Goal: Task Accomplishment & Management: Manage account settings

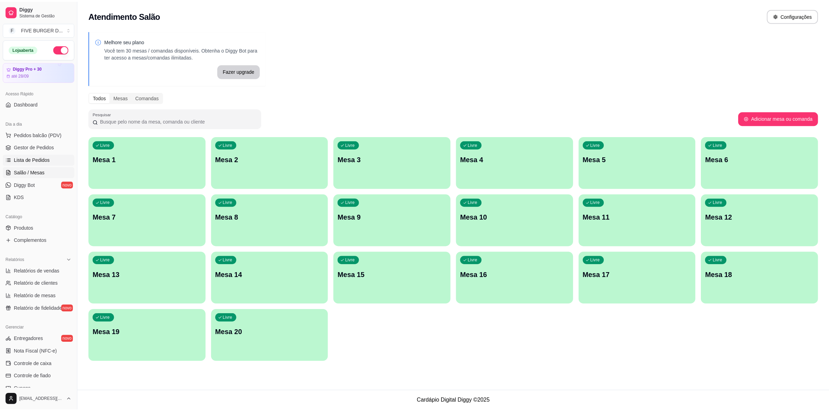
scroll to position [44, 0]
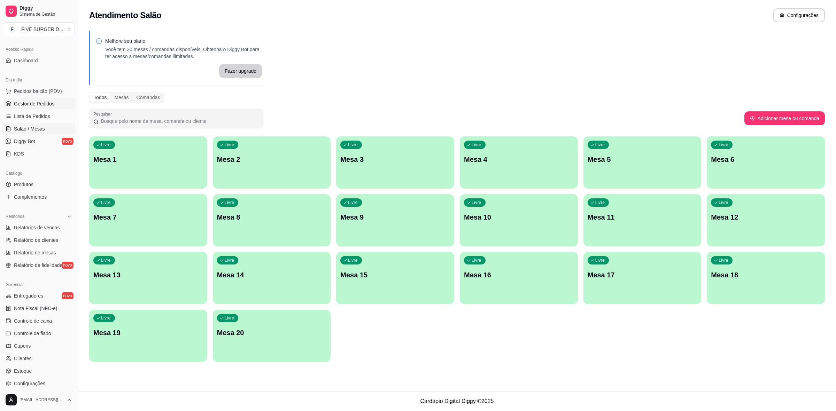
click at [21, 103] on span "Gestor de Pedidos" at bounding box center [34, 103] width 40 height 7
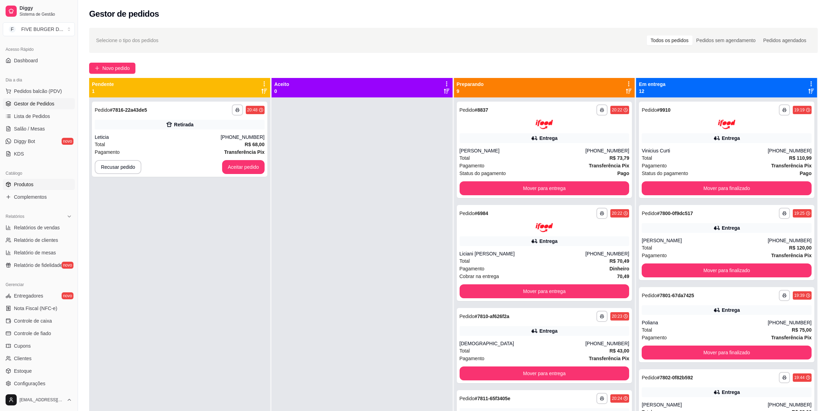
click at [27, 185] on span "Produtos" at bounding box center [24, 184] width 20 height 7
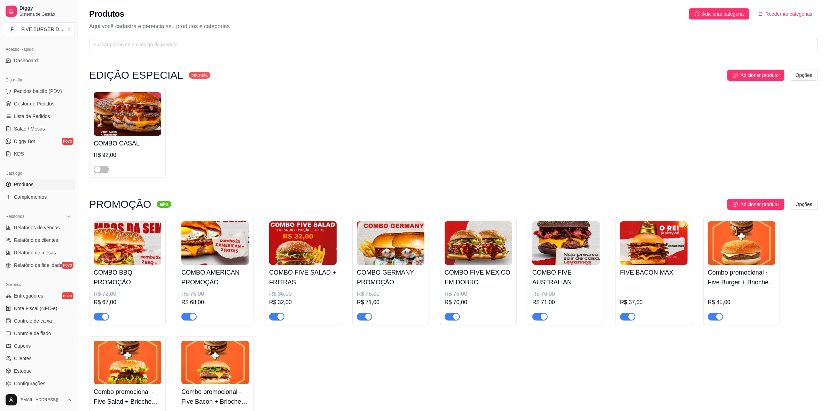
click at [637, 252] on img at bounding box center [654, 244] width 68 height 44
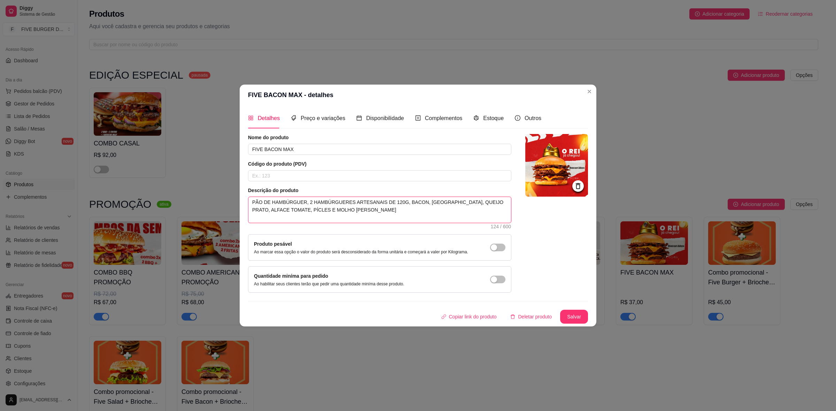
drag, startPoint x: 353, startPoint y: 214, endPoint x: 241, endPoint y: 185, distance: 116.0
click at [241, 185] on div "Detalhes Preço e variações Disponibilidade Complementos Estoque Outros Nome do …" at bounding box center [418, 216] width 357 height 221
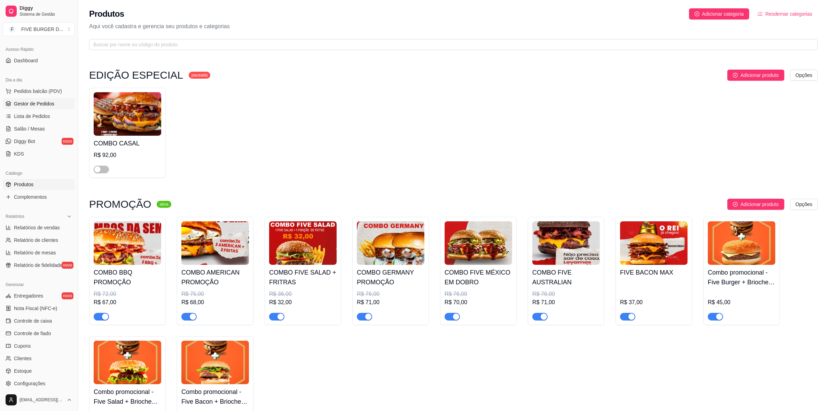
click at [31, 107] on span "Gestor de Pedidos" at bounding box center [34, 103] width 40 height 7
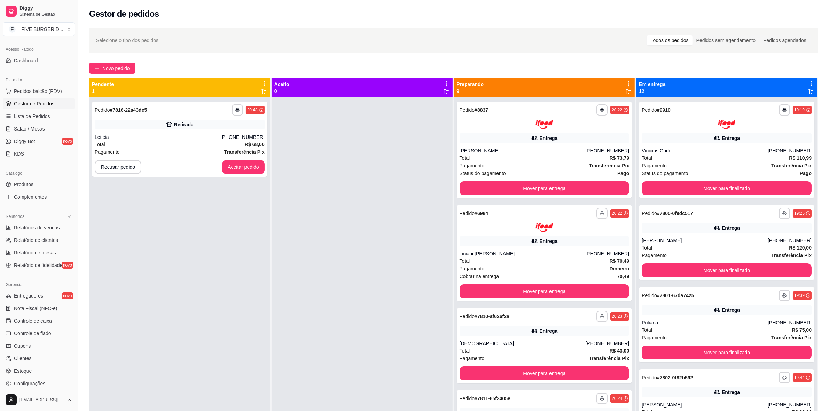
click at [288, 208] on div at bounding box center [362, 303] width 181 height 411
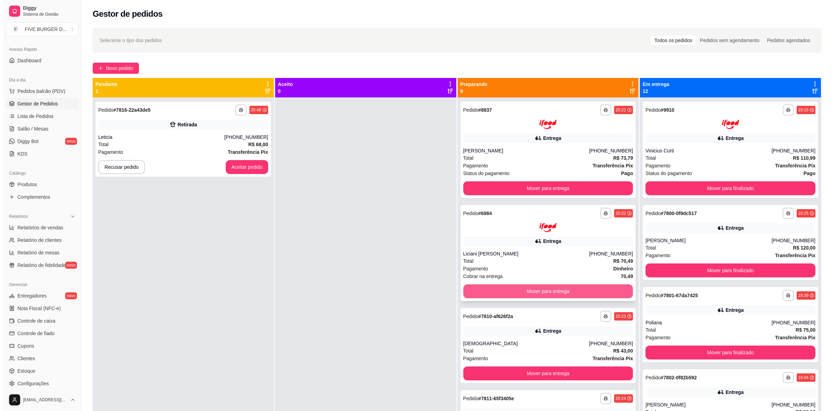
scroll to position [44, 0]
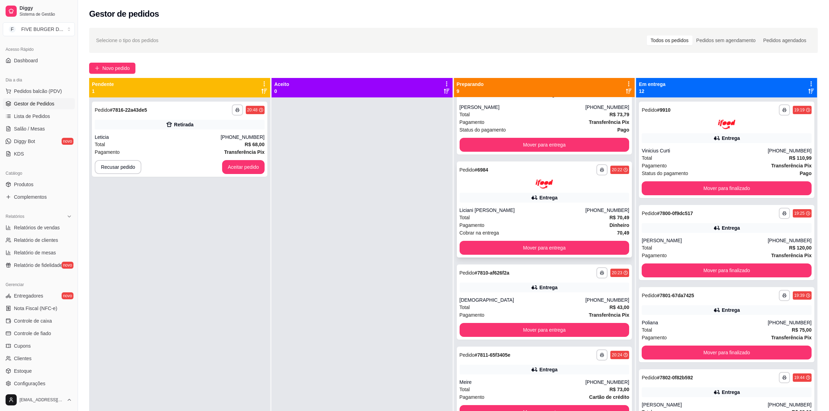
click at [551, 211] on div "Liciani [PERSON_NAME]" at bounding box center [523, 210] width 126 height 7
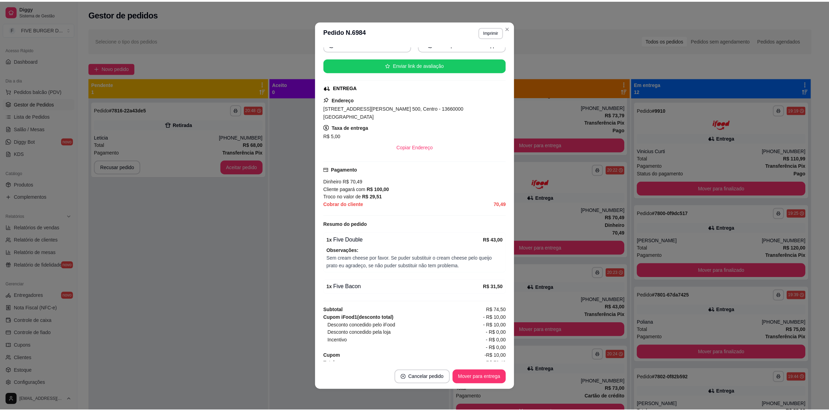
scroll to position [1, 0]
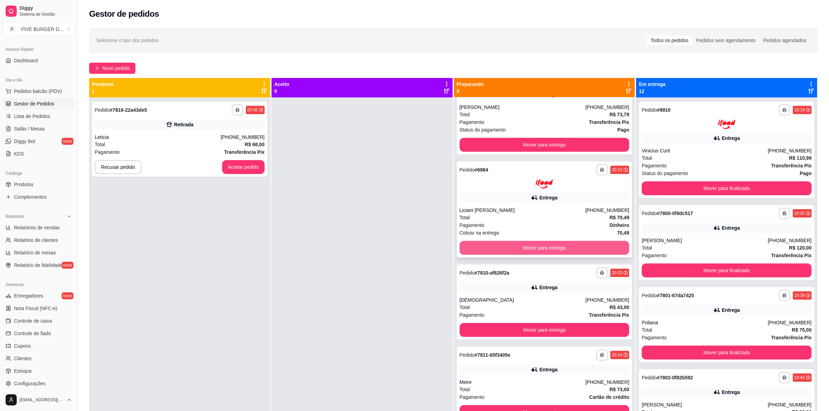
click at [511, 245] on button "Mover para entrega" at bounding box center [545, 248] width 170 height 14
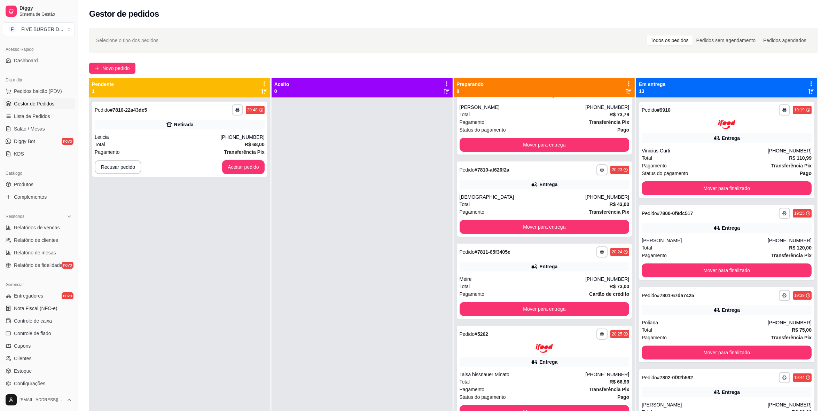
click at [356, 258] on div at bounding box center [362, 303] width 181 height 411
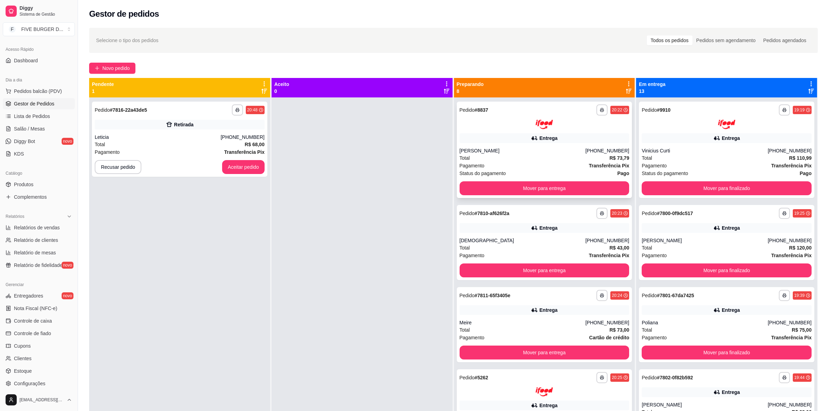
click at [572, 149] on div "[PERSON_NAME]" at bounding box center [523, 150] width 126 height 7
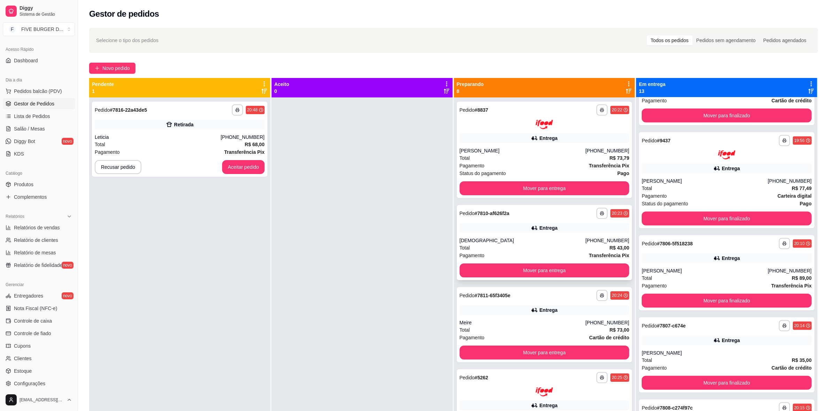
click at [524, 233] on div "**********" at bounding box center [545, 242] width 176 height 75
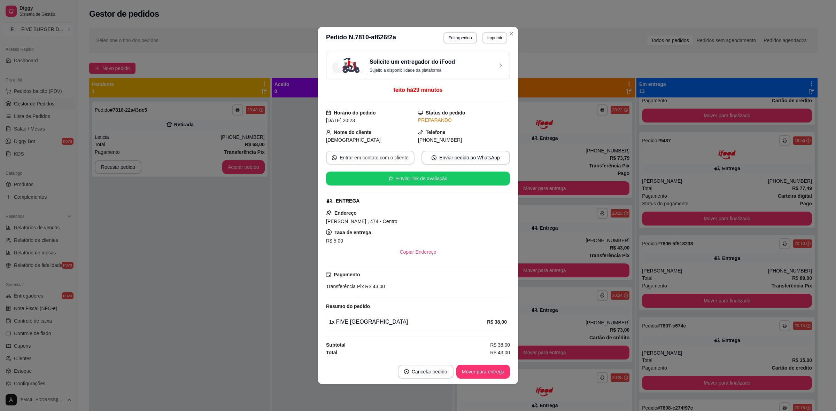
click at [376, 151] on button "Entrar em contato com o cliente" at bounding box center [370, 158] width 88 height 14
click at [388, 159] on button "Entrar em contato com o cliente" at bounding box center [370, 158] width 88 height 14
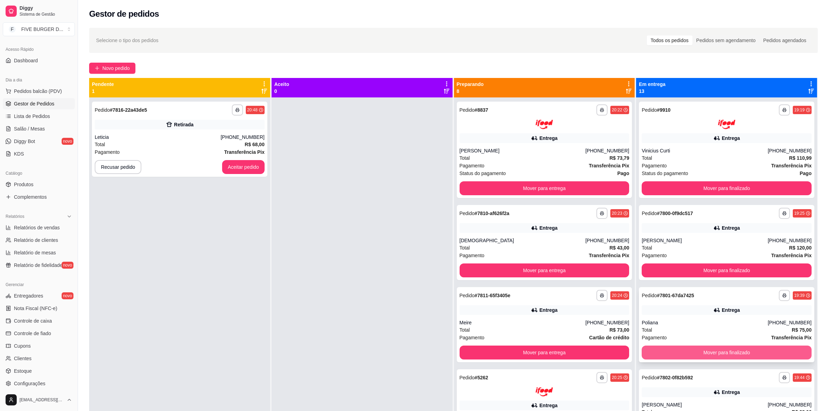
click at [698, 354] on button "Mover para finalizado" at bounding box center [727, 353] width 170 height 14
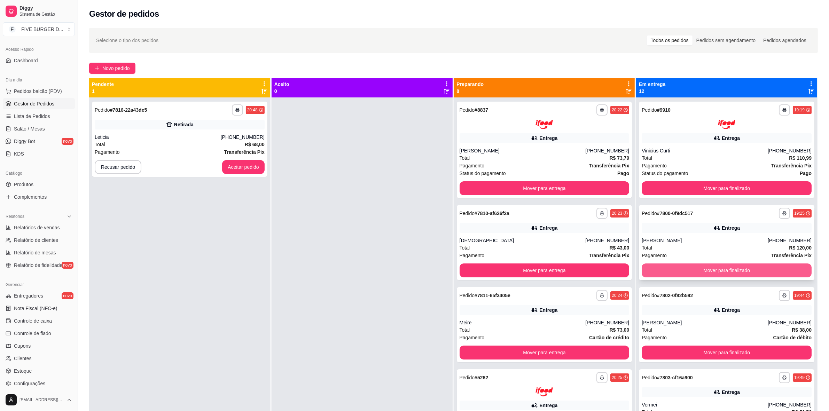
click at [715, 271] on button "Mover para finalizado" at bounding box center [727, 271] width 170 height 14
click at [737, 134] on div "Entrega" at bounding box center [727, 138] width 170 height 10
click at [546, 311] on div "Entrega" at bounding box center [549, 310] width 18 height 7
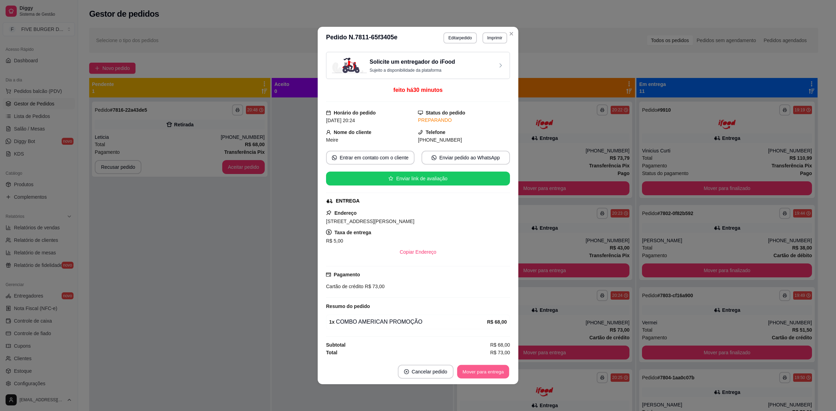
click at [483, 373] on button "Mover para entrega" at bounding box center [483, 372] width 52 height 14
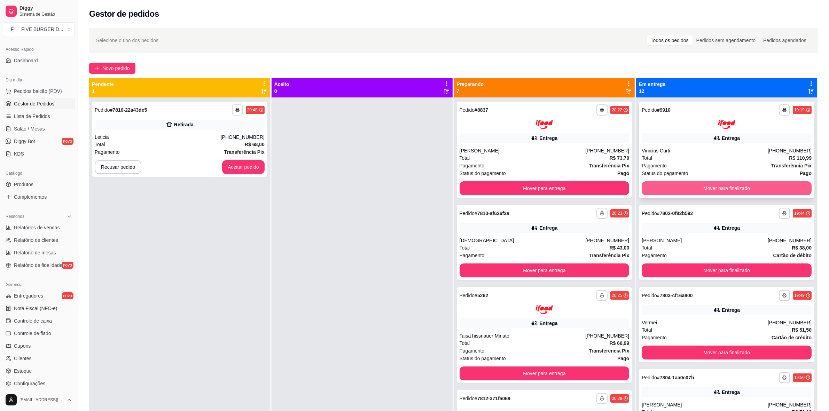
click at [741, 189] on button "Mover para finalizado" at bounding box center [727, 188] width 170 height 14
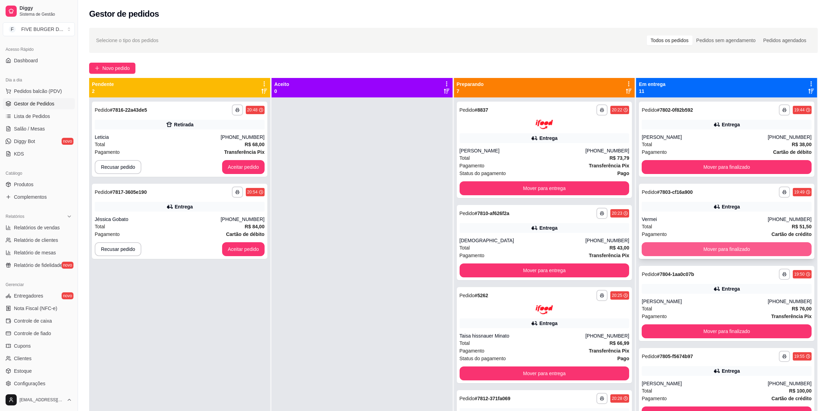
click at [709, 252] on button "Mover para finalizado" at bounding box center [727, 249] width 170 height 14
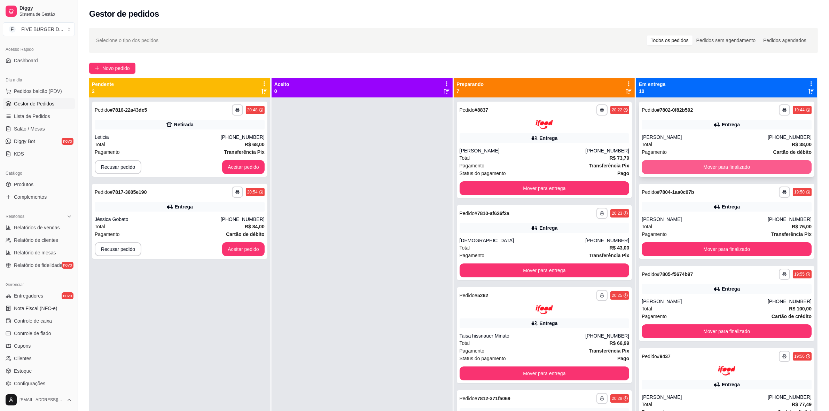
click at [743, 170] on button "Mover para finalizado" at bounding box center [727, 167] width 170 height 14
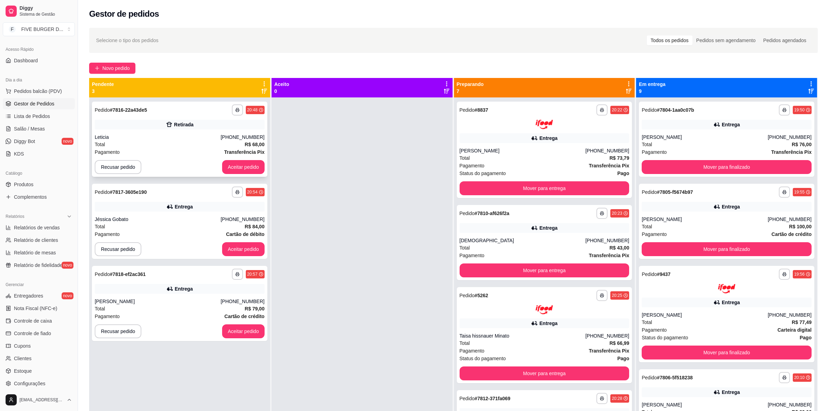
click at [198, 128] on div "Retirada" at bounding box center [180, 125] width 170 height 10
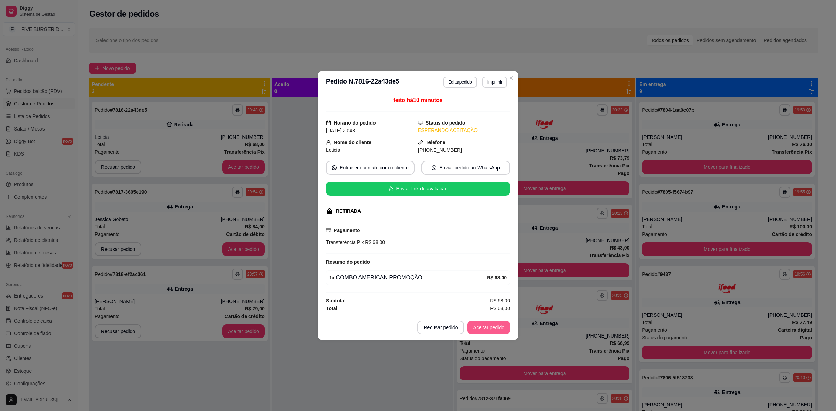
click at [481, 326] on button "Aceitar pedido" at bounding box center [488, 328] width 42 height 14
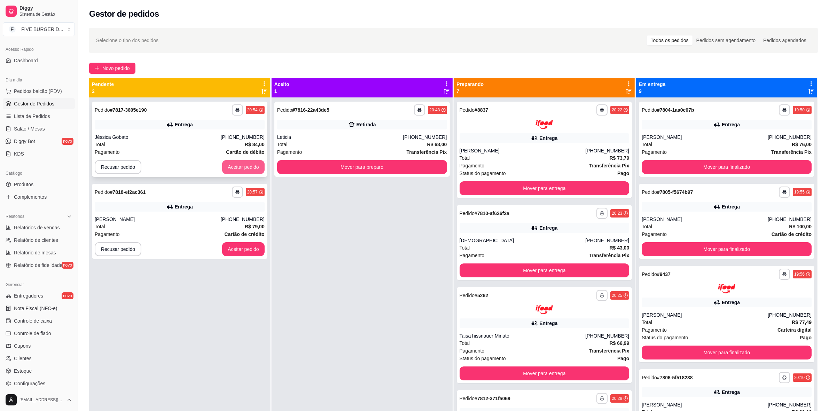
click at [241, 170] on button "Aceitar pedido" at bounding box center [243, 167] width 42 height 14
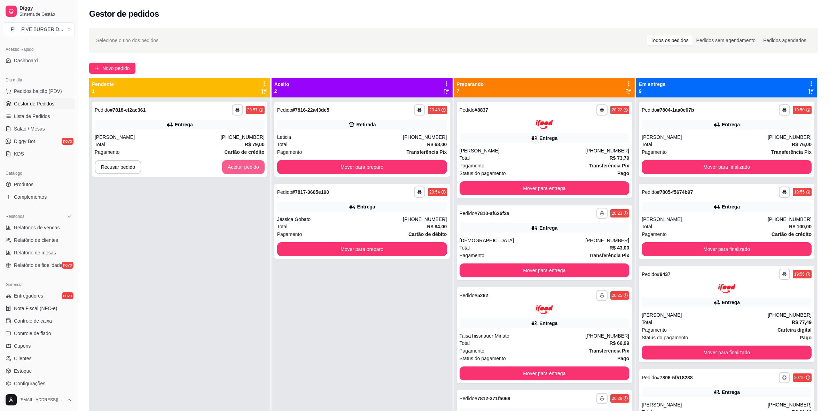
click at [241, 170] on button "Aceitar pedido" at bounding box center [243, 167] width 42 height 14
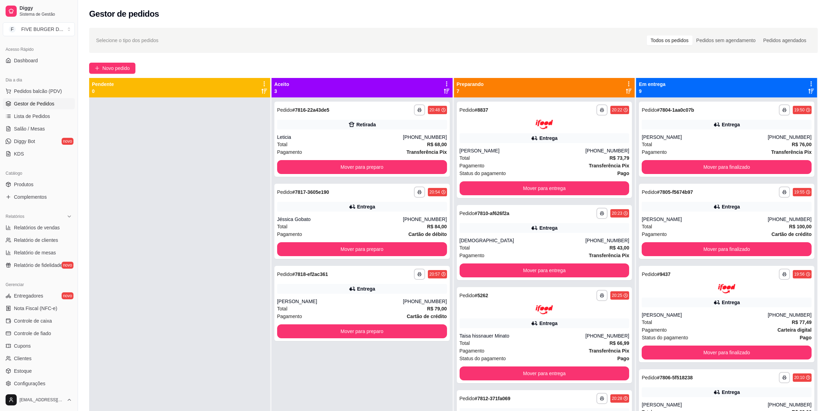
click at [246, 235] on div at bounding box center [179, 303] width 181 height 411
click at [332, 164] on button "Mover para preparo" at bounding box center [362, 168] width 165 height 14
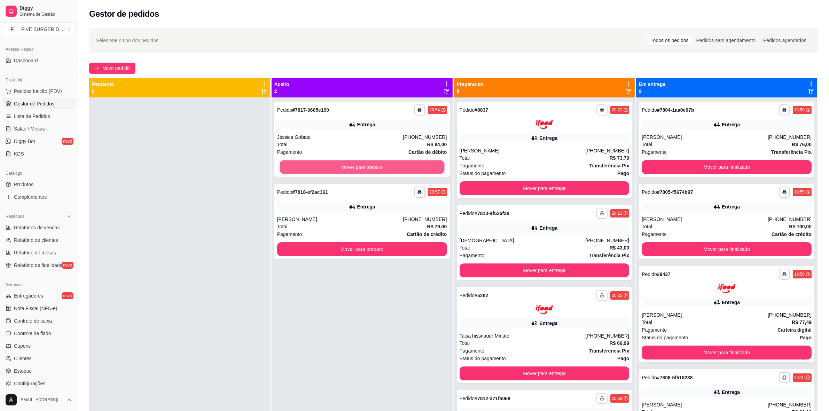
click at [332, 164] on button "Mover para preparo" at bounding box center [362, 168] width 165 height 14
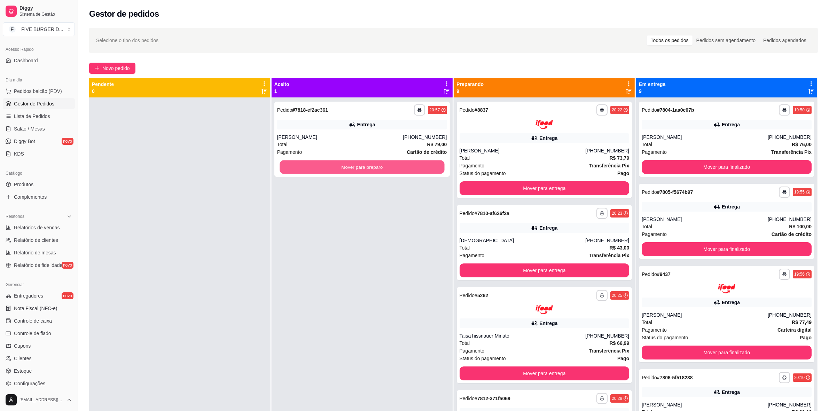
click at [332, 164] on button "Mover para preparo" at bounding box center [362, 168] width 165 height 14
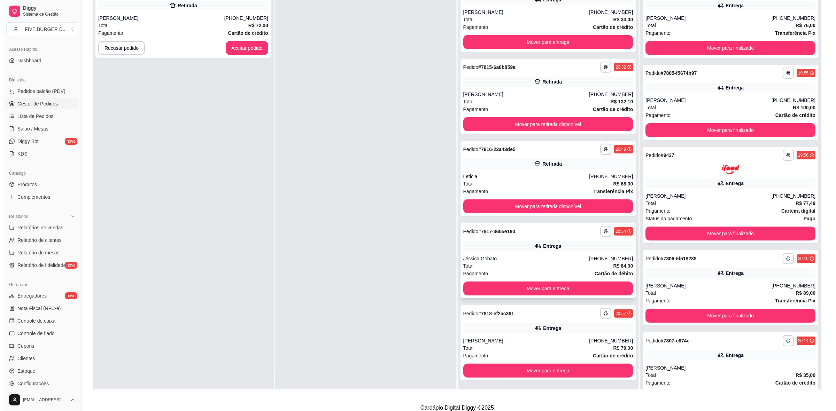
scroll to position [106, 0]
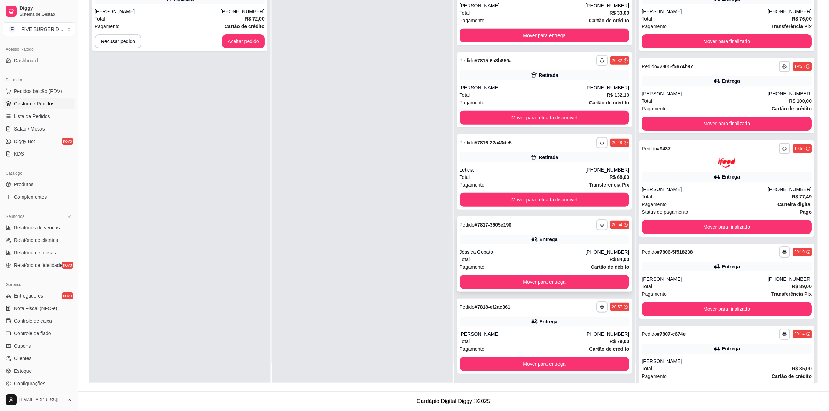
click at [544, 243] on div "Entrega" at bounding box center [545, 240] width 170 height 10
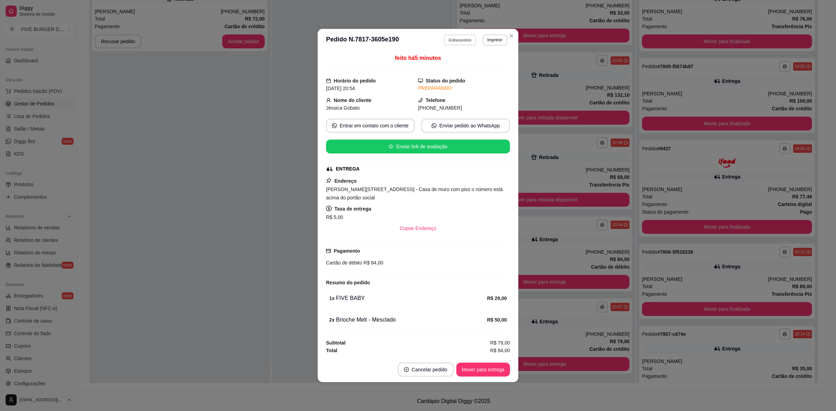
click at [472, 40] on button "Editar pedido" at bounding box center [460, 39] width 32 height 11
click at [420, 236] on div "feito há 5 minutos Horário do pedido [DATE] 20:54 Status do pedido PREPARANDO N…" at bounding box center [418, 204] width 184 height 301
click at [426, 229] on button "Copiar Endereço" at bounding box center [418, 229] width 48 height 14
click at [469, 39] on button "Editar pedido" at bounding box center [459, 39] width 33 height 11
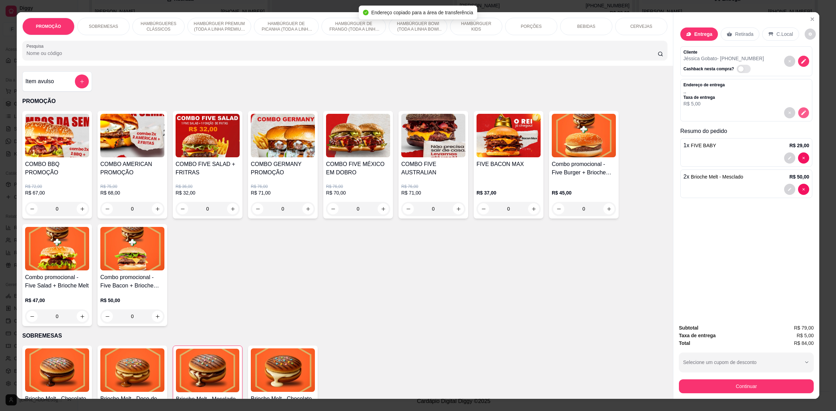
click at [802, 113] on icon "decrease-product-quantity" at bounding box center [803, 113] width 6 height 6
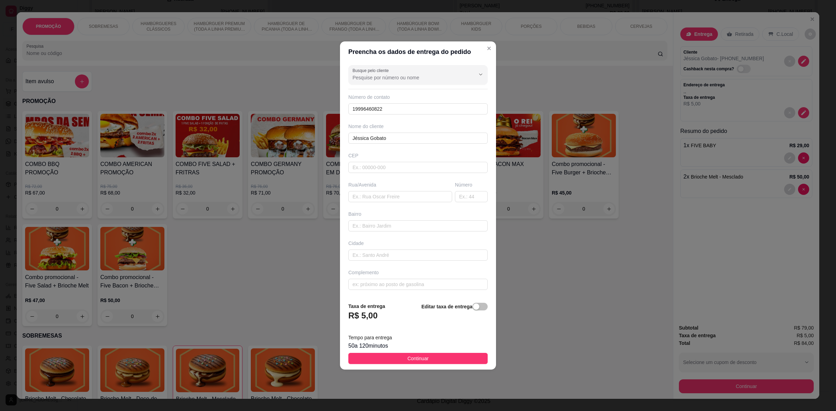
click at [392, 177] on div "Busque pelo cliente Número de contato 19996460822 Nome do cliente [PERSON_NAME]…" at bounding box center [418, 179] width 156 height 235
click at [402, 195] on input "text" at bounding box center [400, 196] width 104 height 11
paste input "[PERSON_NAME][STREET_ADDRESS] - Casa de muro com piso o número está acima do po…"
type input "[PERSON_NAME][STREET_ADDRESS] - Casa de muro com piso o número está acima do po…"
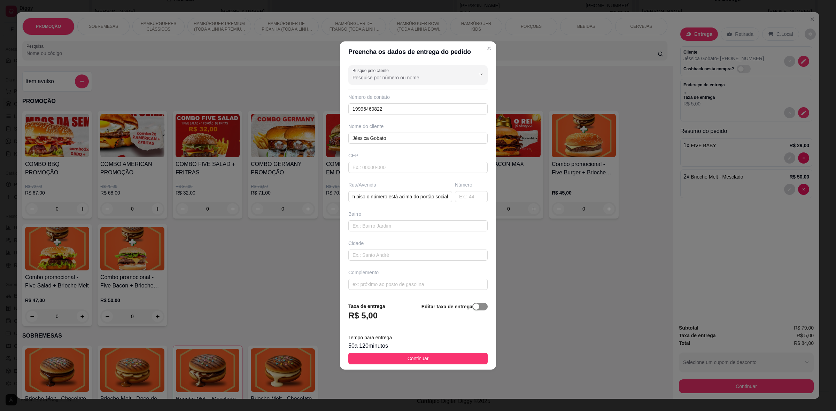
click at [476, 311] on span "button" at bounding box center [479, 307] width 15 height 8
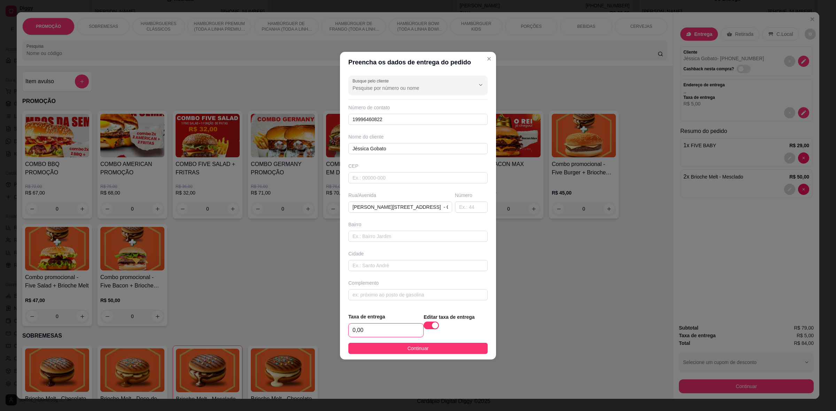
drag, startPoint x: 384, startPoint y: 332, endPoint x: 312, endPoint y: 349, distance: 74.2
click at [312, 349] on div "Preencha os dados de entrega do pedido Busque pelo cliente Número de contato 19…" at bounding box center [418, 205] width 836 height 411
type input "5,00"
click at [446, 355] on footer "Taxa de entrega 5,00 Editar taxa de entrega Continuar" at bounding box center [418, 334] width 156 height 52
click at [446, 354] on button "Continuar" at bounding box center [417, 348] width 139 height 11
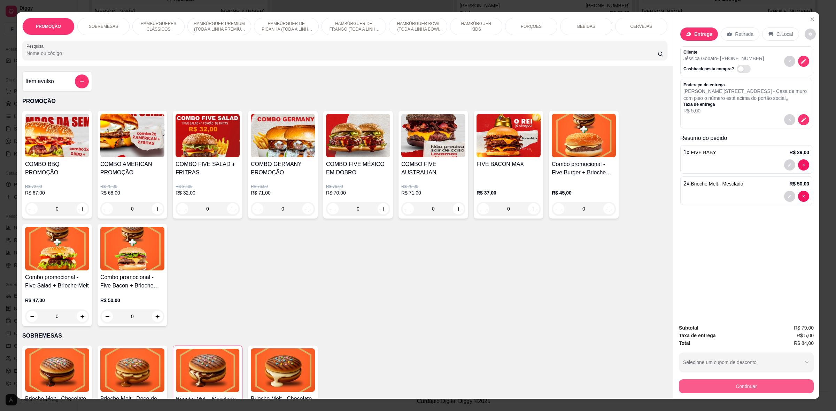
click at [785, 390] on button "Continuar" at bounding box center [746, 387] width 135 height 14
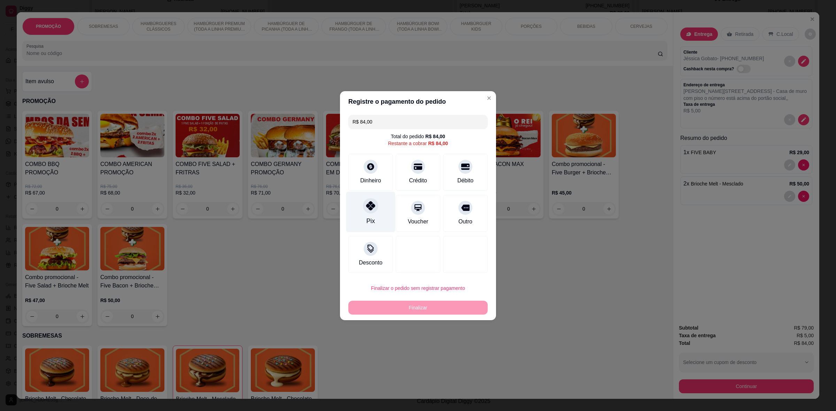
click at [365, 212] on div "Pix" at bounding box center [370, 212] width 49 height 41
type input "R$ 0,00"
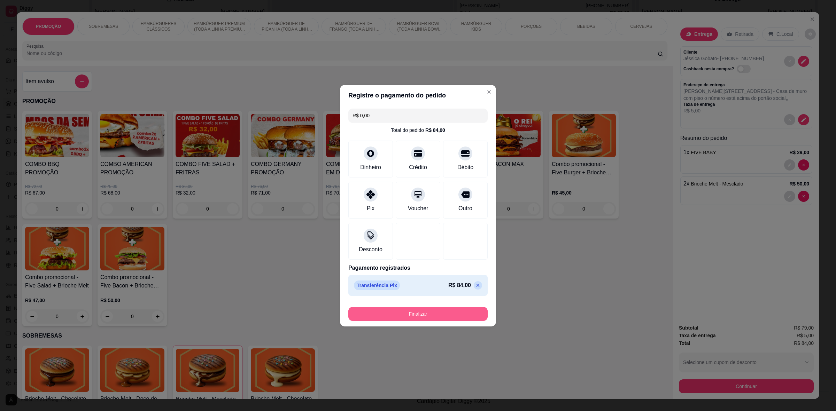
click at [427, 314] on button "Finalizar" at bounding box center [417, 314] width 139 height 14
type input "0"
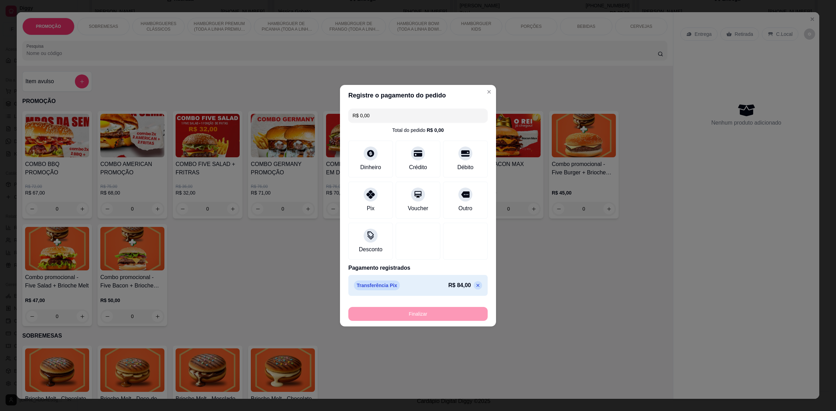
type input "-R$ 84,00"
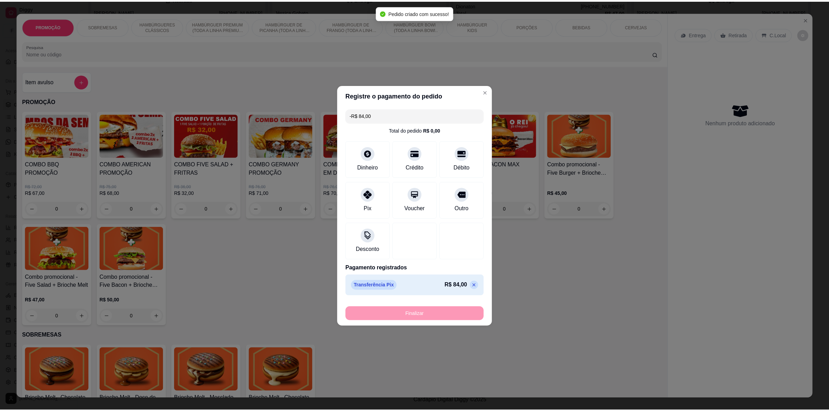
scroll to position [377, 0]
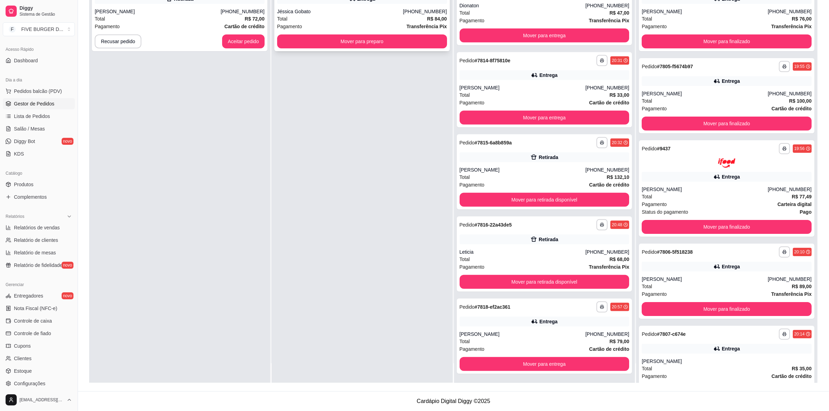
click at [334, 48] on div "**********" at bounding box center [362, 13] width 176 height 75
click at [347, 40] on button "Mover para preparo" at bounding box center [362, 41] width 170 height 14
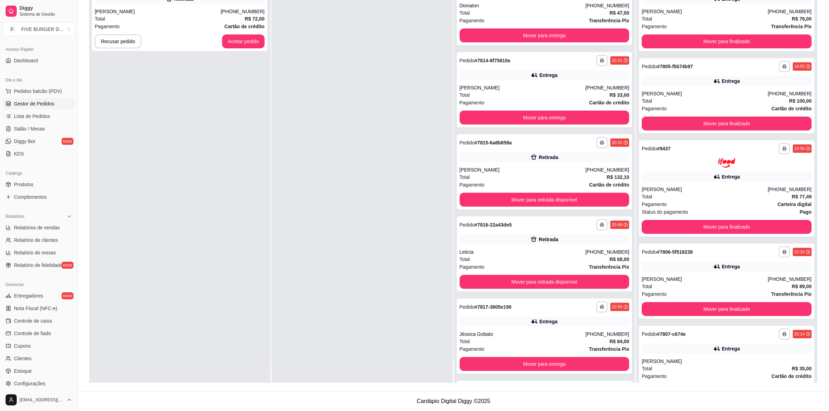
scroll to position [459, 0]
click at [241, 48] on button "Aceitar pedido" at bounding box center [243, 41] width 42 height 14
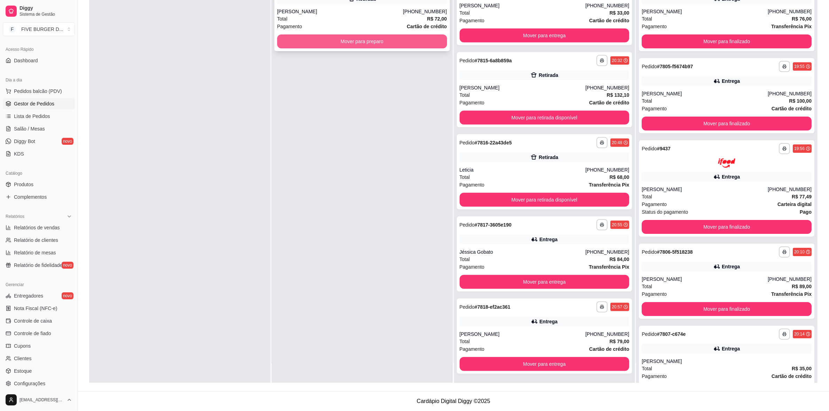
click at [300, 42] on button "Mover para preparo" at bounding box center [362, 41] width 170 height 14
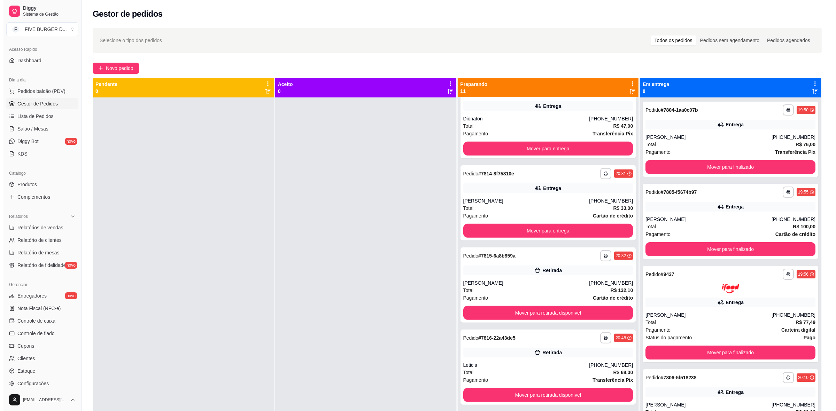
scroll to position [392, 0]
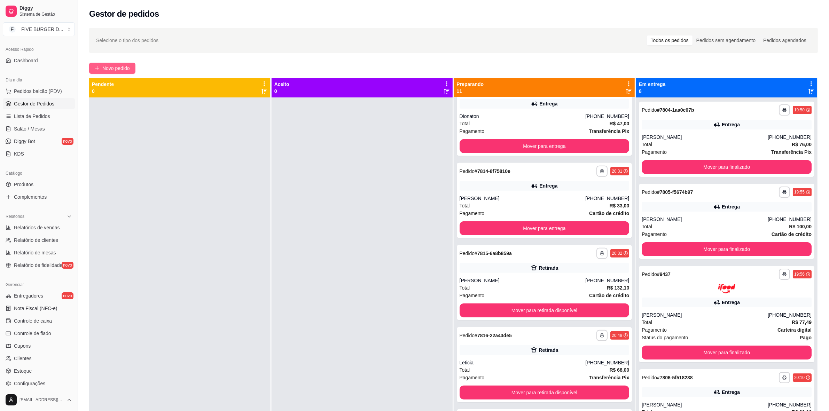
click at [120, 63] on button "Novo pedido" at bounding box center [112, 68] width 46 height 11
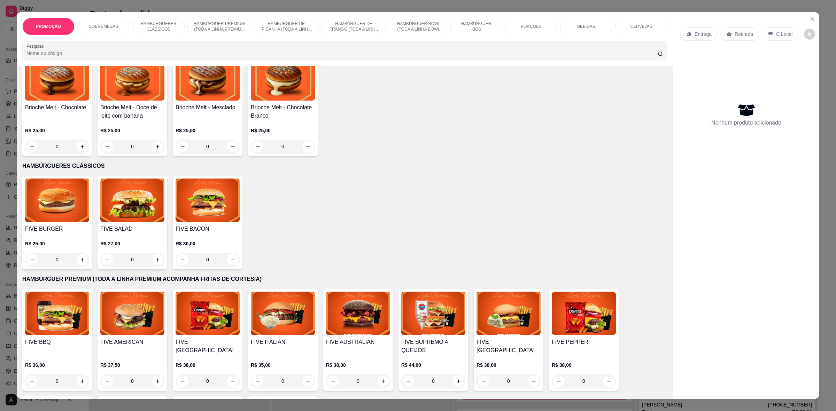
scroll to position [305, 0]
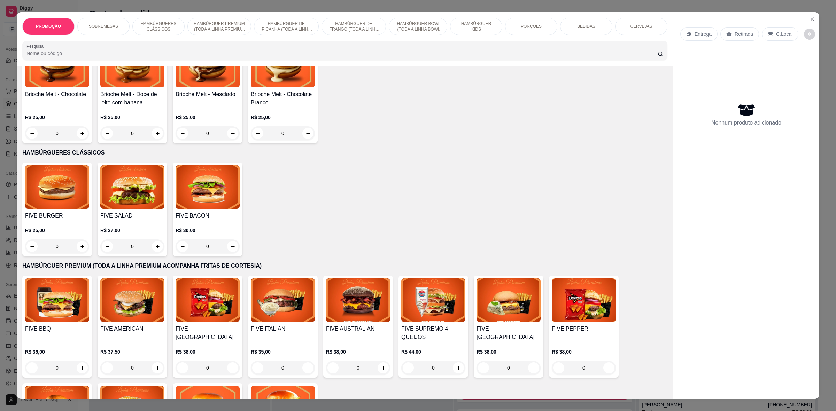
click at [53, 196] on img at bounding box center [57, 187] width 64 height 44
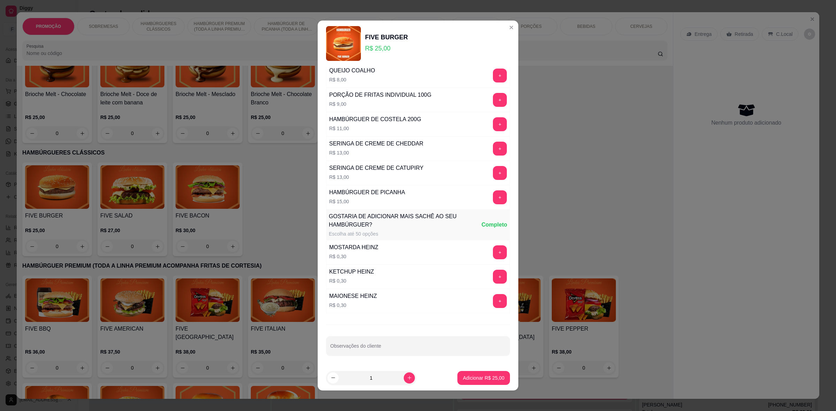
scroll to position [443, 0]
click at [347, 345] on div "Observações do cliente" at bounding box center [418, 346] width 184 height 20
type input "SEM CHEDDAR"
click at [479, 379] on p "Adicionar R$ 25,00" at bounding box center [483, 378] width 41 height 7
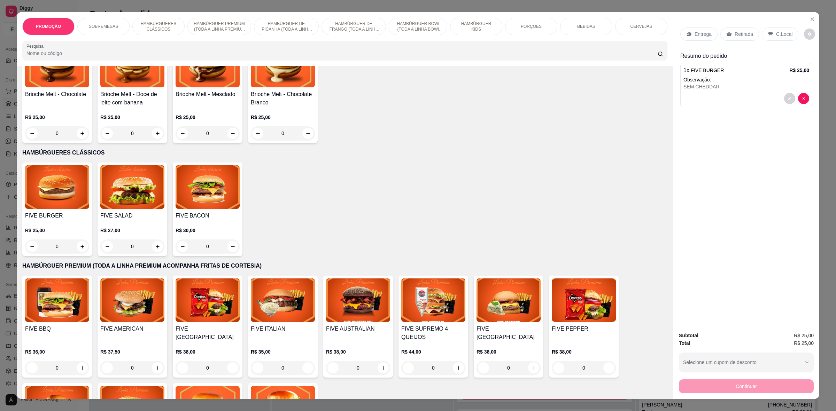
click at [115, 200] on img at bounding box center [132, 187] width 64 height 44
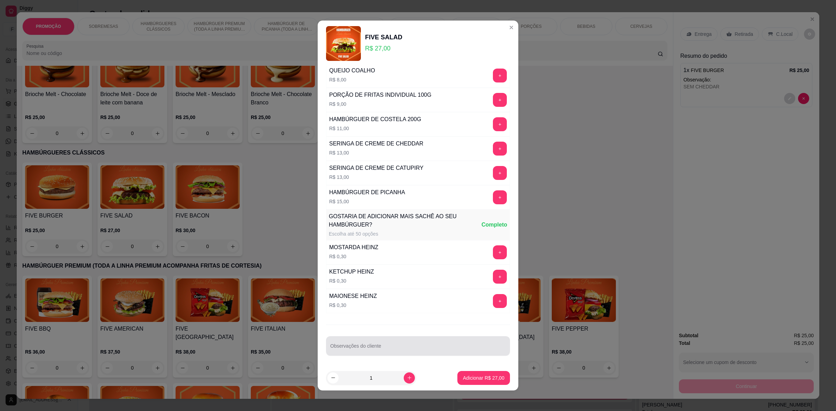
click at [382, 344] on div at bounding box center [418, 346] width 176 height 14
type input "SEM CEHDDAR"
click at [462, 389] on footer "1 Adicionar R$ 27,00" at bounding box center [418, 378] width 201 height 25
click at [478, 377] on p "Adicionar R$ 27,00" at bounding box center [483, 378] width 41 height 7
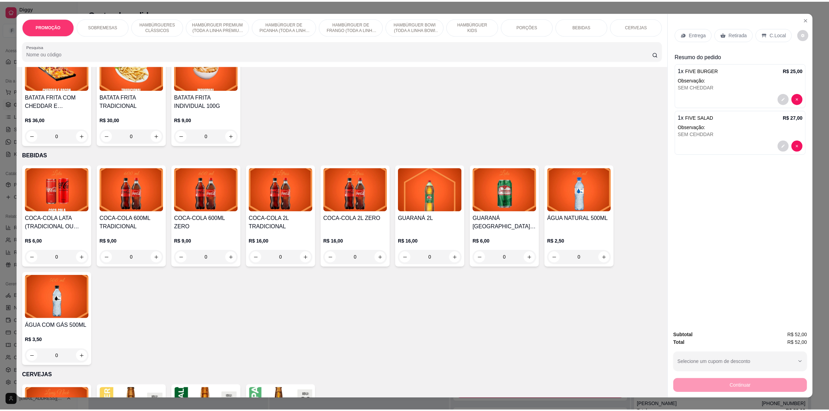
scroll to position [1045, 0]
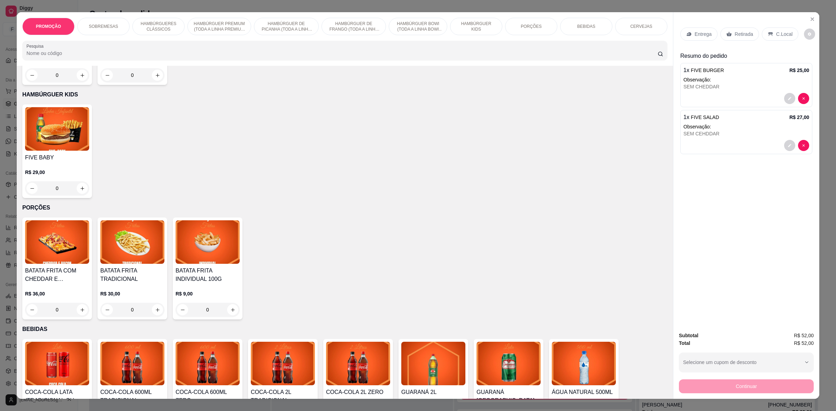
click at [212, 244] on img at bounding box center [208, 242] width 64 height 44
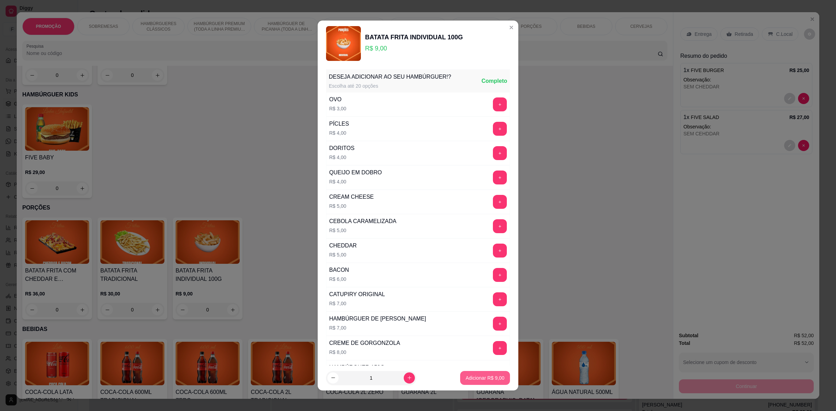
click at [483, 376] on p "Adicionar R$ 9,00" at bounding box center [485, 378] width 39 height 7
type input "1"
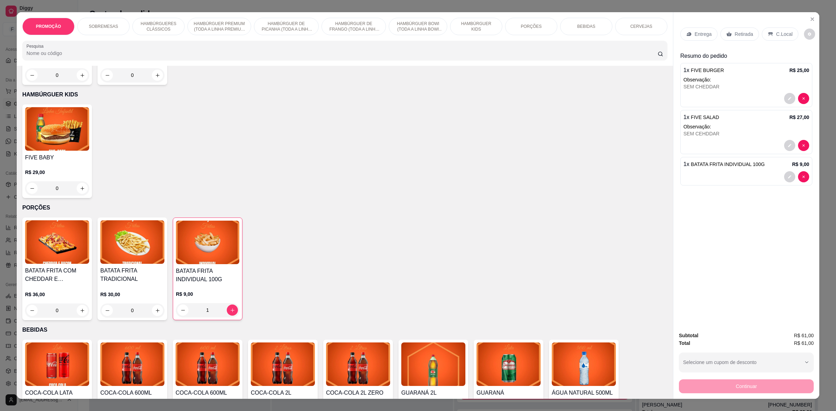
click at [745, 32] on p "Retirada" at bounding box center [744, 34] width 18 height 7
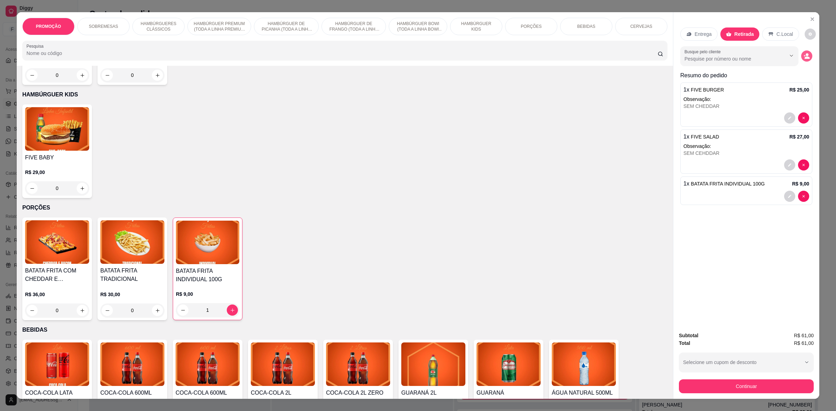
click at [806, 56] on circle "decrease-product-quantity" at bounding box center [807, 55] width 3 height 3
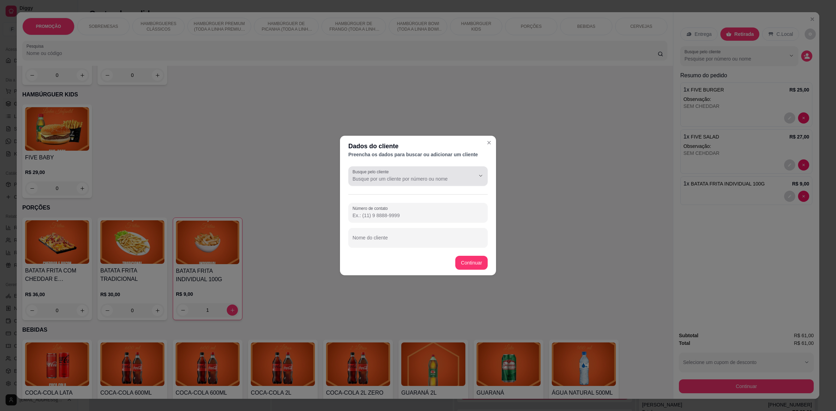
click at [373, 182] on input "Busque pelo cliente" at bounding box center [408, 179] width 111 height 7
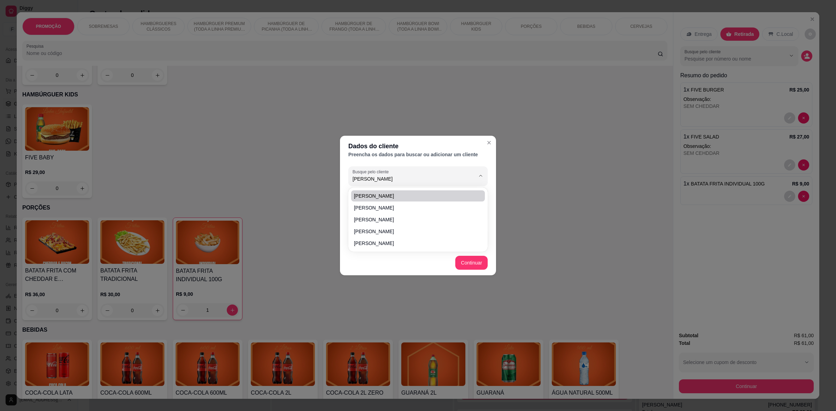
click at [391, 193] on span "[PERSON_NAME]" at bounding box center [414, 196] width 121 height 7
type input "[PERSON_NAME]"
type input "[PHONE_NUMBER]"
type input "[PERSON_NAME]"
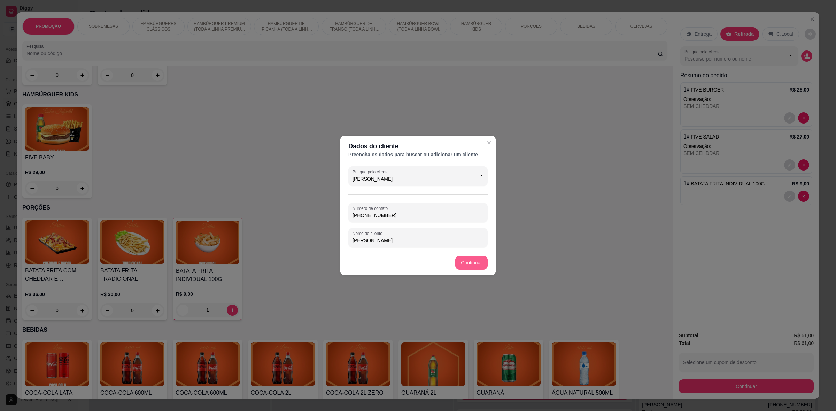
type input "[PERSON_NAME]"
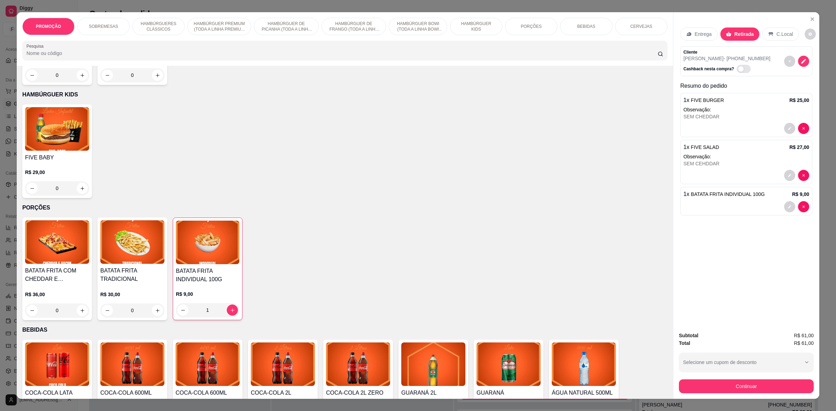
click at [710, 36] on div "Entrega" at bounding box center [698, 34] width 37 height 13
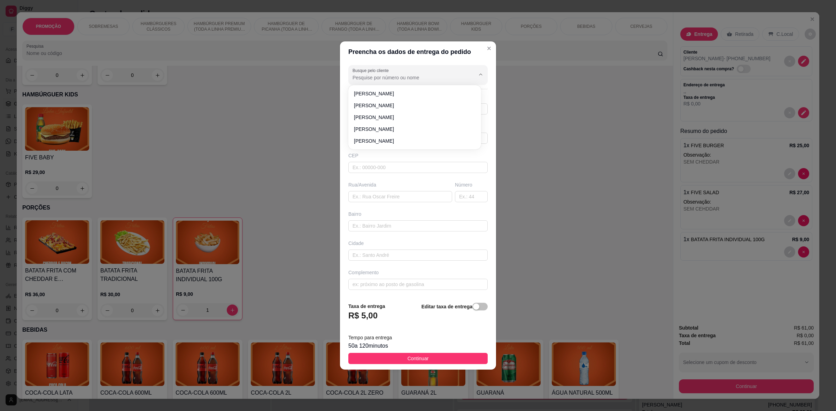
click at [441, 75] on input "Busque pelo cliente" at bounding box center [408, 77] width 111 height 7
click at [436, 96] on span "[PERSON_NAME]" at bounding box center [411, 93] width 115 height 7
type input "[PERSON_NAME]"
type input "83"
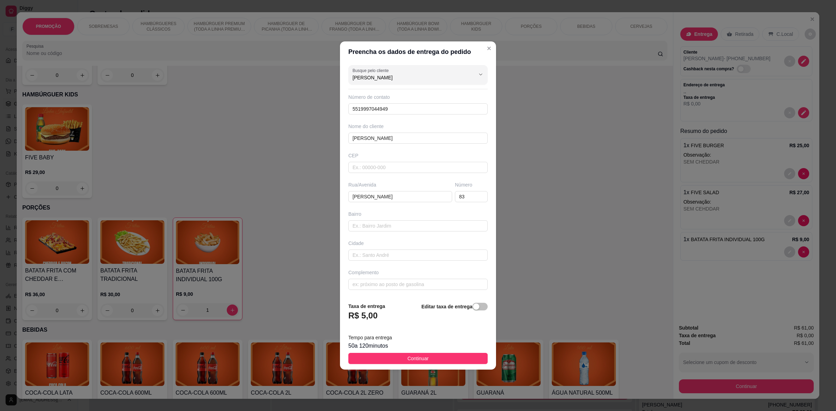
type input "[PERSON_NAME]"
click at [473, 313] on div "Editar taxa de entrega" at bounding box center [454, 314] width 66 height 23
click at [474, 312] on div "Editar taxa de entrega" at bounding box center [454, 314] width 66 height 23
click at [481, 308] on footer "Taxa de entrega R$ 5,00 Editar taxa de entrega Tempo para entrega 50 a 120 minu…" at bounding box center [418, 333] width 156 height 73
click at [476, 305] on span "button" at bounding box center [479, 307] width 15 height 8
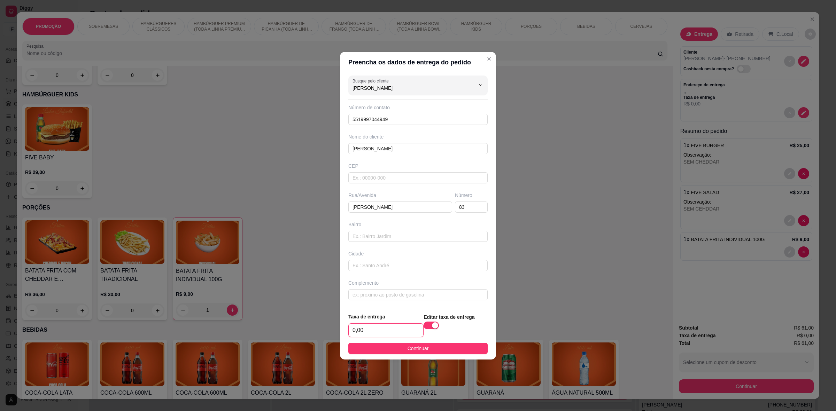
drag, startPoint x: 376, startPoint y: 335, endPoint x: 312, endPoint y: 320, distance: 65.4
click at [320, 325] on div "Preencha os dados de entrega do pedido Busque pelo cliente [PERSON_NAME] Número…" at bounding box center [418, 205] width 836 height 411
type input "5,00"
click at [409, 345] on span "Continuar" at bounding box center [418, 349] width 21 height 8
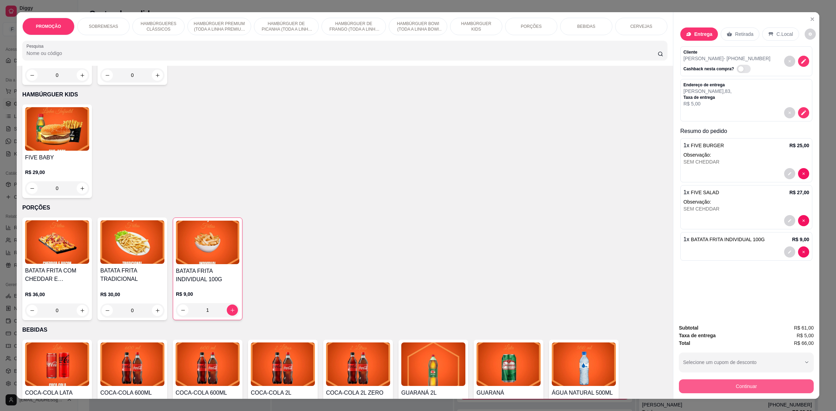
click at [717, 389] on button "Continuar" at bounding box center [746, 387] width 135 height 14
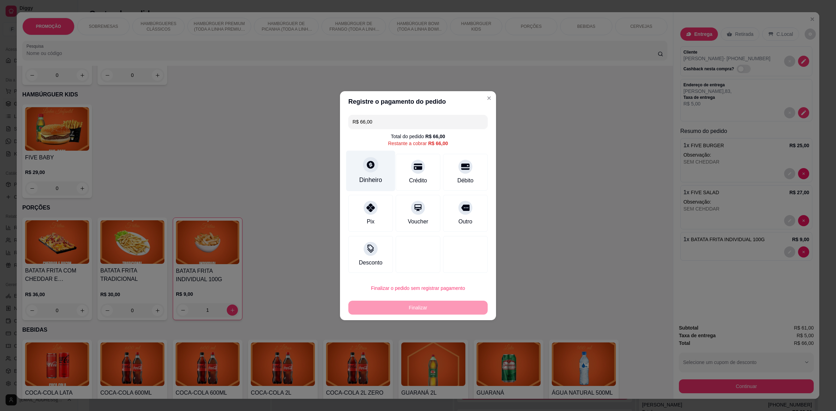
click at [367, 171] on div at bounding box center [370, 164] width 15 height 15
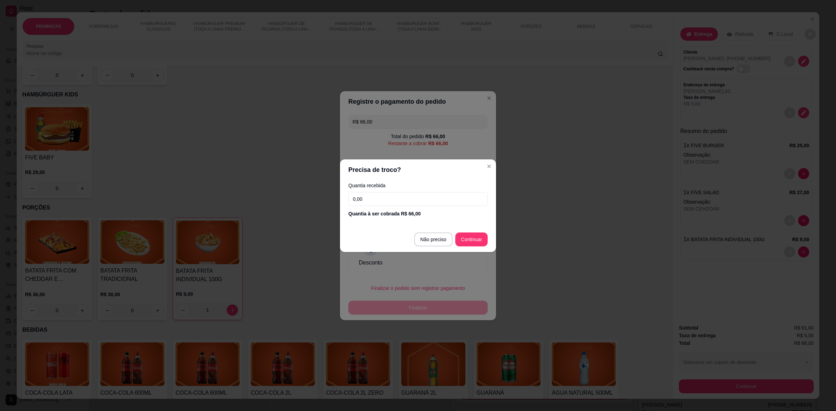
drag, startPoint x: 361, startPoint y: 199, endPoint x: 319, endPoint y: 193, distance: 42.3
click at [319, 193] on div "Precisa de troco? Quantia recebida 0,00 Quantia à ser cobrada R$ 66,00 Não prec…" at bounding box center [418, 205] width 836 height 411
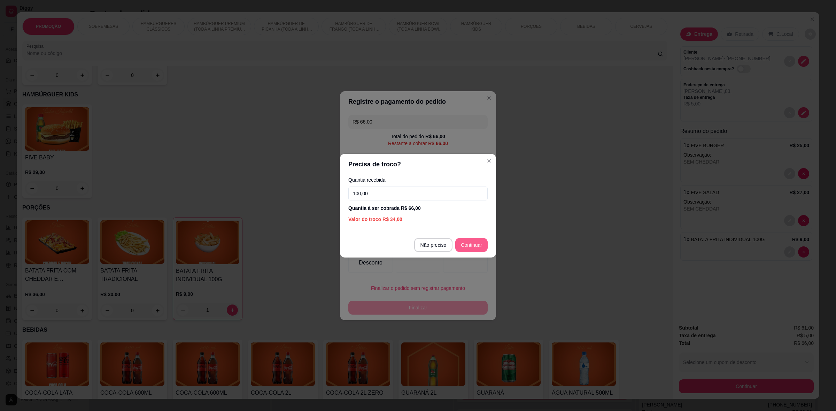
type input "100,00"
type input "R$ 0,00"
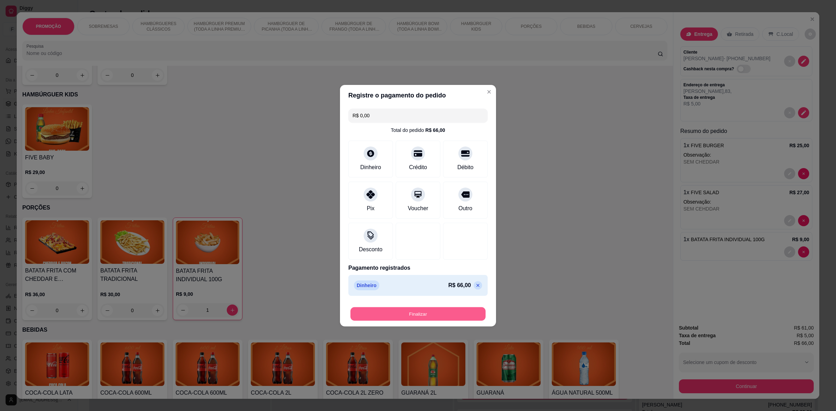
click at [418, 312] on button "Finalizar" at bounding box center [417, 314] width 135 height 14
type input "0"
type input "-R$ 66,00"
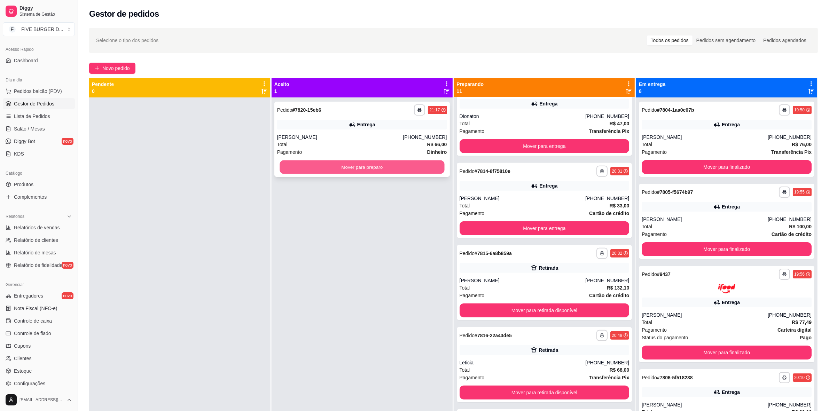
click at [384, 168] on button "Mover para preparo" at bounding box center [362, 168] width 165 height 14
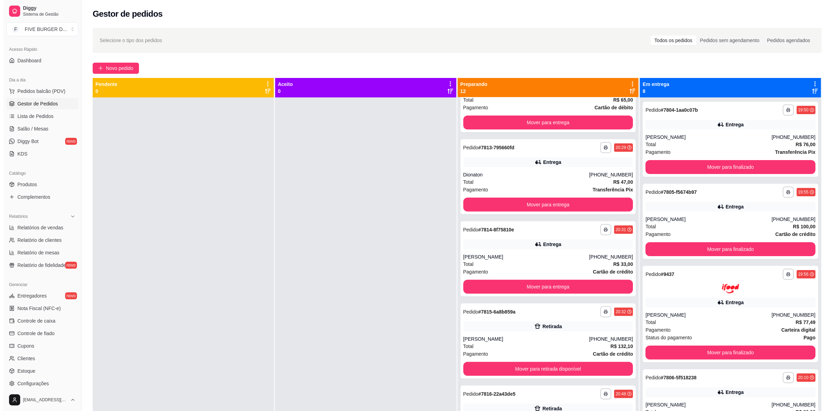
scroll to position [348, 0]
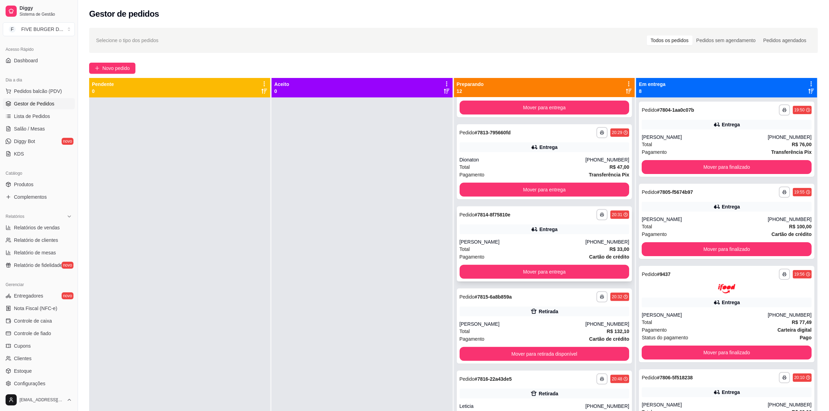
click at [556, 235] on div "**********" at bounding box center [545, 244] width 176 height 75
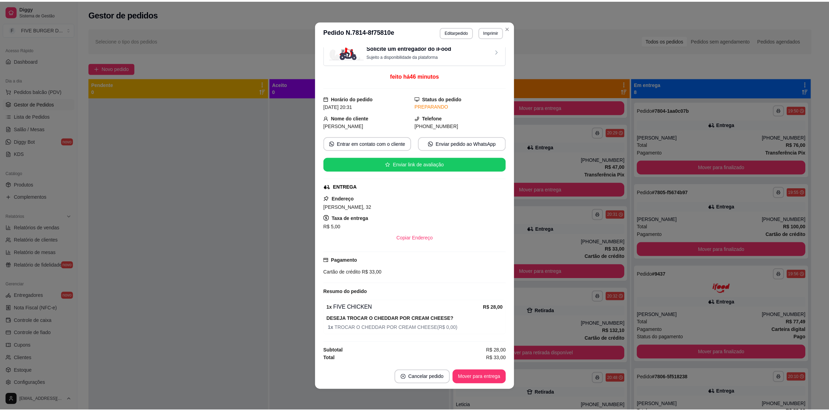
scroll to position [1, 0]
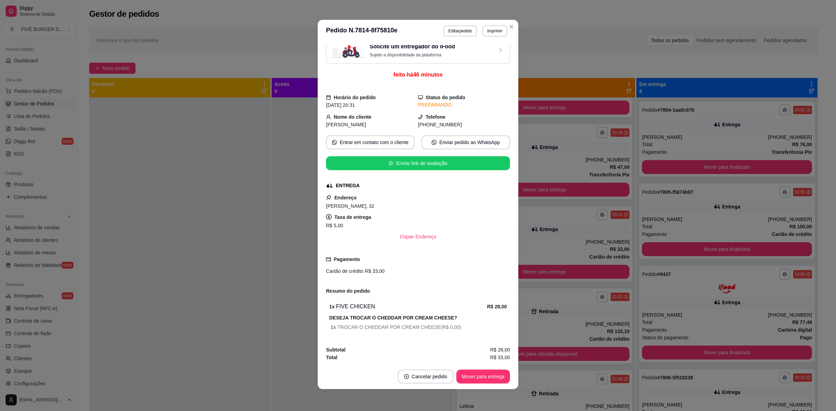
click at [507, 377] on footer "Cancelar pedido Mover para entrega" at bounding box center [418, 376] width 201 height 25
click at [490, 380] on button "Mover para entrega" at bounding box center [483, 377] width 52 height 14
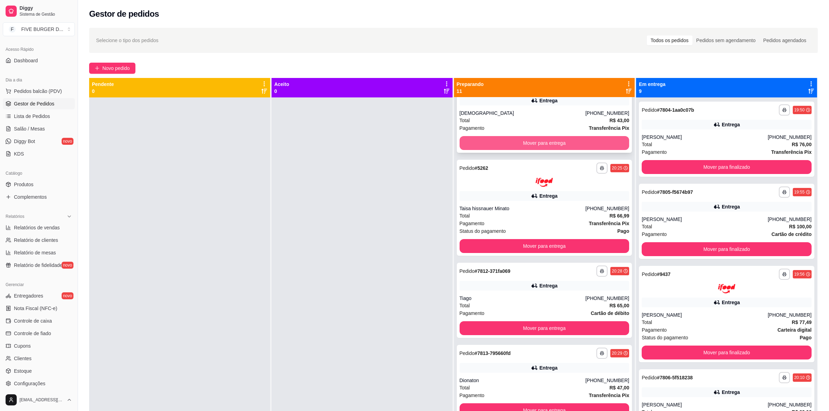
scroll to position [131, 0]
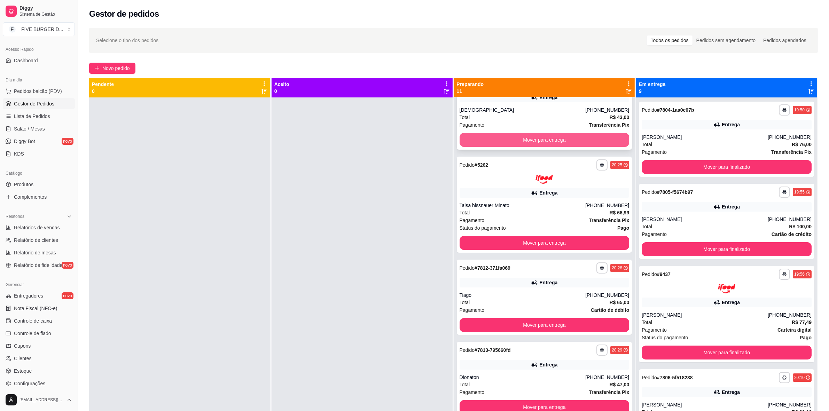
click at [516, 276] on div "**********" at bounding box center [545, 297] width 176 height 75
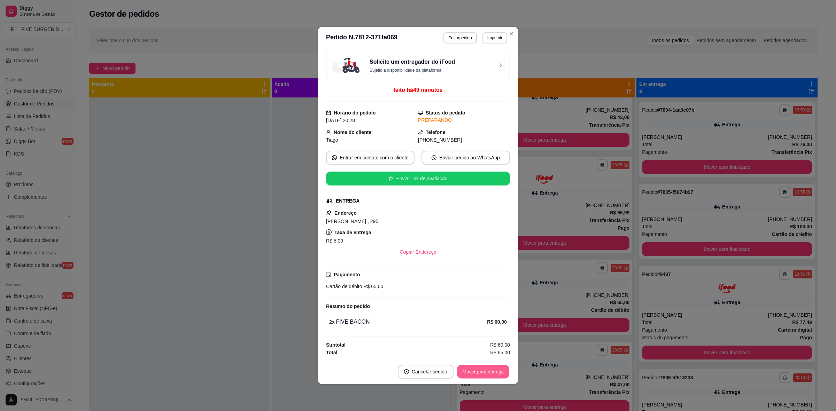
click at [476, 379] on button "Mover para entrega" at bounding box center [483, 372] width 52 height 14
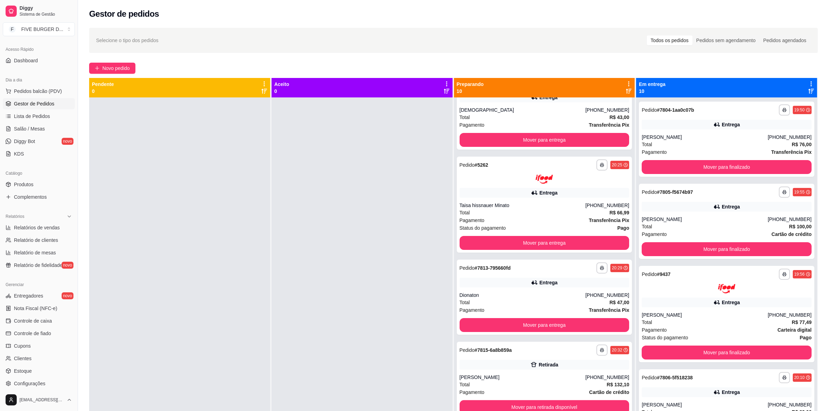
scroll to position [87, 0]
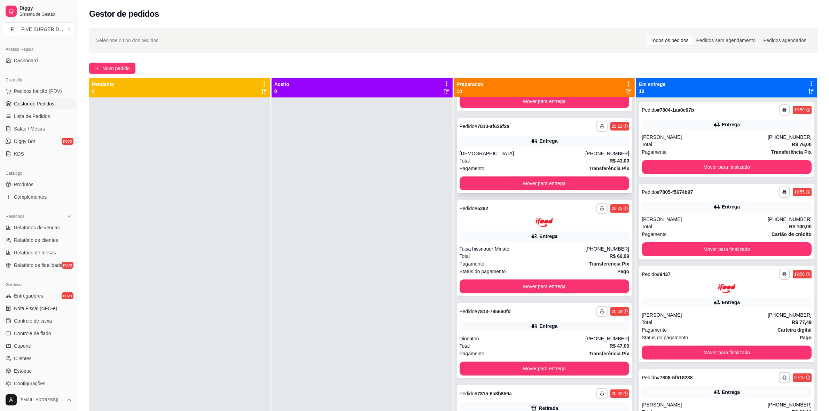
click at [532, 152] on div "[DEMOGRAPHIC_DATA]" at bounding box center [523, 153] width 126 height 7
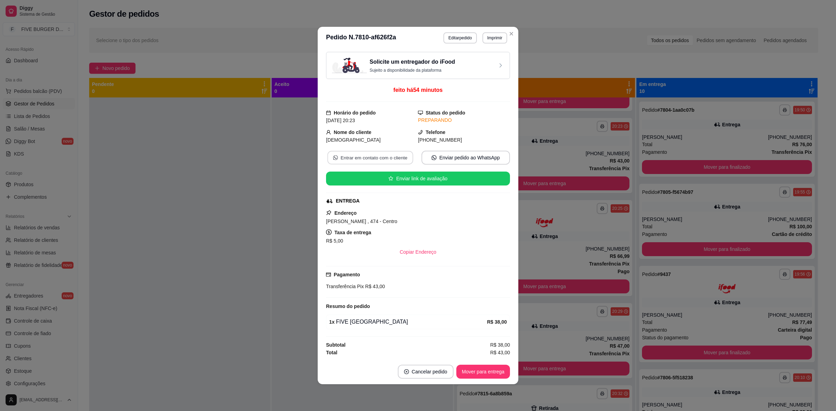
click at [388, 153] on button "Entrar em contato com o cliente" at bounding box center [370, 158] width 86 height 14
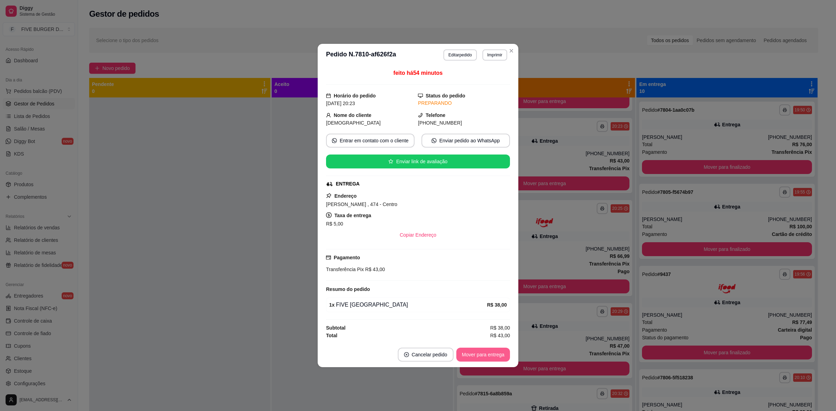
click at [505, 357] on button "Mover para entrega" at bounding box center [483, 355] width 54 height 14
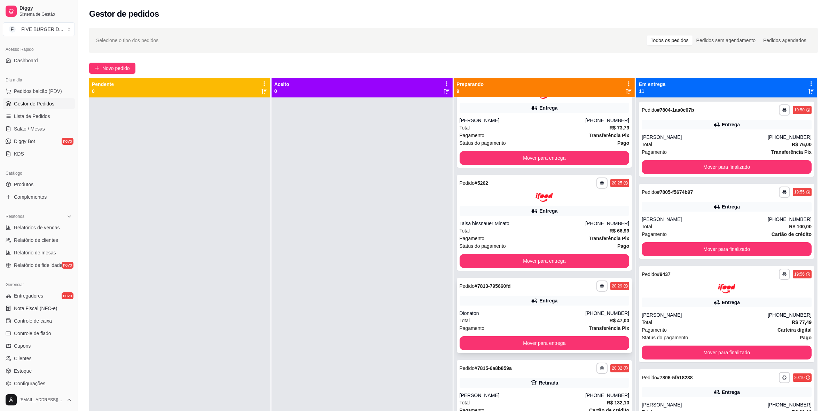
scroll to position [44, 0]
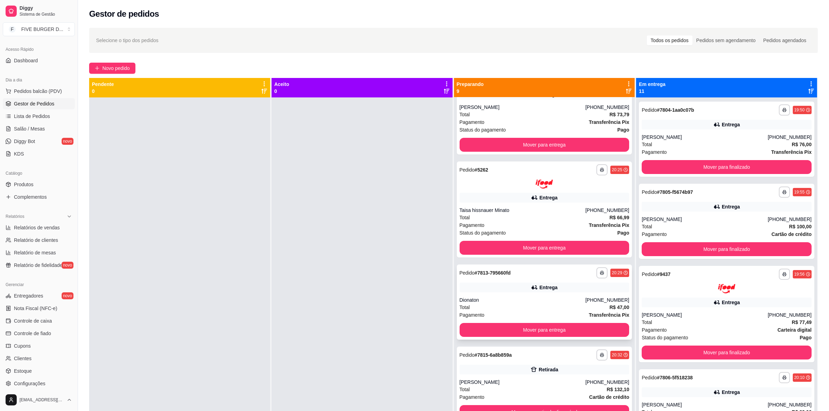
click at [543, 298] on div "Dionaton" at bounding box center [523, 300] width 126 height 7
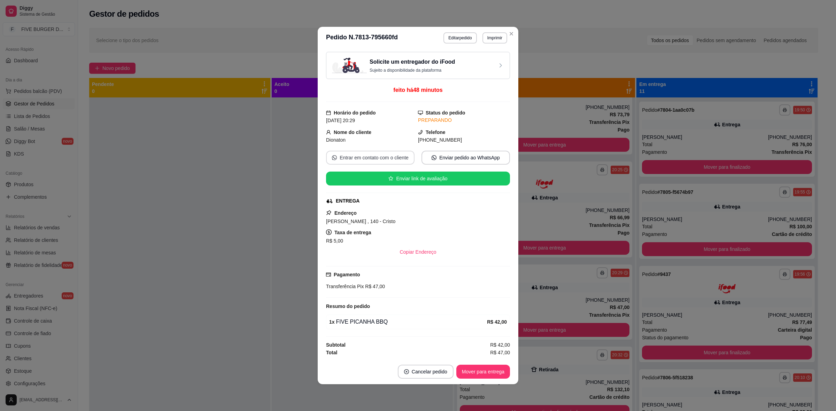
click at [347, 163] on button "Entrar em contato com o cliente" at bounding box center [370, 158] width 88 height 14
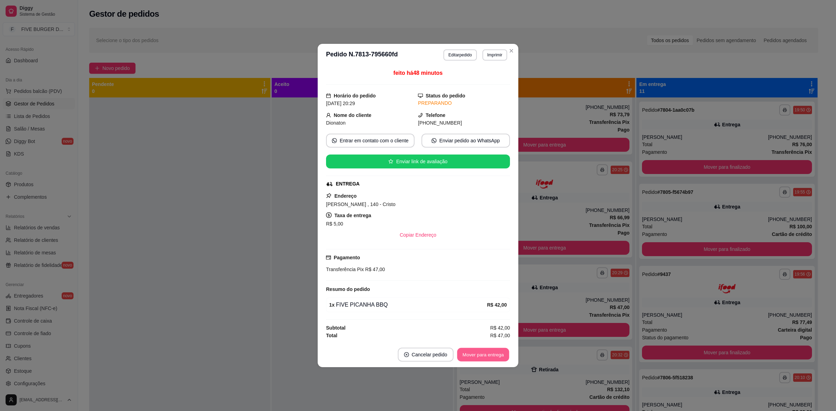
click at [486, 353] on button "Mover para entrega" at bounding box center [483, 355] width 52 height 14
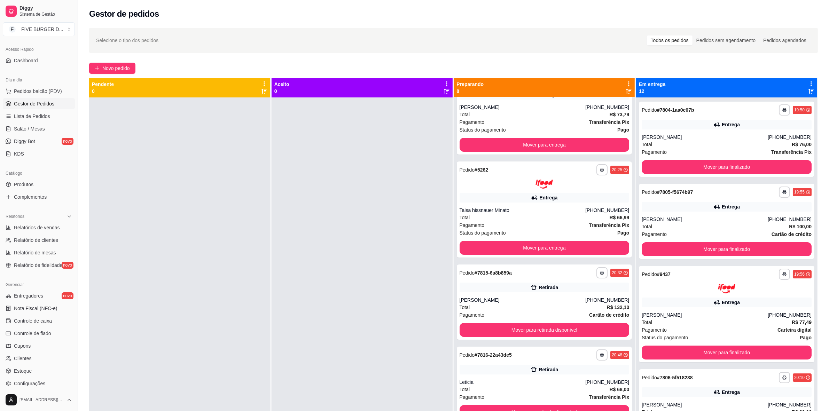
click at [397, 346] on div at bounding box center [362, 303] width 181 height 411
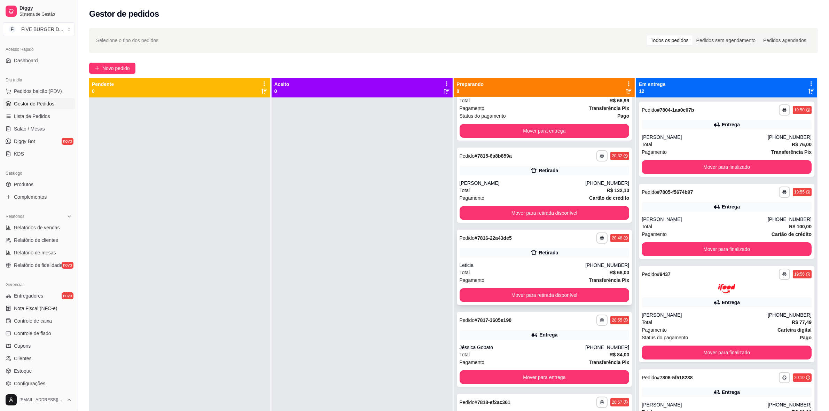
scroll to position [174, 0]
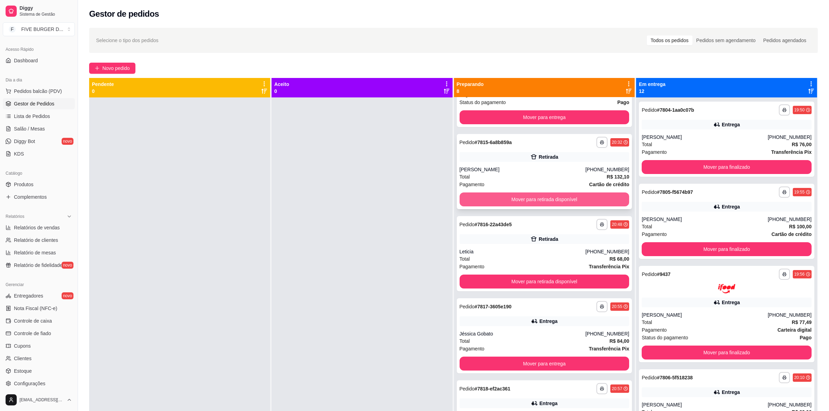
click at [582, 174] on div "Total R$ 132,10" at bounding box center [545, 177] width 170 height 8
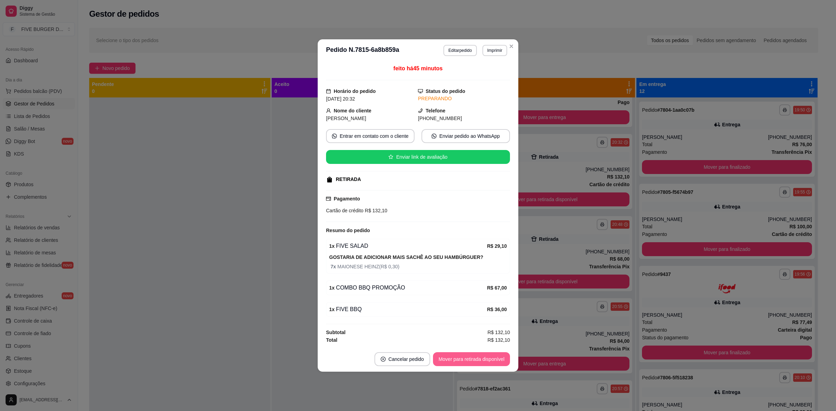
click at [498, 363] on button "Mover para retirada disponível" at bounding box center [471, 360] width 77 height 14
click at [491, 363] on button "Mover para finalizado" at bounding box center [481, 360] width 58 height 14
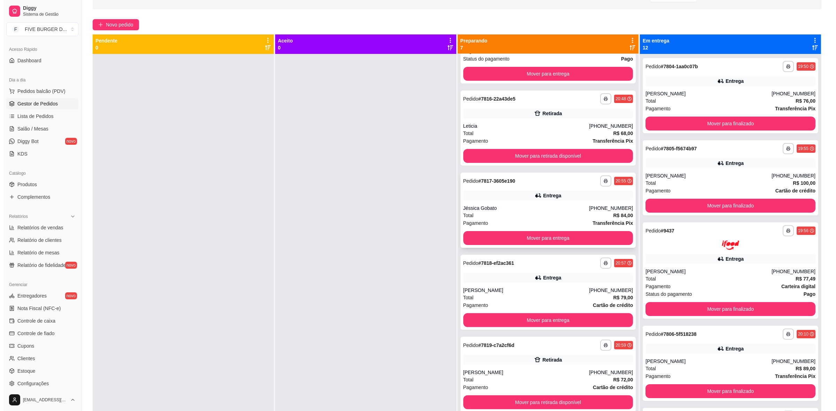
scroll to position [0, 0]
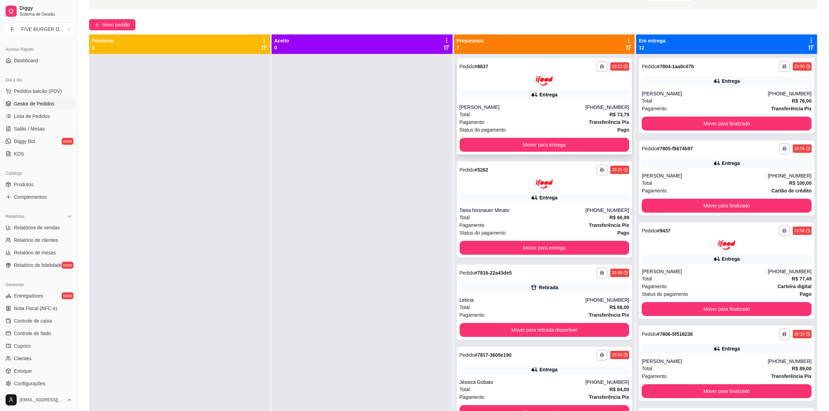
click at [565, 123] on div "Pagamento Transferência Pix" at bounding box center [545, 122] width 170 height 8
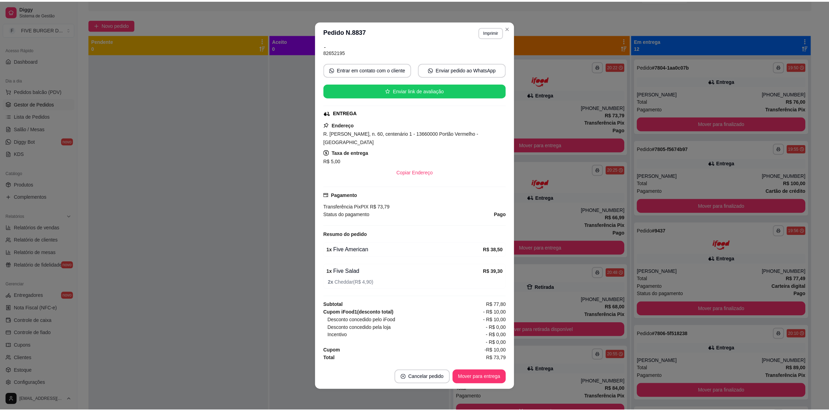
scroll to position [1, 0]
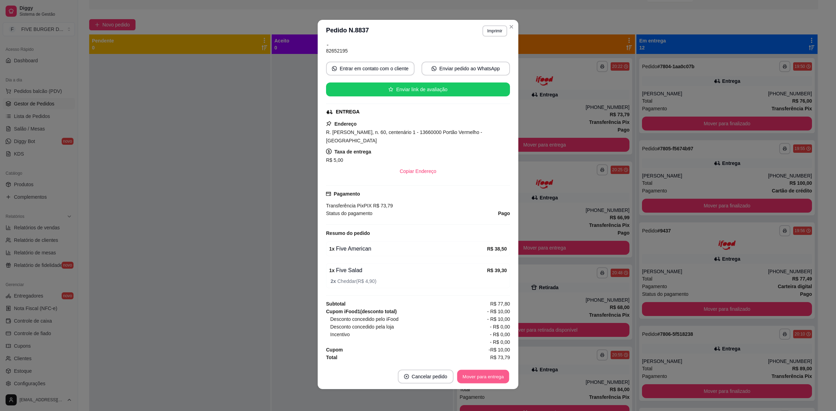
click at [478, 382] on button "Mover para entrega" at bounding box center [483, 377] width 52 height 14
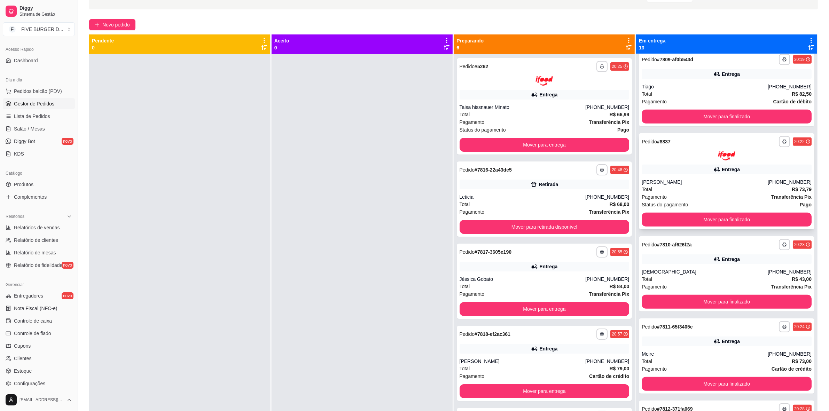
scroll to position [522, 0]
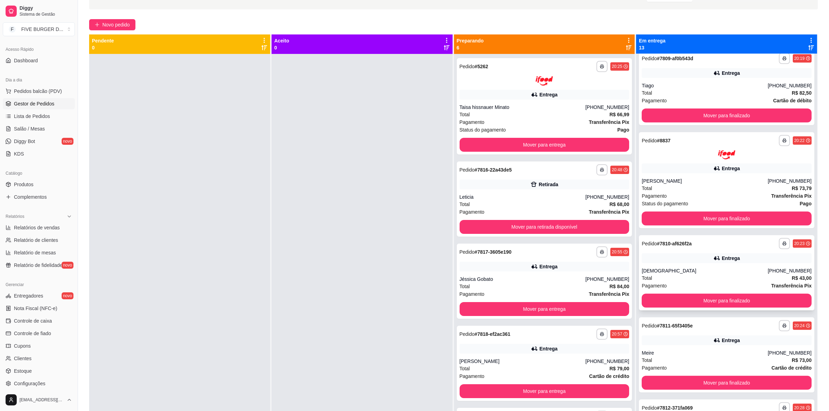
click at [753, 309] on div "**********" at bounding box center [727, 272] width 176 height 75
click at [745, 301] on button "Mover para finalizado" at bounding box center [727, 301] width 170 height 14
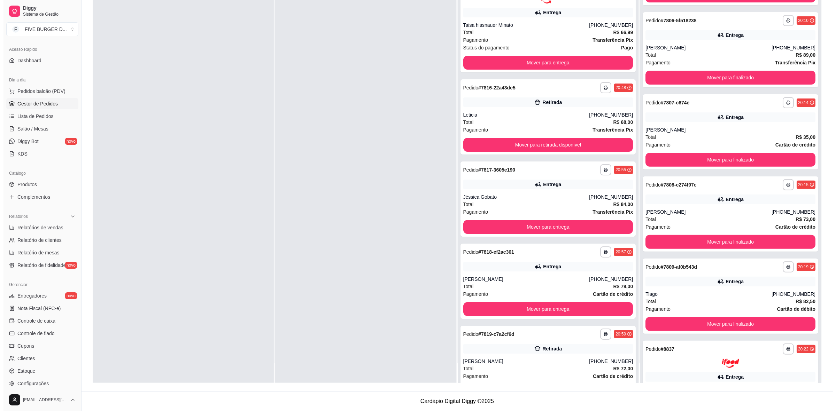
scroll to position [188, 0]
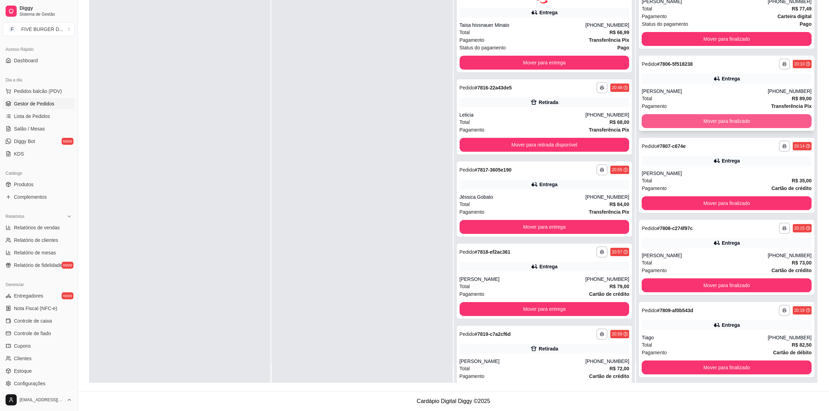
click at [784, 118] on button "Mover para finalizado" at bounding box center [727, 121] width 170 height 14
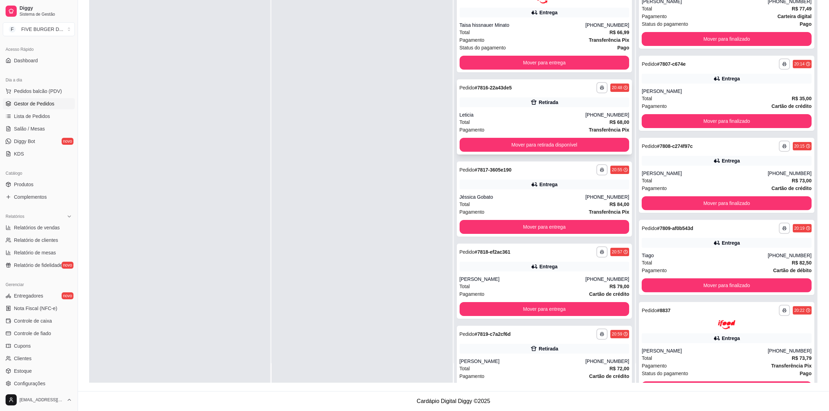
click at [539, 105] on div "Retirada" at bounding box center [549, 102] width 20 height 7
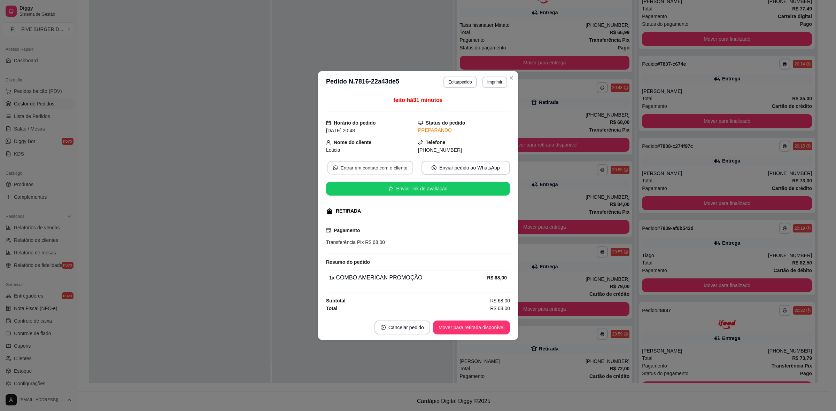
click at [366, 164] on button "Entrar em contato com o cliente" at bounding box center [370, 168] width 86 height 14
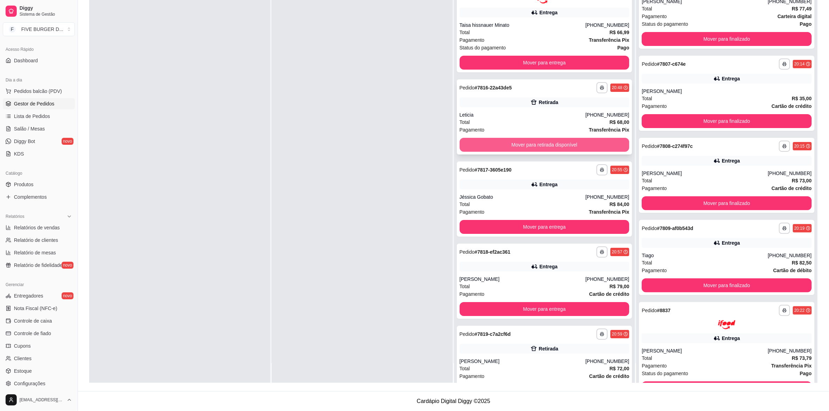
click at [546, 145] on button "Mover para retirada disponível" at bounding box center [545, 145] width 170 height 14
click at [525, 112] on div "Jéssica Gobato" at bounding box center [523, 114] width 126 height 7
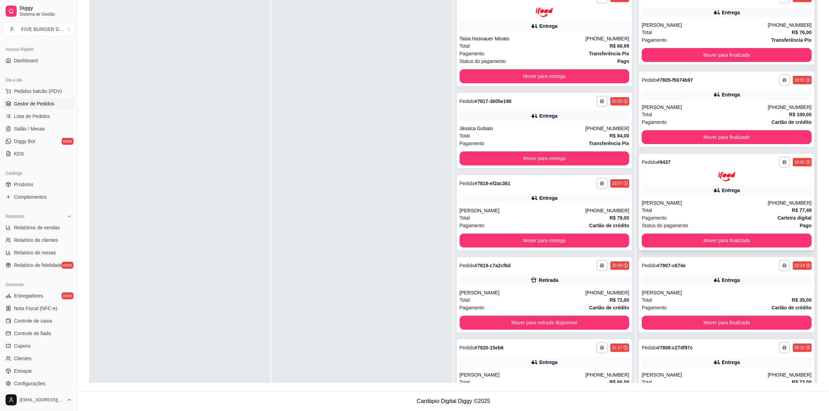
scroll to position [0, 0]
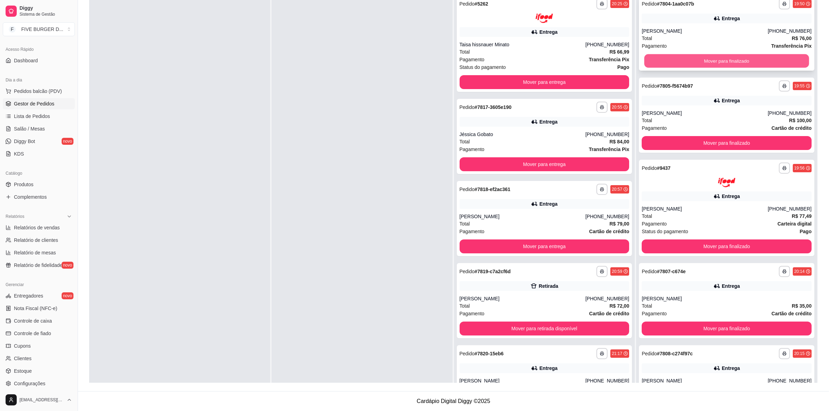
click at [728, 62] on button "Mover para finalizado" at bounding box center [727, 61] width 165 height 14
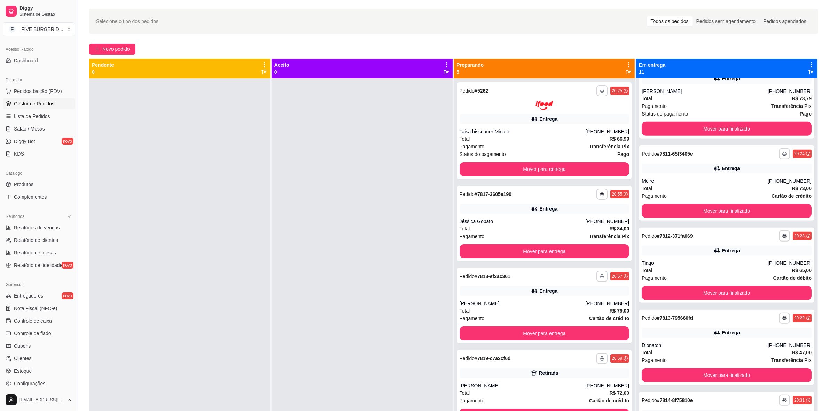
scroll to position [479, 0]
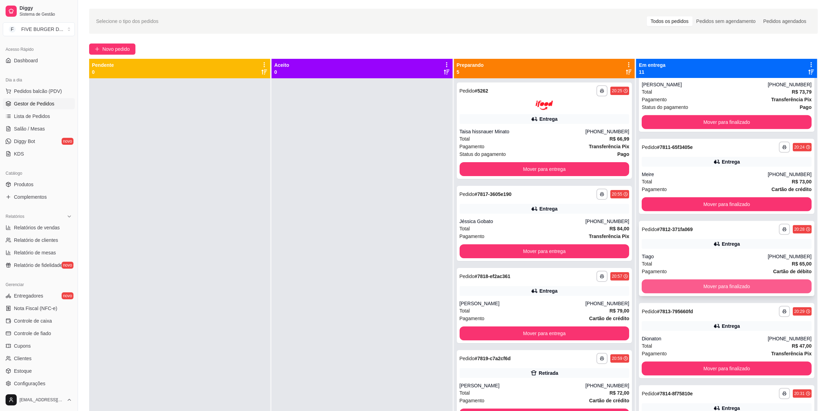
click at [744, 286] on button "Mover para finalizado" at bounding box center [727, 287] width 170 height 14
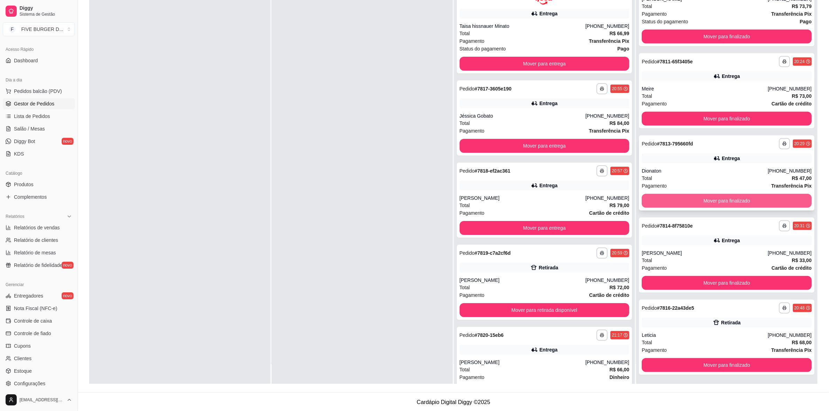
scroll to position [106, 0]
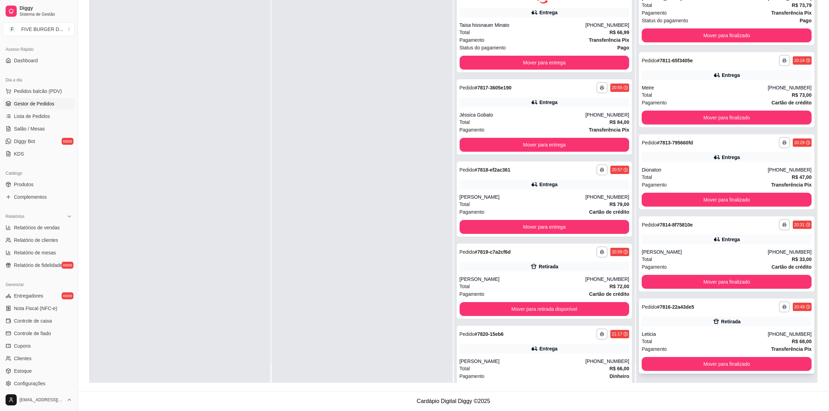
click at [696, 330] on div "**********" at bounding box center [727, 336] width 176 height 75
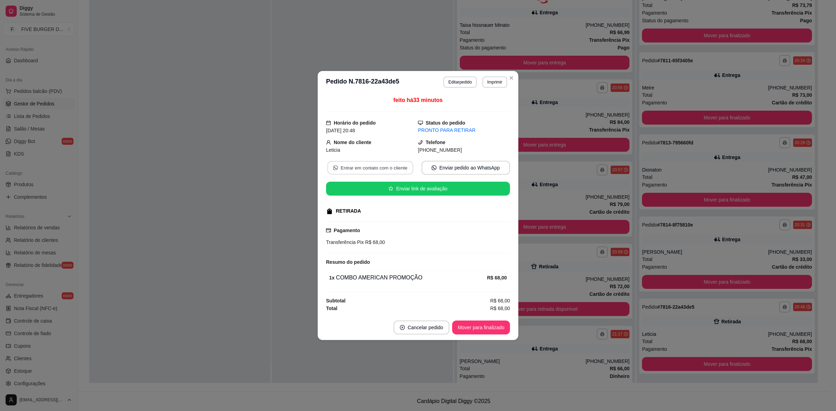
click at [364, 166] on button "Entrar em contato com o cliente" at bounding box center [370, 168] width 86 height 14
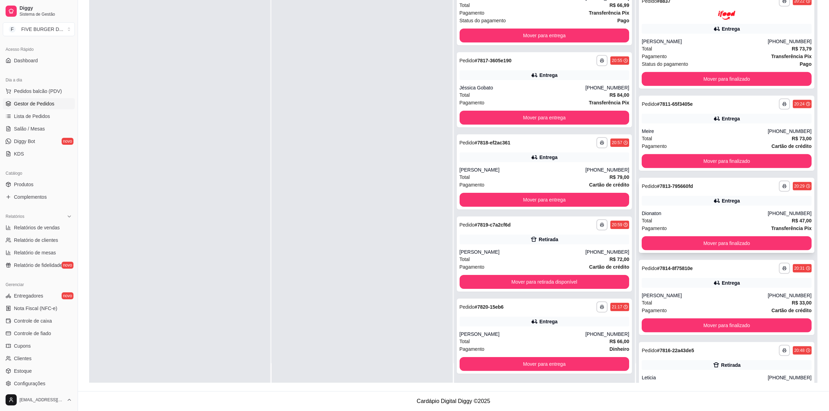
scroll to position [372, 0]
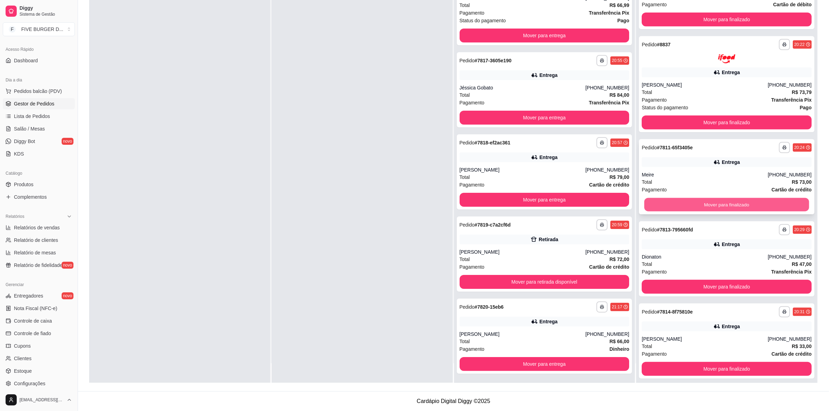
click at [690, 210] on button "Mover para finalizado" at bounding box center [727, 205] width 165 height 14
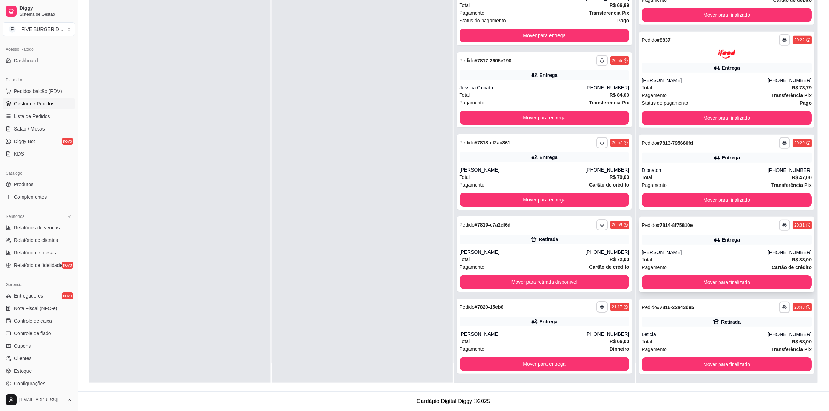
scroll to position [377, 0]
click at [734, 359] on button "Mover para finalizado" at bounding box center [727, 364] width 170 height 14
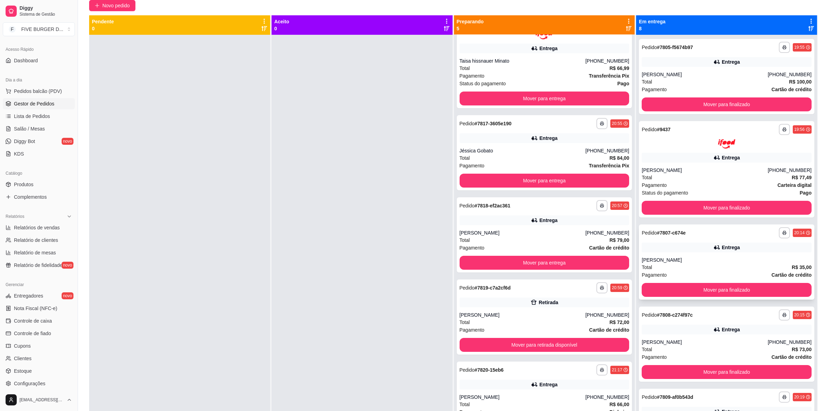
scroll to position [44, 0]
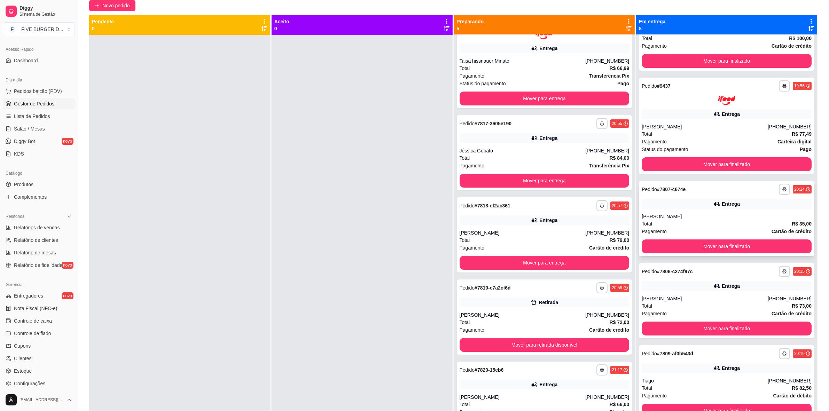
click at [744, 244] on button "Mover para finalizado" at bounding box center [727, 247] width 170 height 14
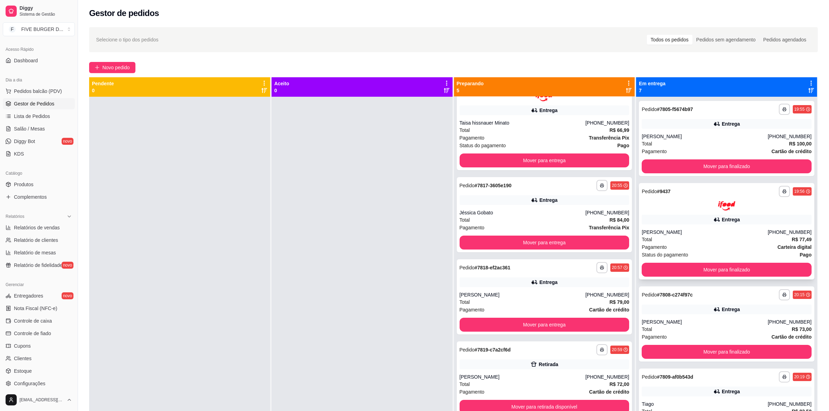
scroll to position [0, 0]
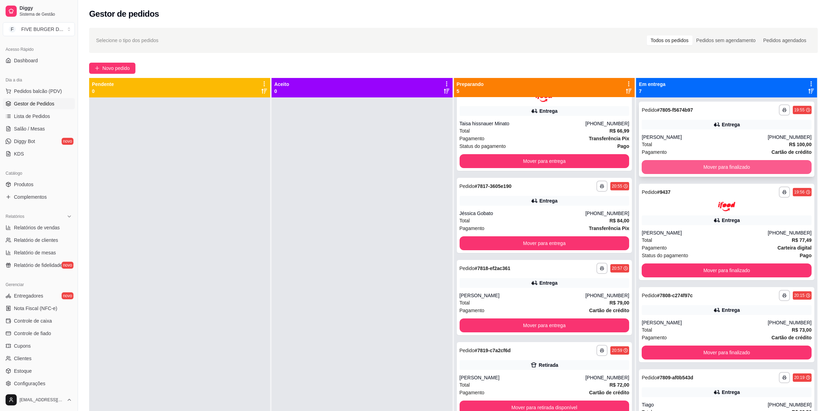
click at [749, 168] on button "Mover para finalizado" at bounding box center [727, 167] width 170 height 14
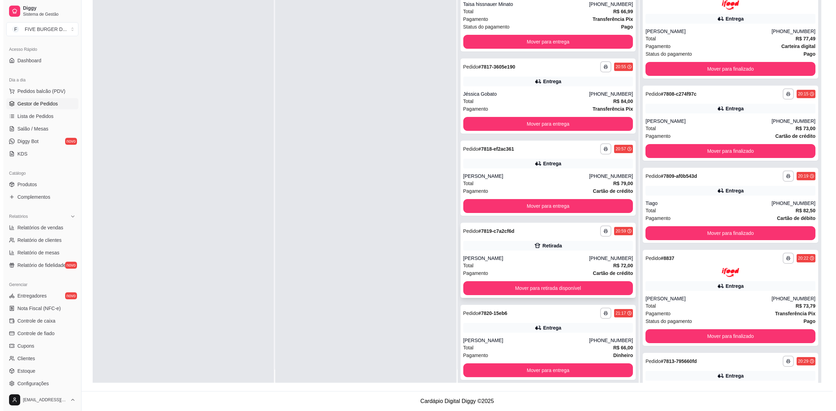
scroll to position [20, 0]
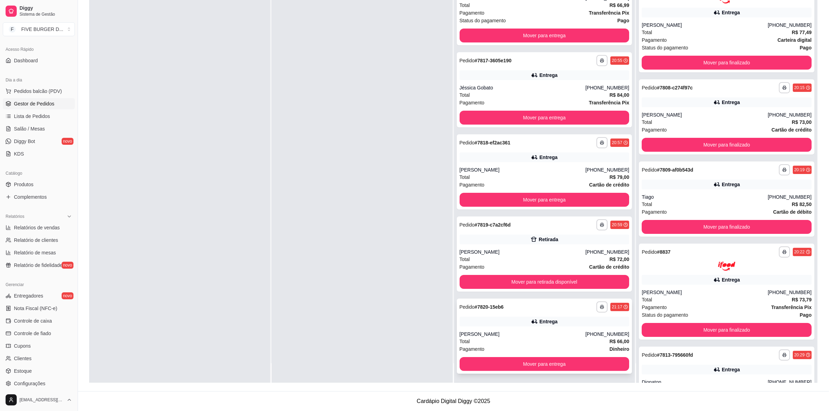
click at [527, 335] on div "[PERSON_NAME]" at bounding box center [523, 334] width 126 height 7
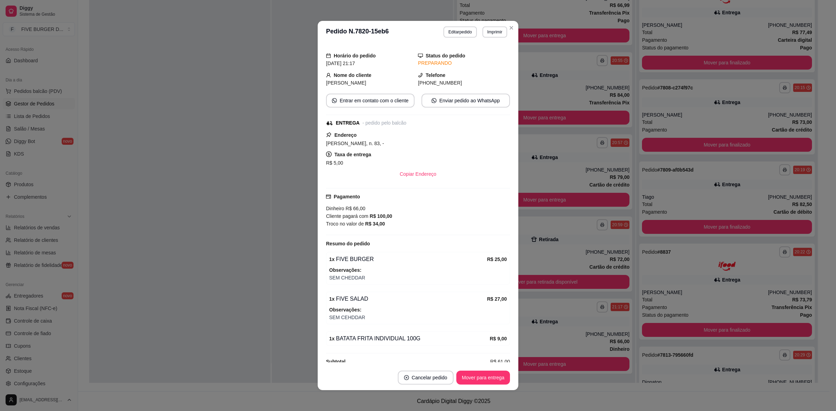
scroll to position [65, 0]
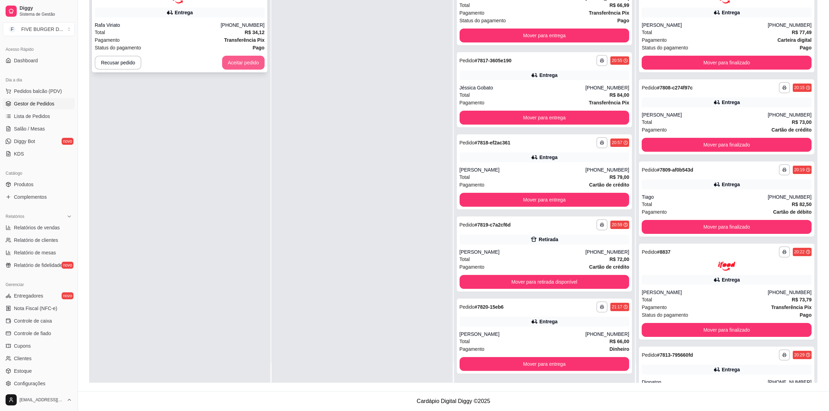
click at [241, 64] on button "Aceitar pedido" at bounding box center [243, 63] width 42 height 14
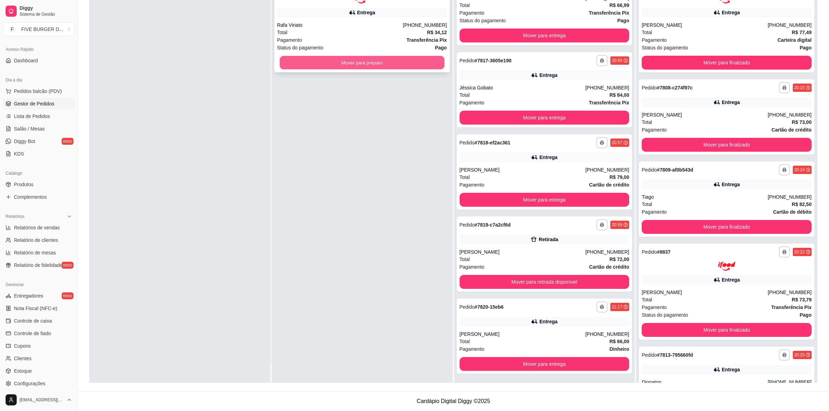
click at [294, 60] on button "Mover para preparo" at bounding box center [362, 63] width 165 height 14
click at [345, 63] on button "Mover para preparo" at bounding box center [362, 63] width 170 height 14
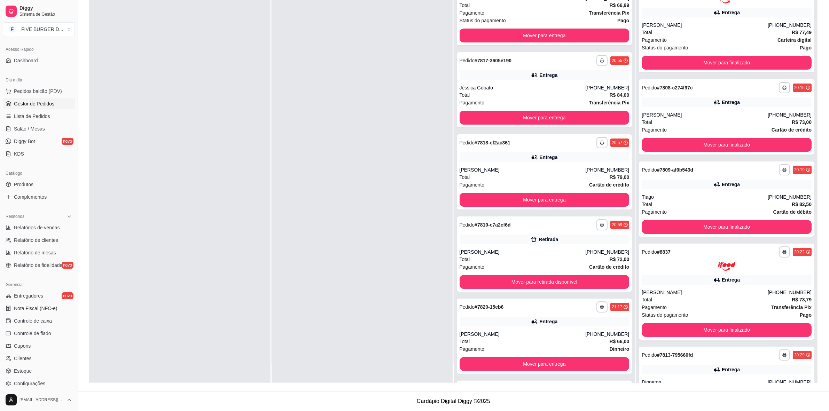
click at [347, 255] on div at bounding box center [362, 177] width 181 height 411
click at [541, 170] on div "[PERSON_NAME]" at bounding box center [523, 170] width 126 height 7
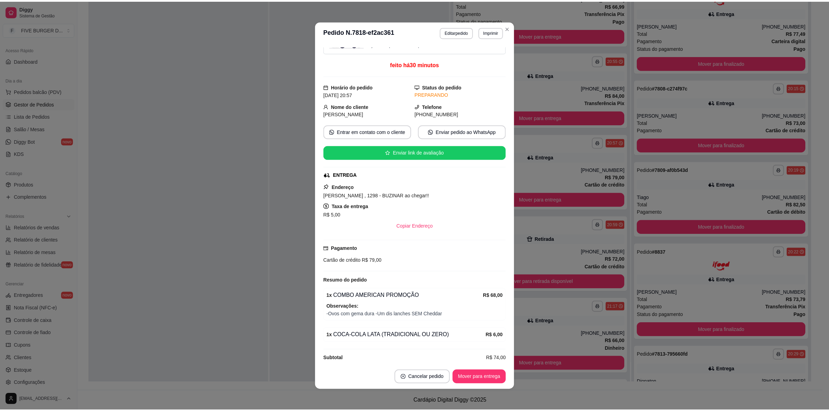
scroll to position [31, 0]
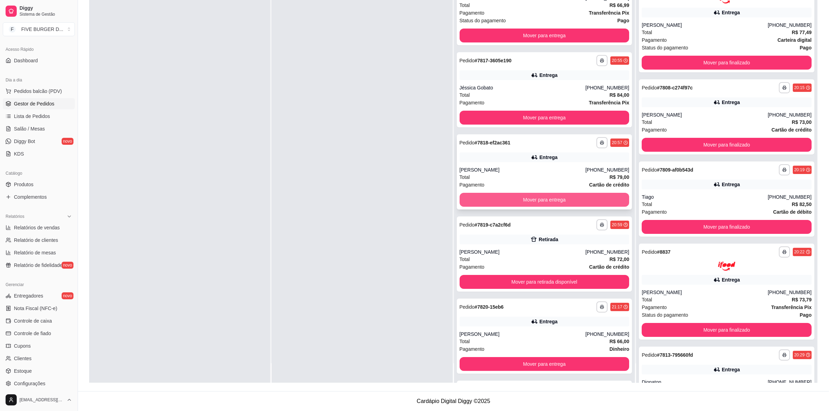
click at [483, 199] on button "Mover para entrega" at bounding box center [545, 200] width 170 height 14
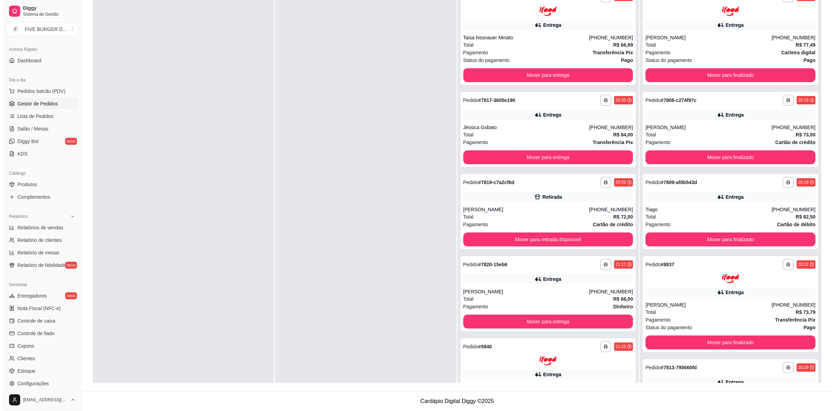
scroll to position [0, 0]
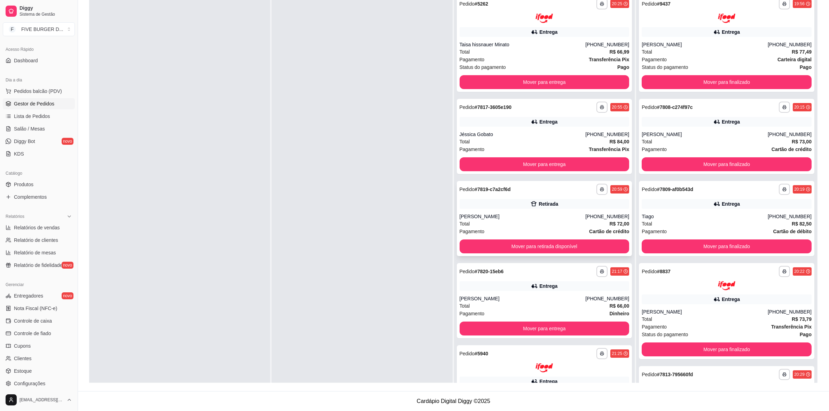
click at [525, 209] on div "**********" at bounding box center [545, 218] width 176 height 75
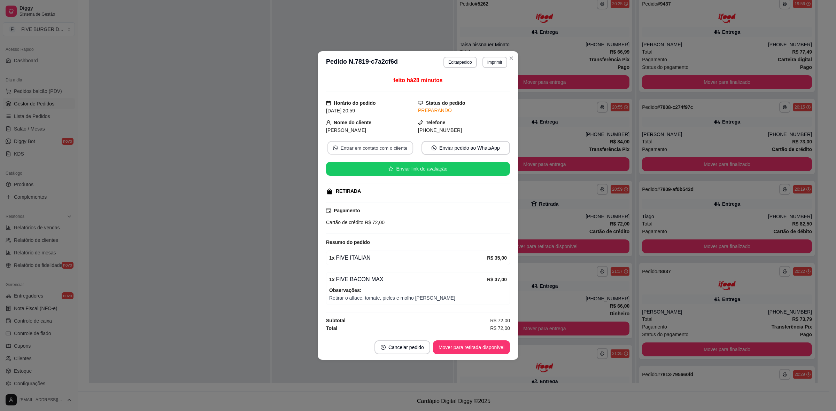
click at [350, 149] on button "Entrar em contato com o cliente" at bounding box center [370, 148] width 86 height 14
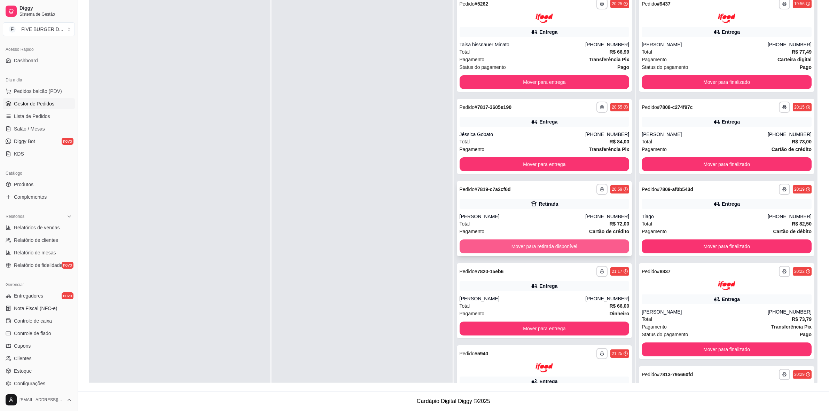
click at [495, 245] on button "Mover para retirada disponível" at bounding box center [545, 247] width 170 height 14
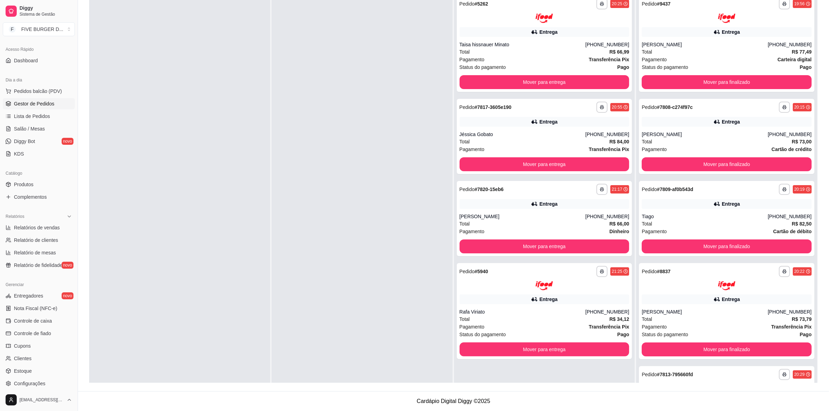
click at [380, 239] on div at bounding box center [362, 196] width 181 height 411
click at [518, 131] on div "Jéssica Gobato" at bounding box center [523, 134] width 126 height 7
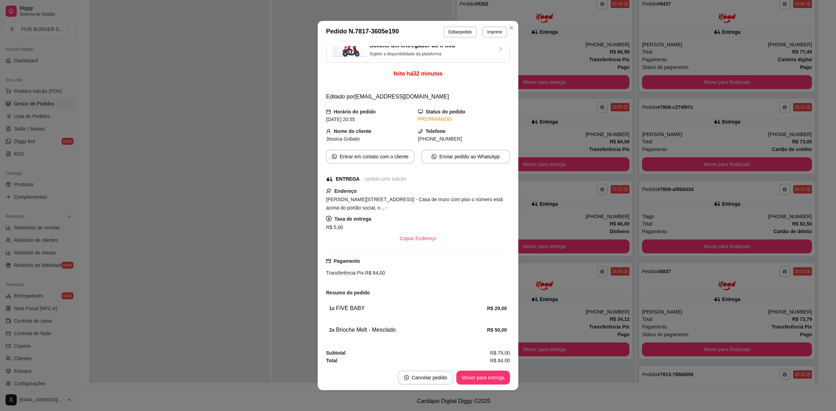
scroll to position [16, 0]
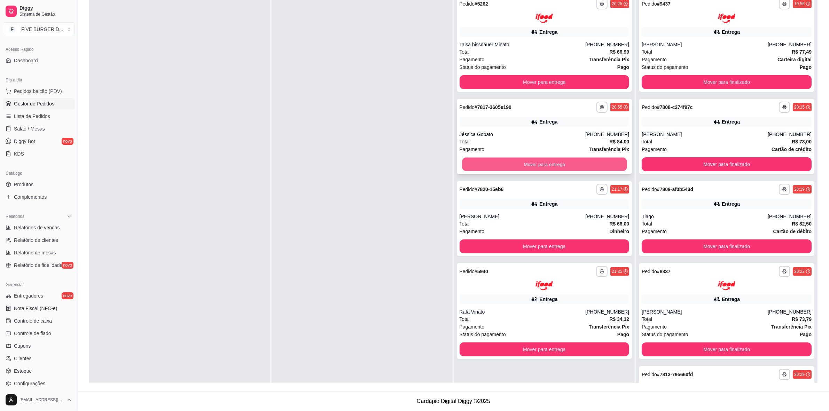
click at [490, 168] on button "Mover para entrega" at bounding box center [544, 164] width 165 height 14
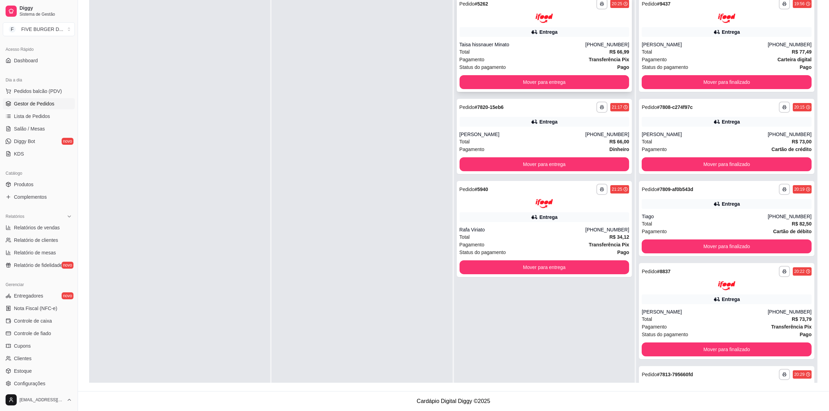
click at [525, 68] on div "Status do pagamento Pago" at bounding box center [545, 67] width 170 height 8
click at [499, 42] on div "Taisa hissnauer Minato" at bounding box center [523, 44] width 126 height 7
click at [573, 206] on div at bounding box center [545, 203] width 170 height 9
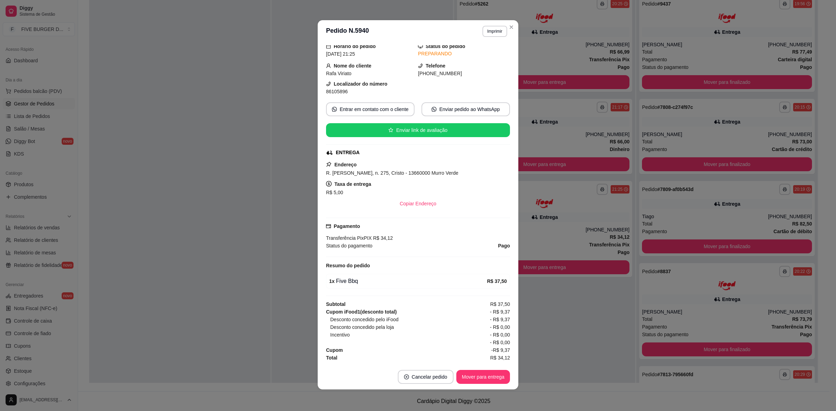
scroll to position [1, 0]
click at [483, 378] on button "Mover para entrega" at bounding box center [483, 377] width 52 height 14
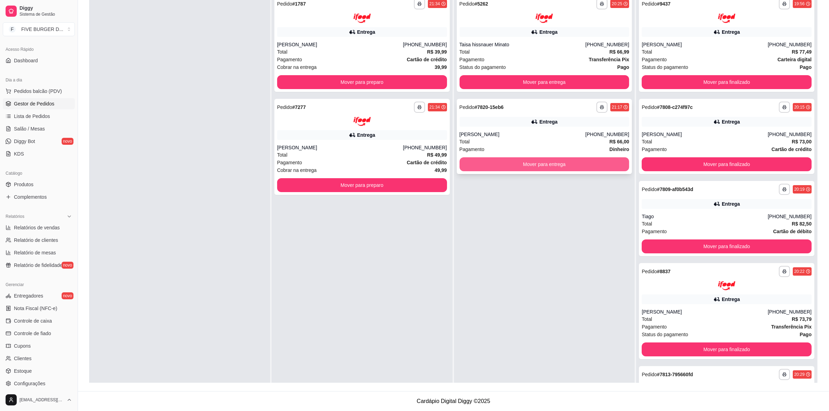
click at [518, 161] on button "Mover para entrega" at bounding box center [545, 164] width 170 height 14
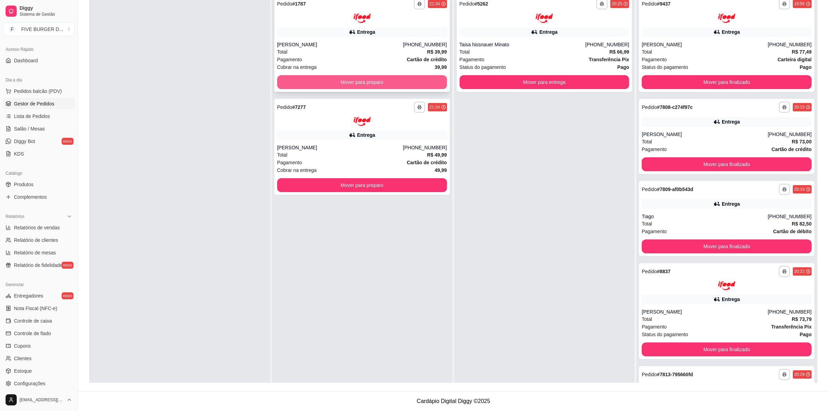
click at [395, 80] on button "Mover para preparo" at bounding box center [362, 82] width 170 height 14
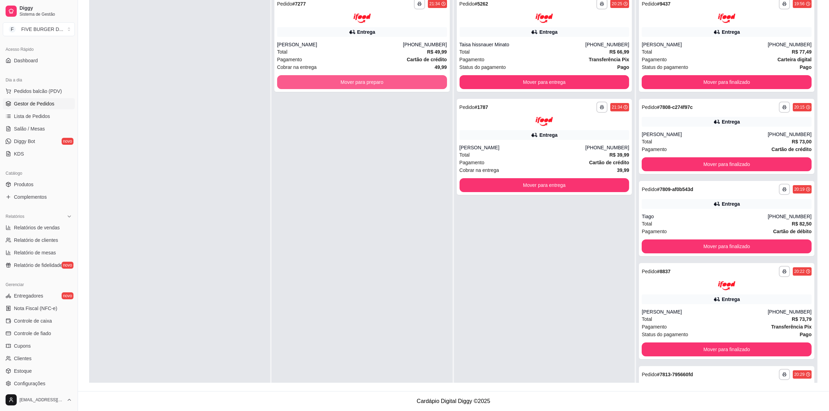
click at [395, 80] on button "Mover para preparo" at bounding box center [362, 82] width 170 height 14
click at [558, 47] on div "Taisa hissnauer Minato" at bounding box center [523, 44] width 126 height 7
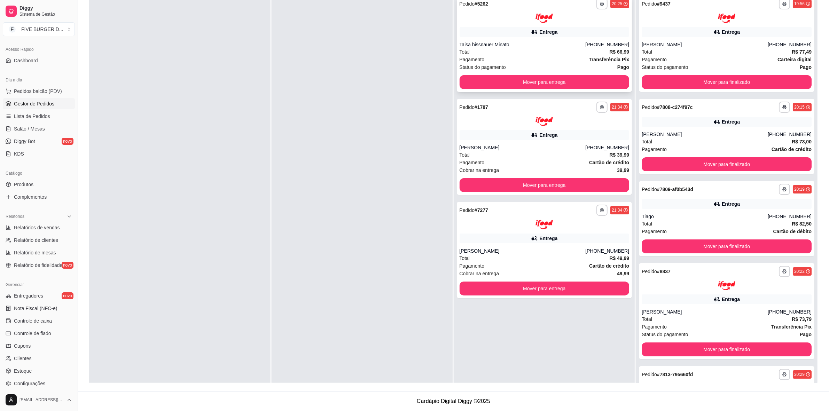
click at [525, 31] on div "Entrega" at bounding box center [545, 32] width 170 height 10
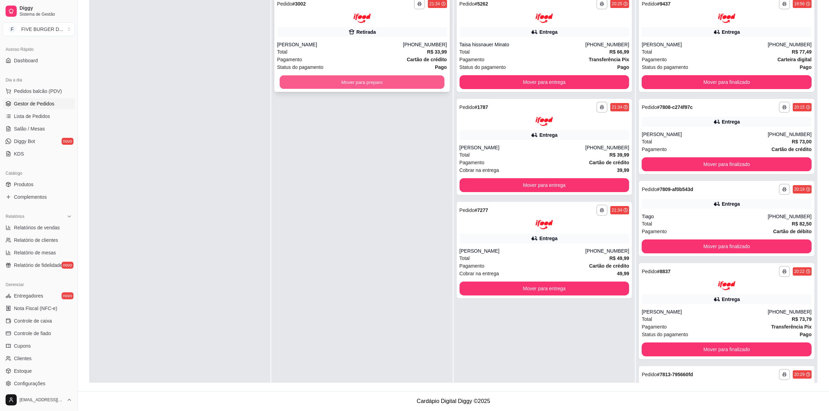
click at [340, 86] on button "Mover para preparo" at bounding box center [362, 82] width 165 height 14
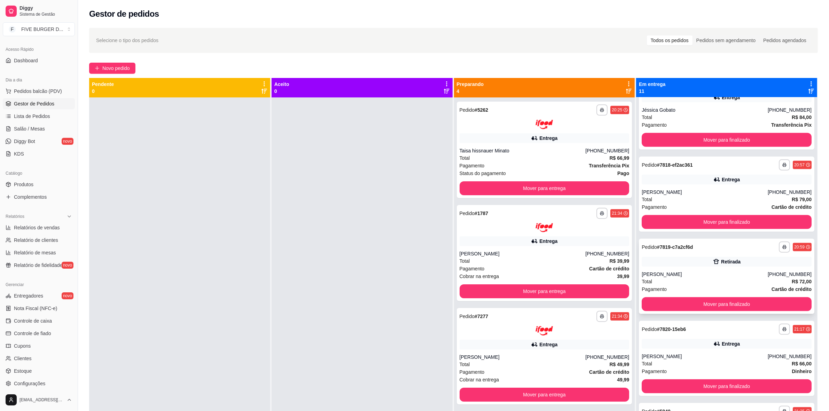
scroll to position [20, 0]
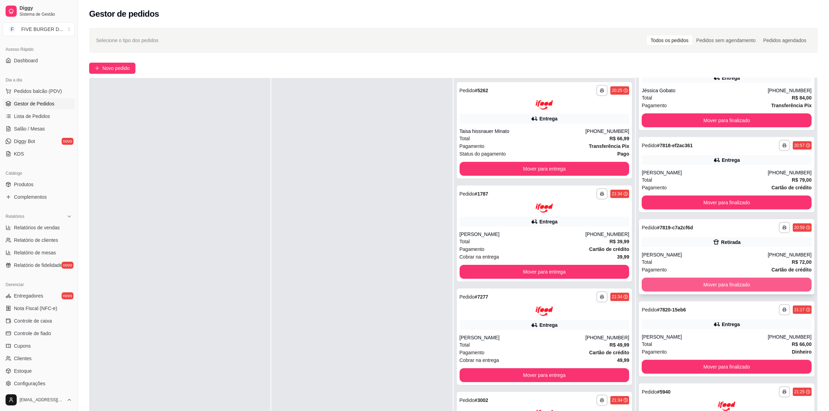
click at [748, 281] on button "Mover para finalizado" at bounding box center [727, 285] width 170 height 14
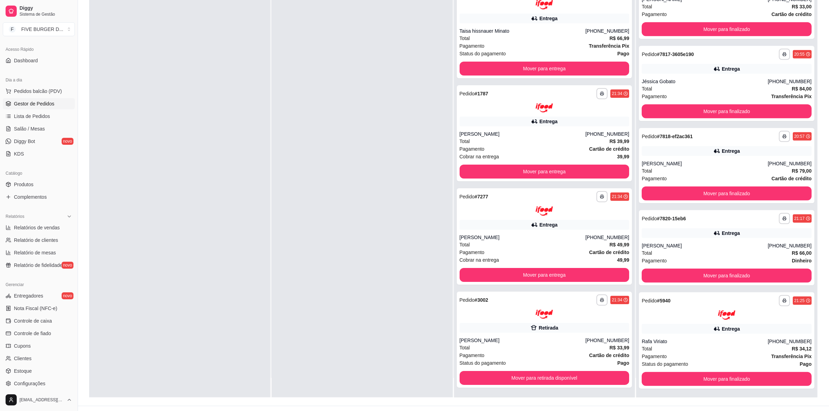
scroll to position [106, 0]
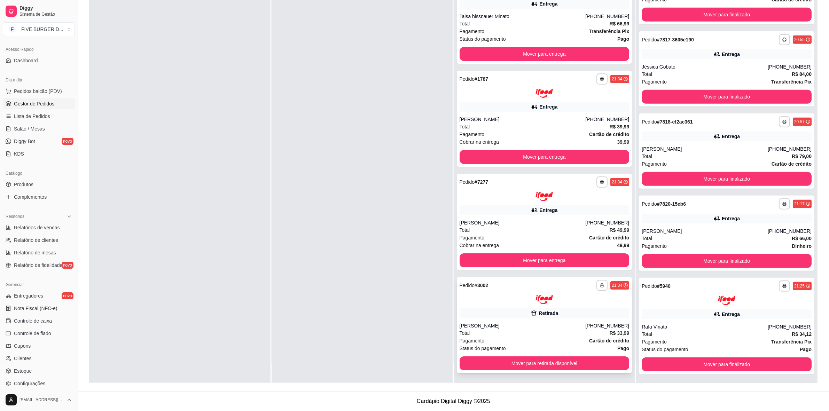
click at [558, 323] on div "[PERSON_NAME]" at bounding box center [523, 326] width 126 height 7
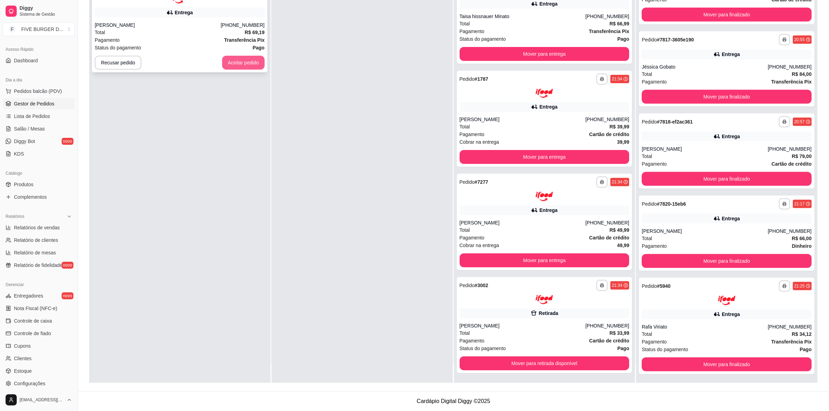
click at [245, 63] on button "Aceitar pedido" at bounding box center [243, 63] width 42 height 14
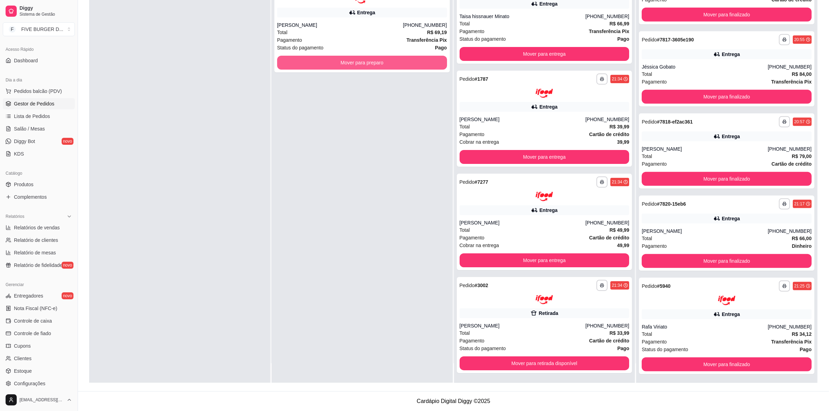
click at [326, 65] on button "Mover para preparo" at bounding box center [362, 63] width 170 height 14
click at [366, 71] on div "**********" at bounding box center [362, 24] width 176 height 96
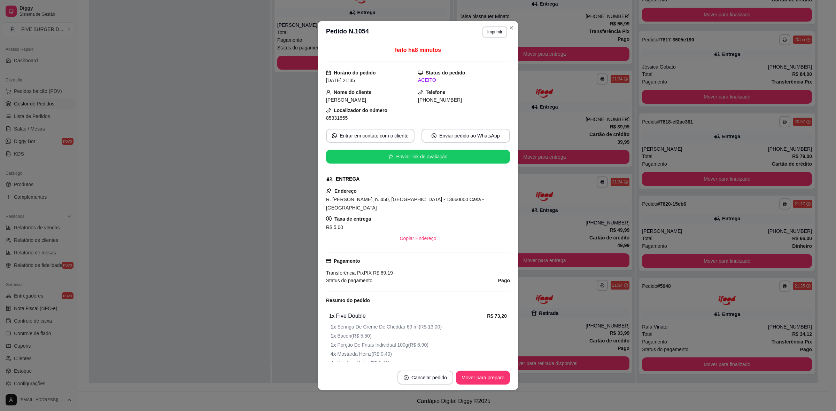
click at [318, 83] on div "feito há 8 minutos Horário do pedido [DATE] 21:35 Status do pedido ACEITO Nome …" at bounding box center [418, 204] width 201 height 322
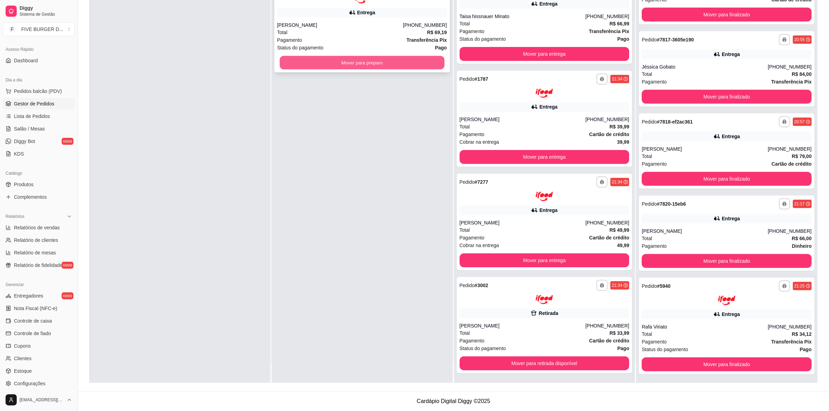
click at [304, 65] on button "Mover para preparo" at bounding box center [362, 63] width 165 height 14
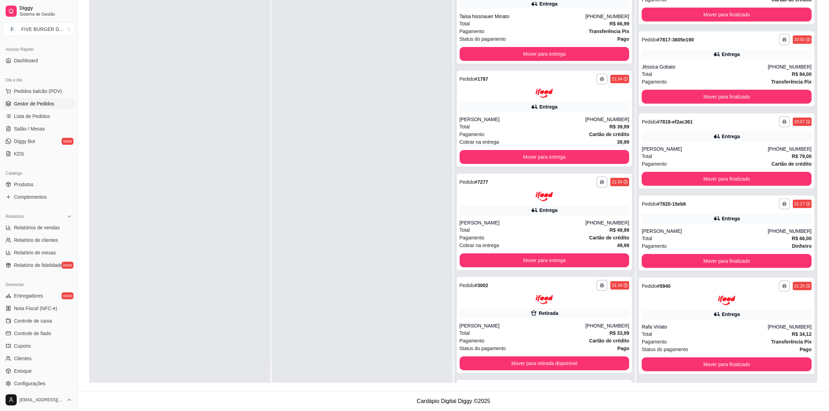
click at [401, 210] on div at bounding box center [362, 177] width 181 height 411
click at [340, 234] on div at bounding box center [362, 177] width 181 height 411
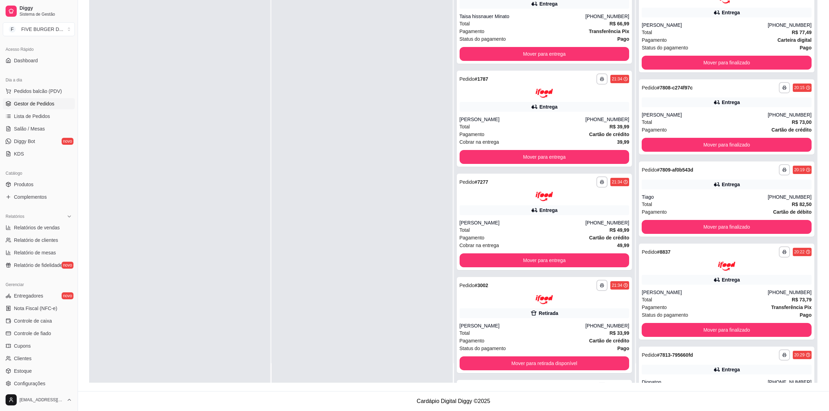
scroll to position [360, 0]
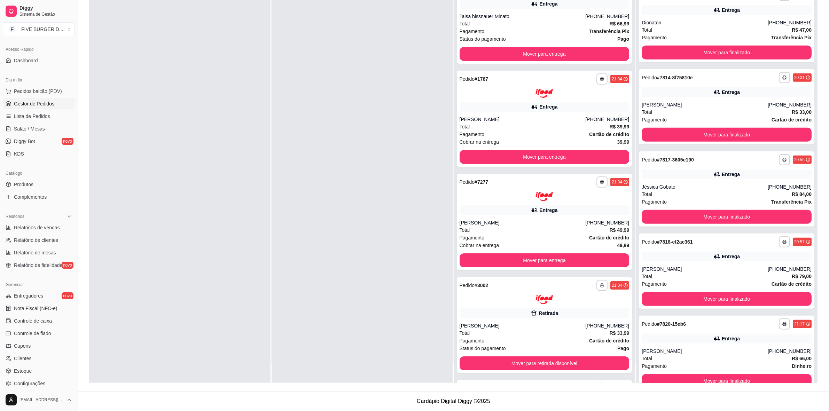
drag, startPoint x: 382, startPoint y: 283, endPoint x: 384, endPoint y: 335, distance: 52.6
click at [384, 335] on div at bounding box center [362, 177] width 181 height 411
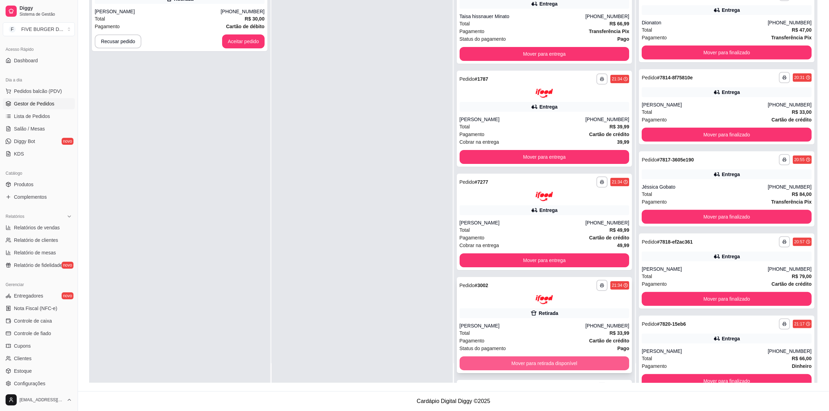
click at [587, 365] on button "Mover para retirada disponível" at bounding box center [545, 364] width 170 height 14
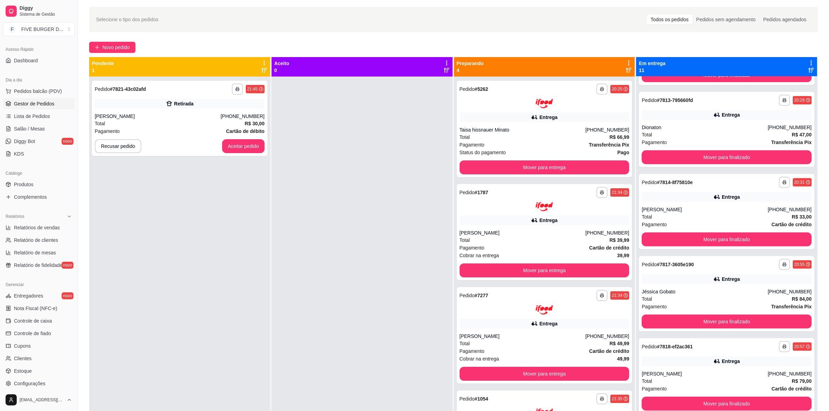
scroll to position [19, 0]
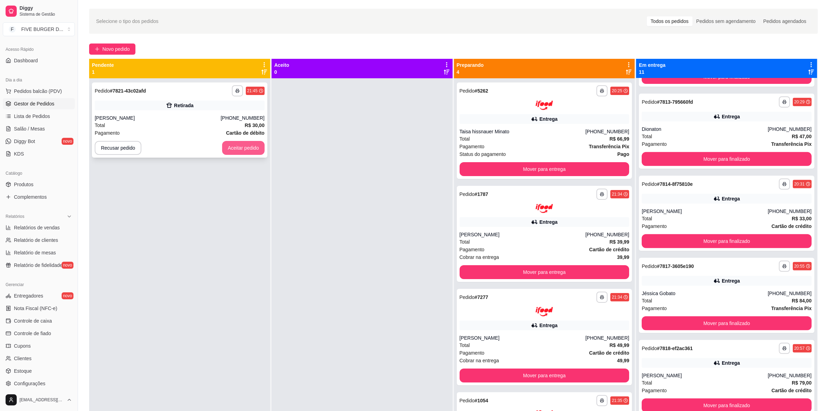
click at [248, 147] on button "Aceitar pedido" at bounding box center [243, 148] width 42 height 14
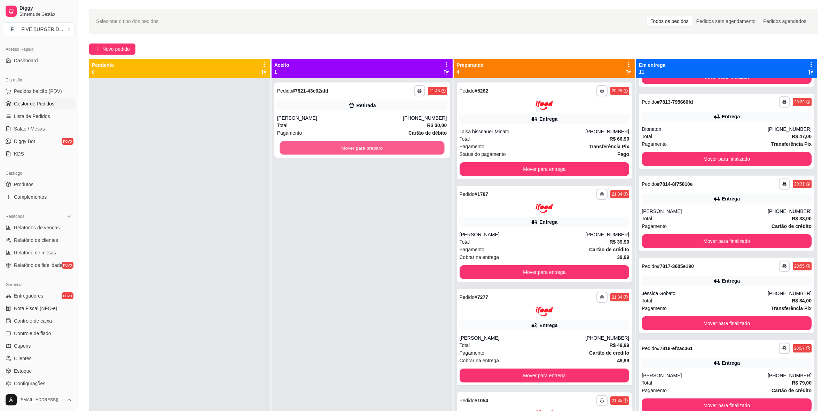
click at [320, 148] on button "Mover para preparo" at bounding box center [362, 148] width 165 height 14
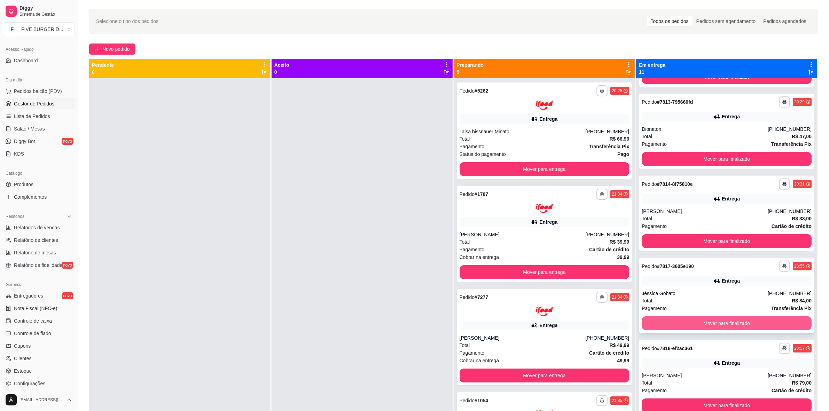
click at [777, 326] on button "Mover para finalizado" at bounding box center [727, 324] width 170 height 14
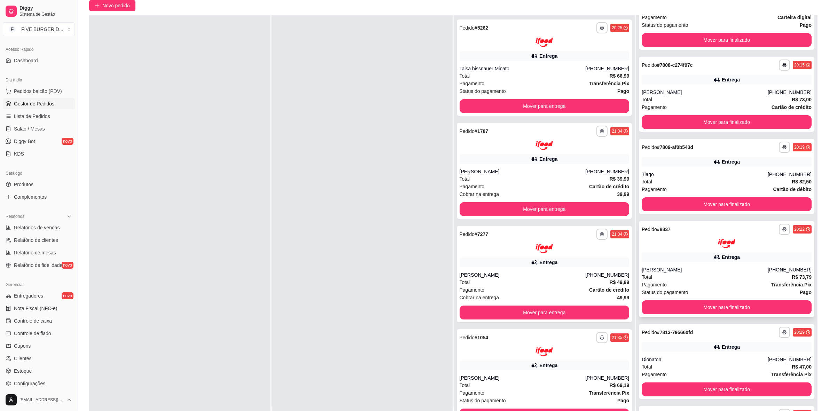
scroll to position [23, 0]
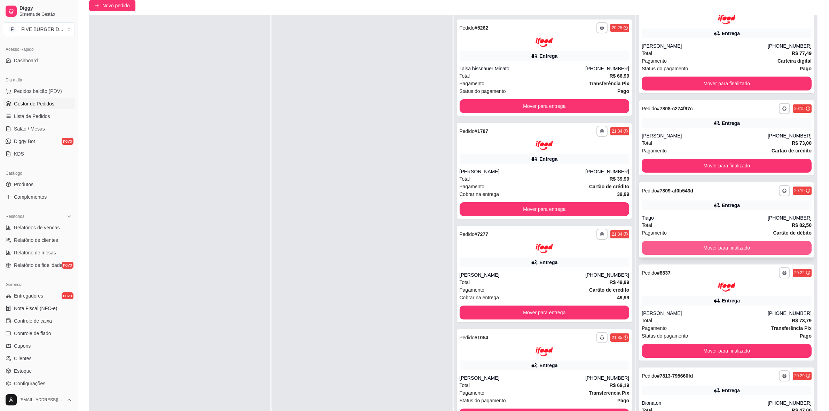
click at [735, 244] on button "Mover para finalizado" at bounding box center [727, 248] width 170 height 14
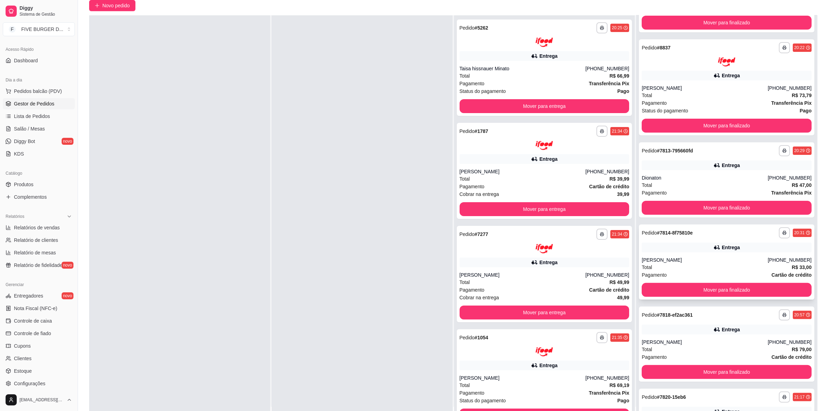
scroll to position [174, 0]
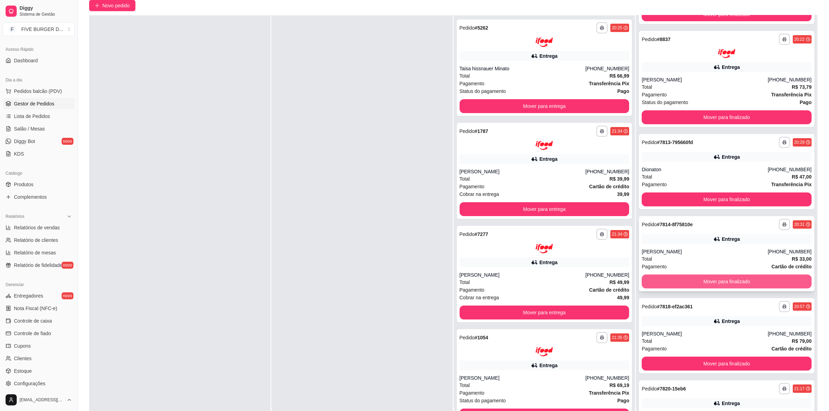
click at [729, 279] on button "Mover para finalizado" at bounding box center [727, 282] width 170 height 14
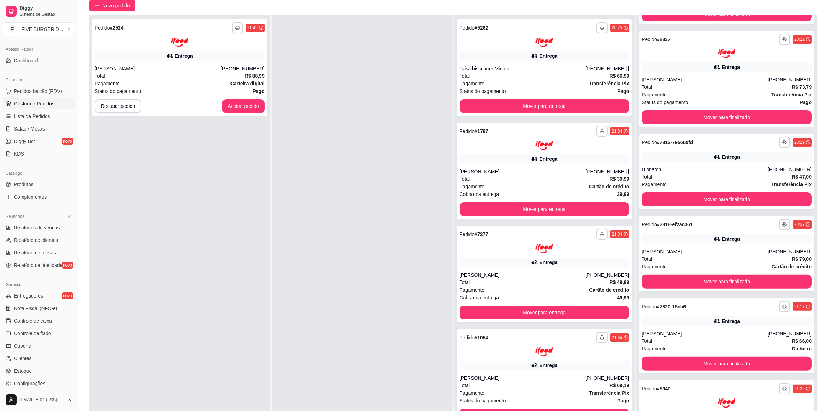
click at [380, 230] on div at bounding box center [362, 220] width 181 height 411
click at [238, 102] on button "Aceitar pedido" at bounding box center [243, 106] width 42 height 14
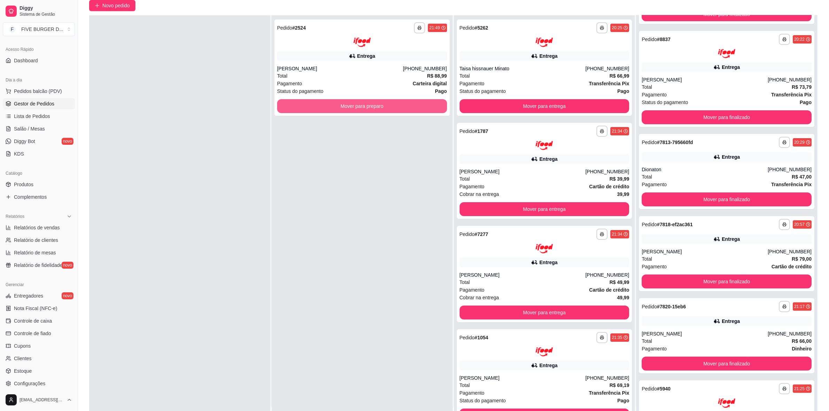
click at [344, 111] on button "Mover para preparo" at bounding box center [362, 106] width 170 height 14
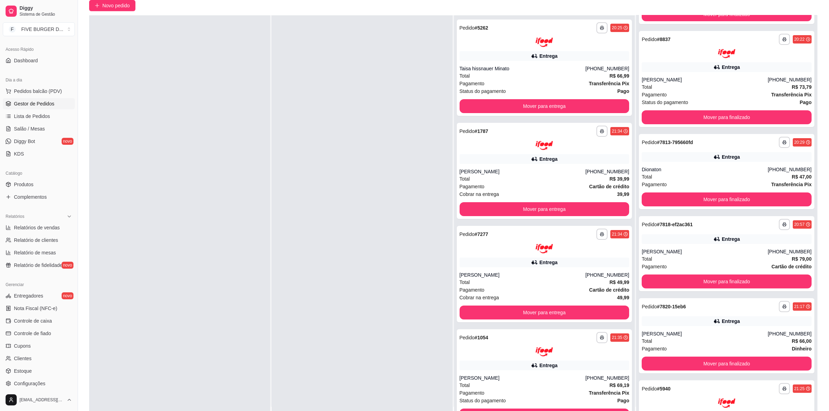
click at [423, 236] on div at bounding box center [362, 220] width 181 height 411
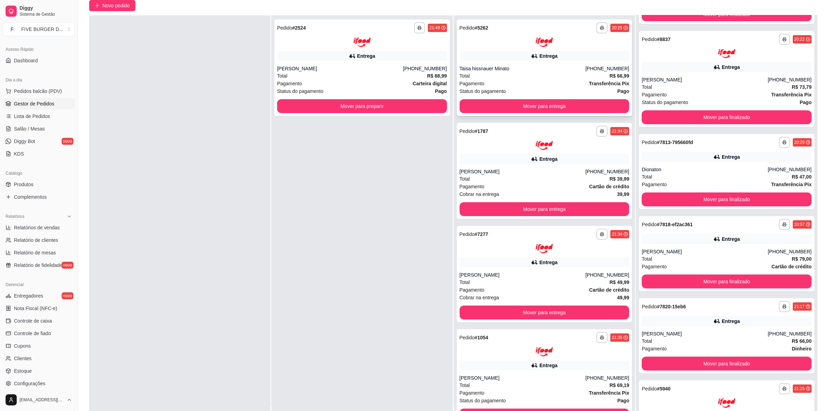
click at [536, 67] on div "Taisa hissnauer Minato" at bounding box center [523, 68] width 126 height 7
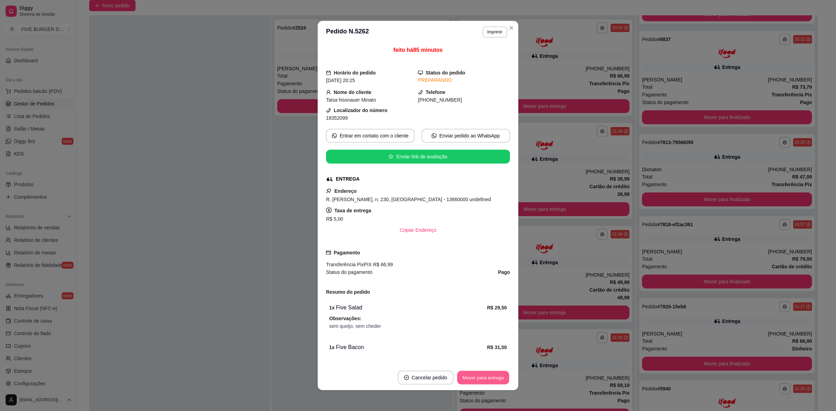
click at [472, 373] on button "Mover para entrega" at bounding box center [483, 378] width 52 height 14
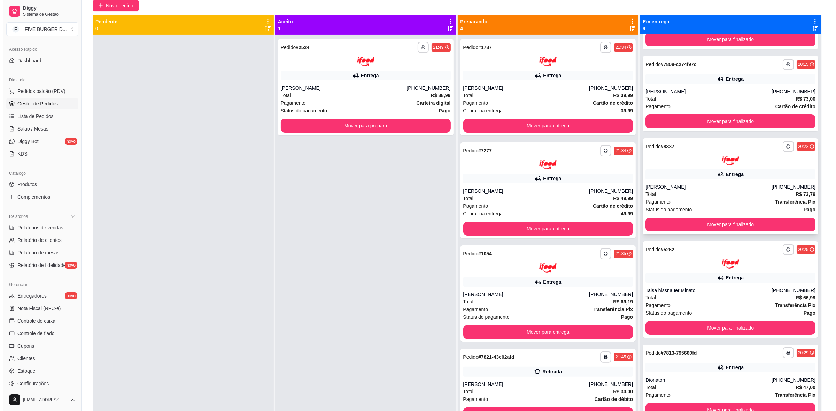
scroll to position [87, 0]
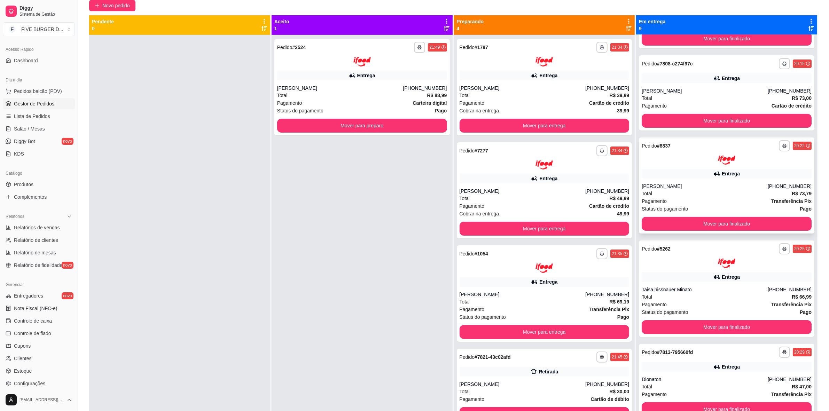
click at [707, 282] on div "**********" at bounding box center [727, 289] width 176 height 96
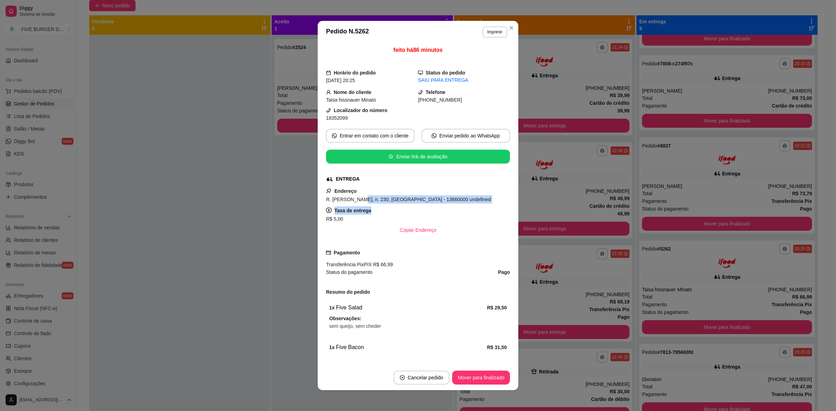
drag, startPoint x: 351, startPoint y: 198, endPoint x: 426, endPoint y: 207, distance: 75.0
click at [426, 207] on div "Endereço R. [PERSON_NAME], n. 230, [GEOGRAPHIC_DATA] - 13660000 undefined Taxa …" at bounding box center [418, 212] width 184 height 50
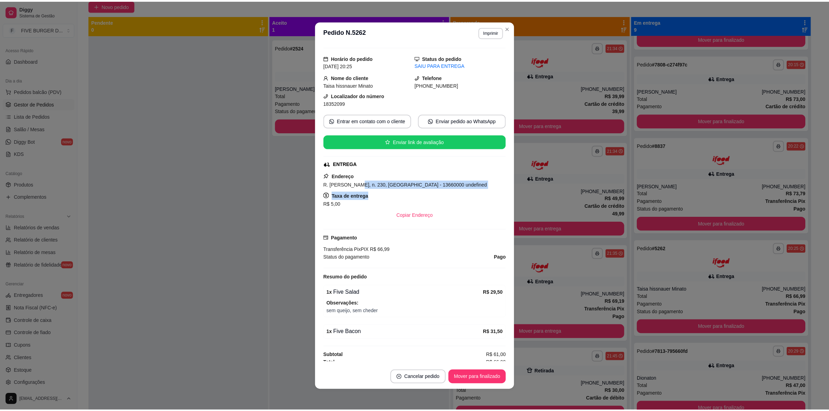
scroll to position [23, 0]
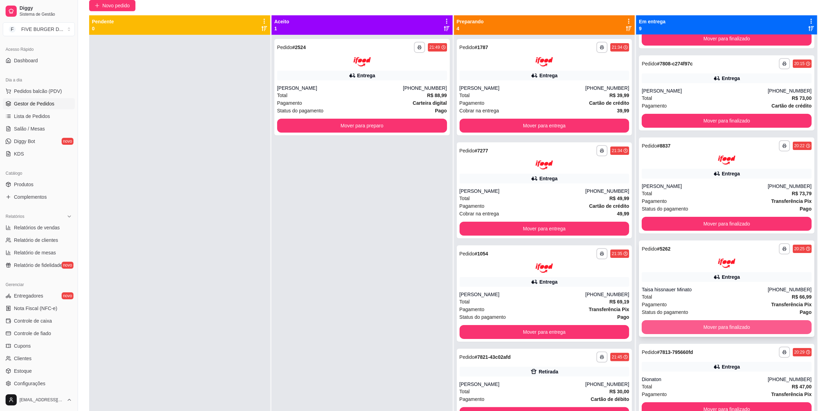
click at [703, 323] on button "Mover para finalizado" at bounding box center [727, 327] width 170 height 14
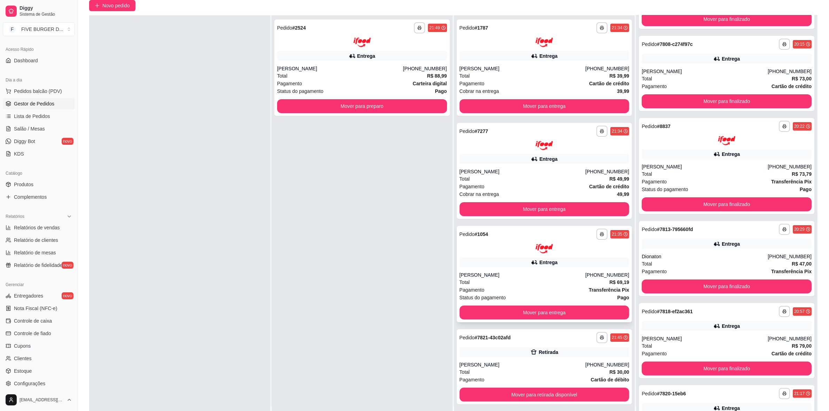
scroll to position [106, 0]
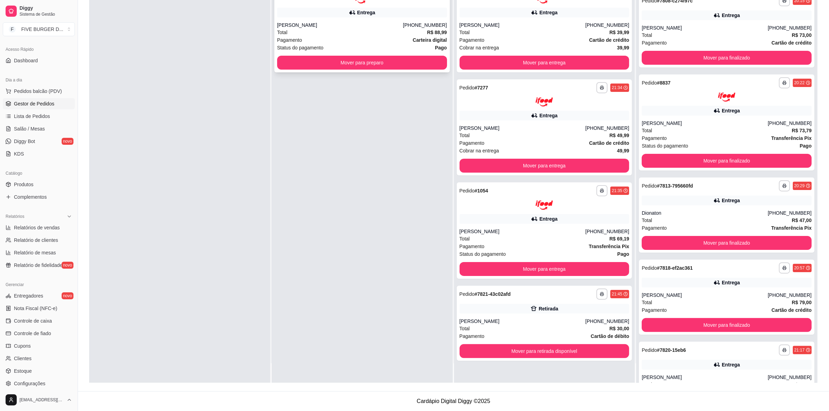
click at [331, 69] on button "Mover para preparo" at bounding box center [362, 63] width 170 height 14
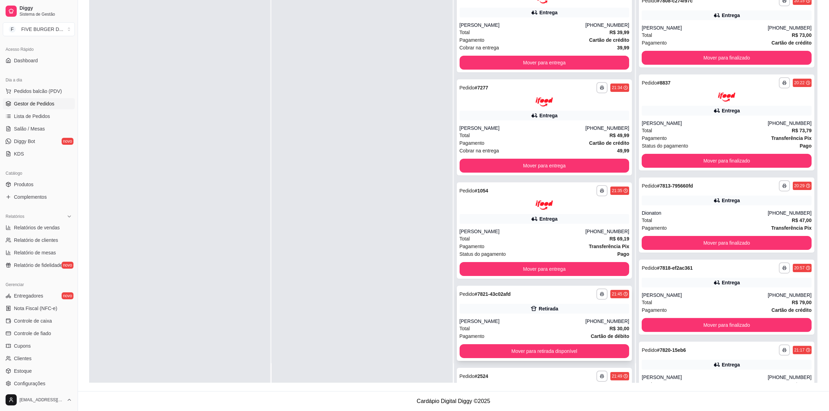
scroll to position [44, 0]
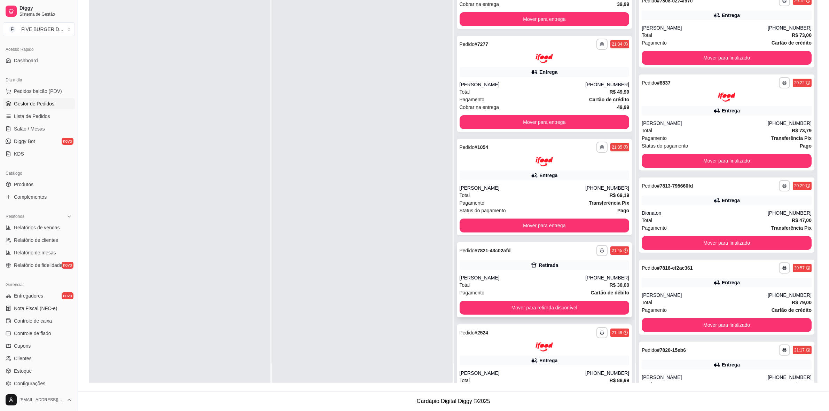
click at [562, 272] on div "**********" at bounding box center [545, 279] width 176 height 75
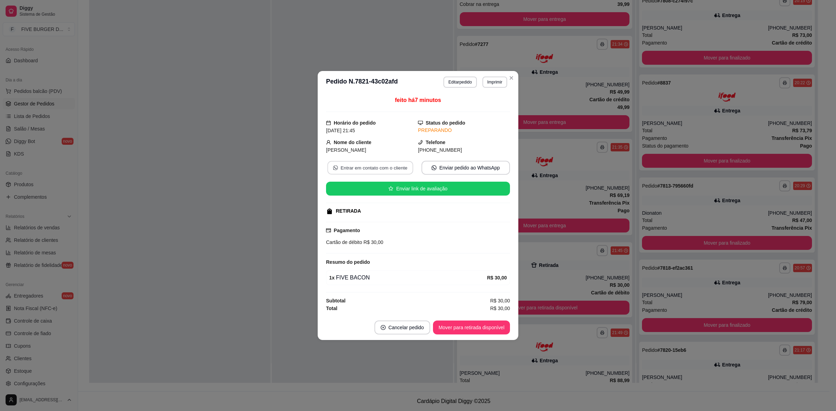
click at [365, 167] on button "Entrar em contato com o cliente" at bounding box center [370, 168] width 86 height 14
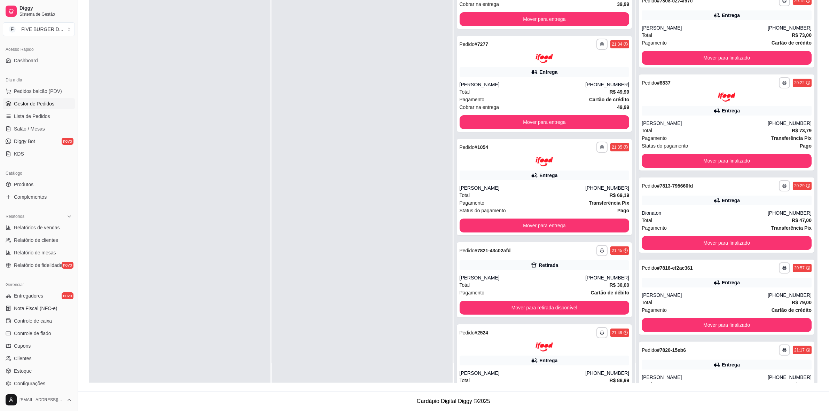
drag, startPoint x: 310, startPoint y: 192, endPoint x: 365, endPoint y: 159, distance: 64.0
click at [310, 192] on div at bounding box center [362, 177] width 181 height 411
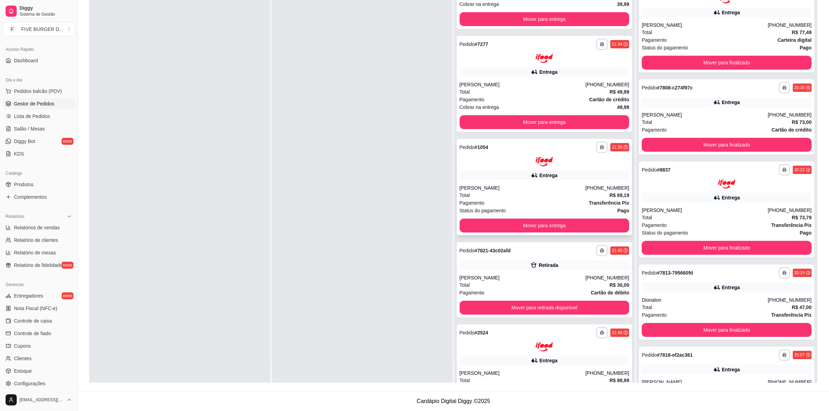
scroll to position [0, 0]
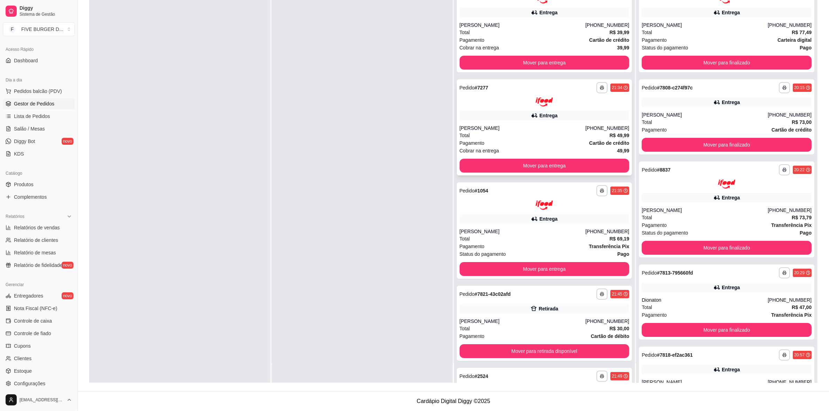
click at [579, 121] on div "**********" at bounding box center [545, 127] width 176 height 96
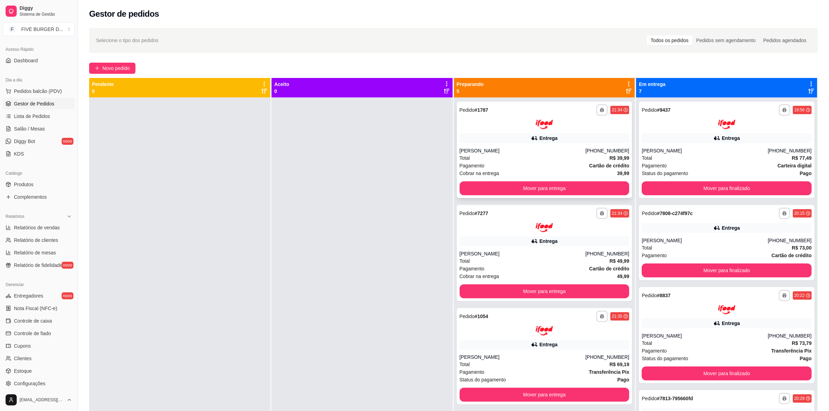
click at [586, 149] on div "[PHONE_NUMBER]" at bounding box center [608, 150] width 44 height 7
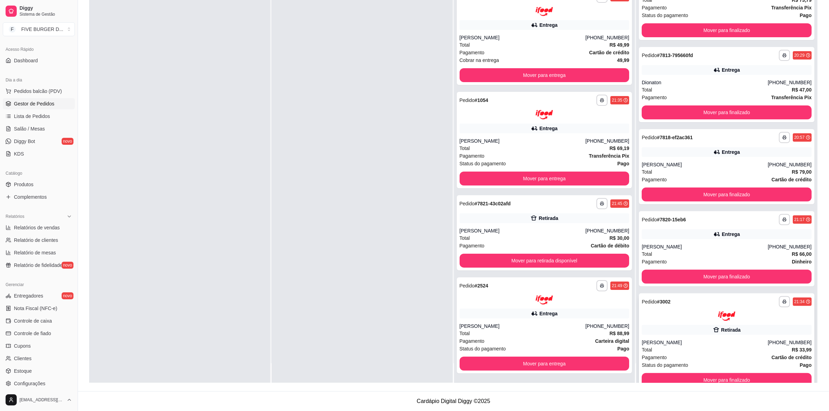
scroll to position [234, 0]
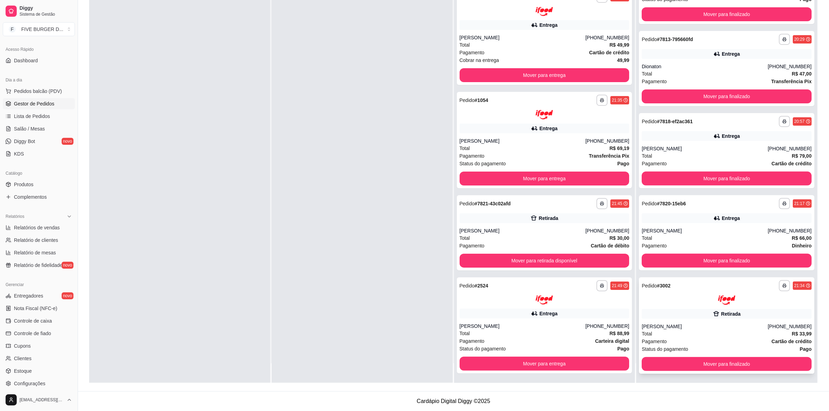
click at [701, 308] on div "**********" at bounding box center [727, 326] width 176 height 96
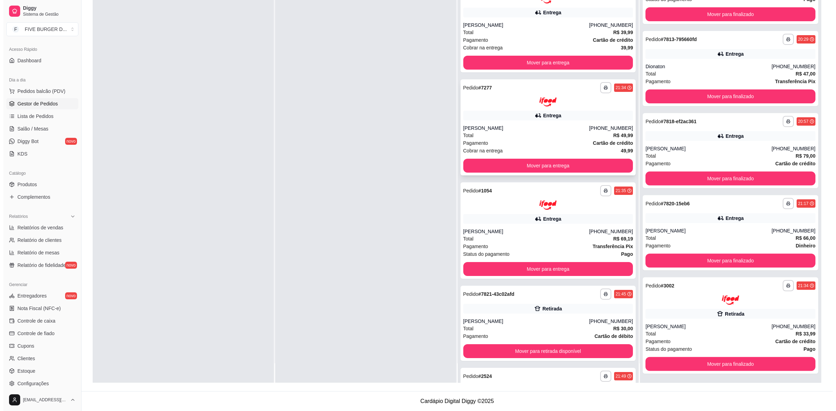
scroll to position [0, 0]
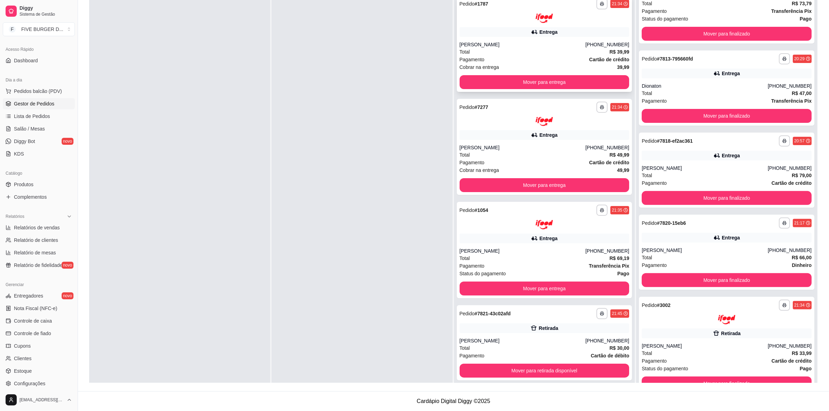
click at [584, 38] on div "**********" at bounding box center [545, 43] width 176 height 96
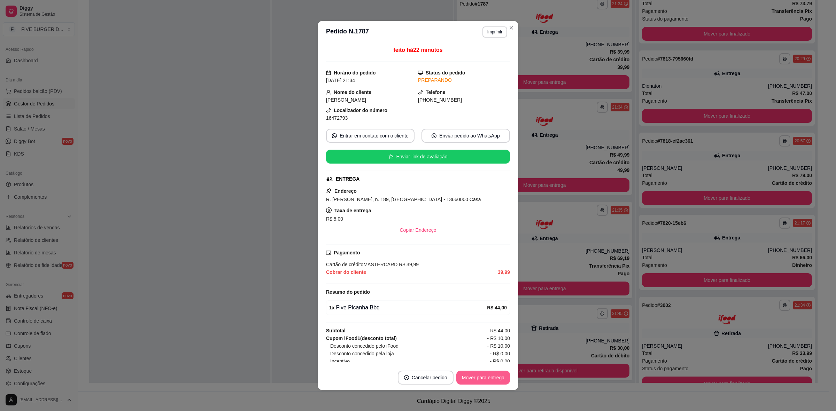
click at [491, 373] on button "Mover para entrega" at bounding box center [483, 378] width 54 height 14
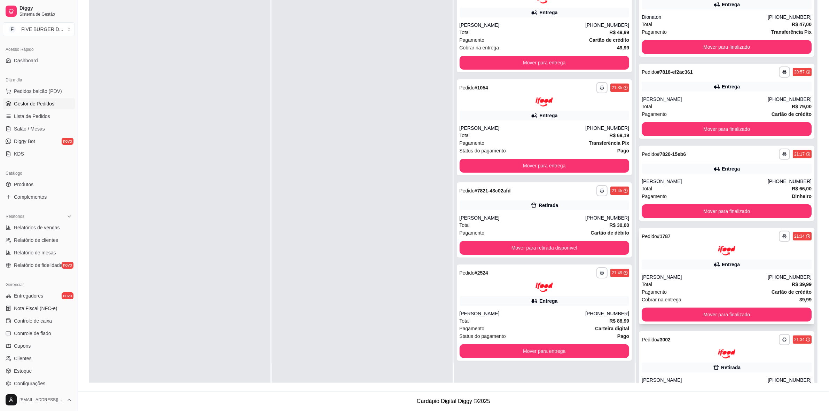
scroll to position [337, 0]
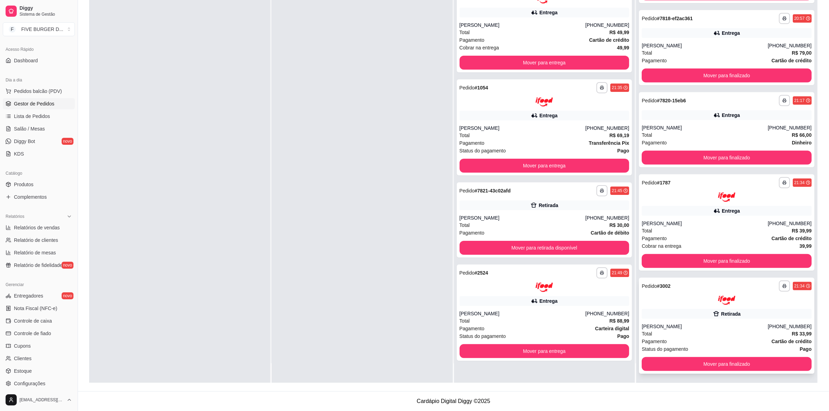
click at [727, 309] on div "Retirada" at bounding box center [727, 314] width 170 height 10
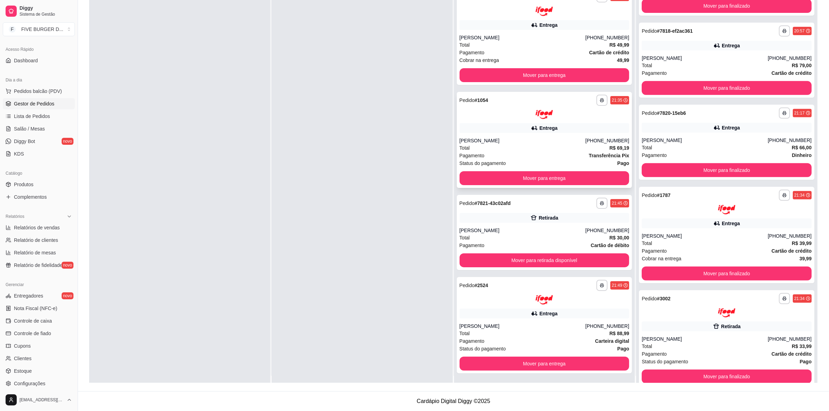
scroll to position [0, 0]
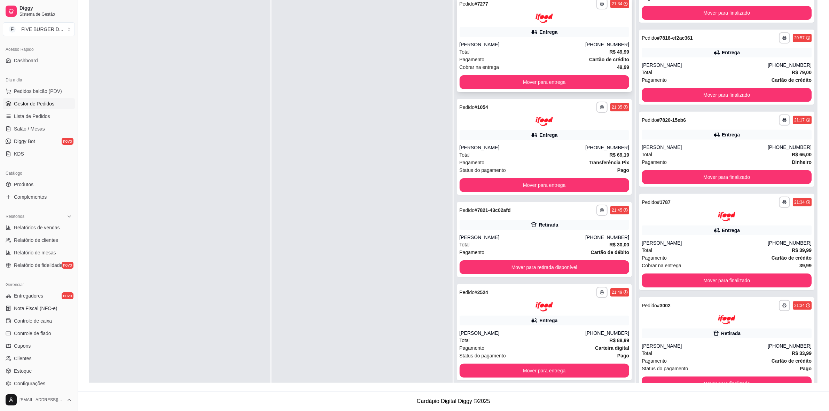
click at [577, 39] on div "**********" at bounding box center [545, 43] width 176 height 96
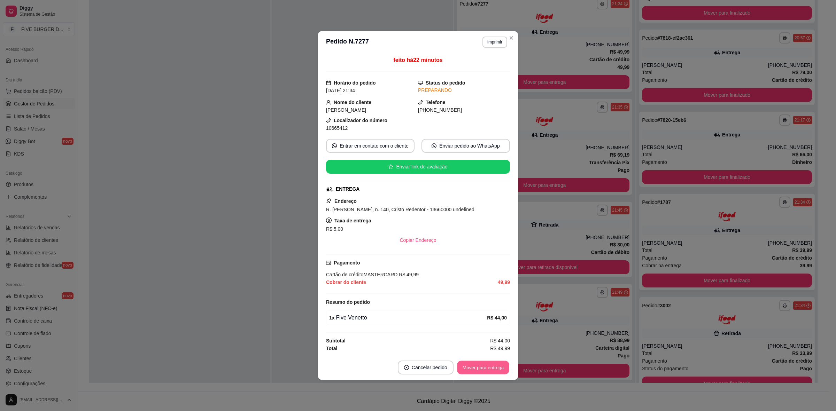
click at [486, 363] on button "Mover para entrega" at bounding box center [483, 368] width 52 height 14
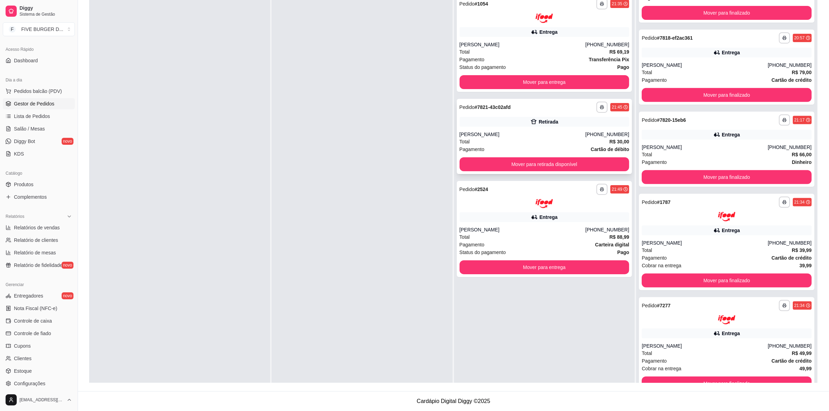
click at [496, 133] on div "[PERSON_NAME]" at bounding box center [523, 134] width 126 height 7
click at [509, 167] on button "Mover para retirada disponível" at bounding box center [545, 164] width 170 height 14
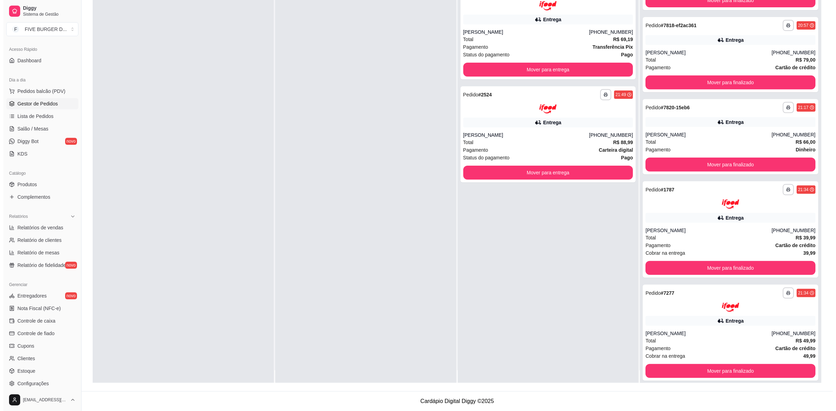
scroll to position [20, 0]
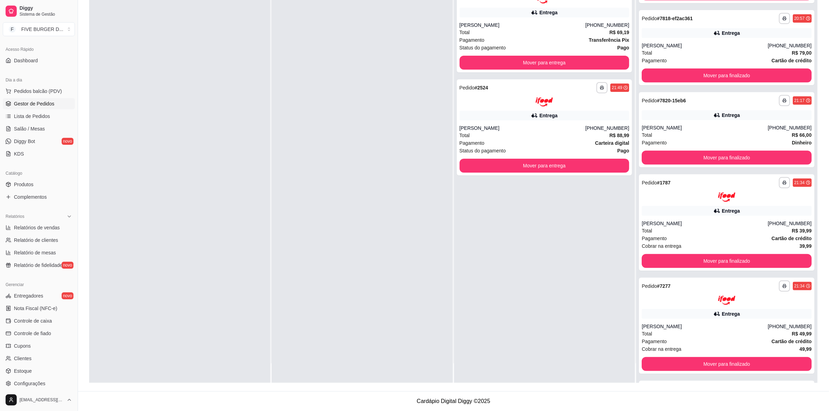
click at [319, 229] on div at bounding box center [362, 177] width 181 height 411
click at [752, 227] on div "Total R$ 39,99" at bounding box center [727, 231] width 170 height 8
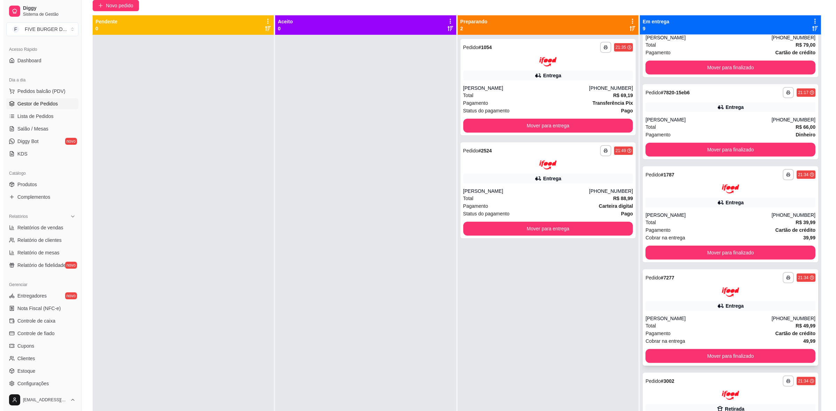
scroll to position [213, 0]
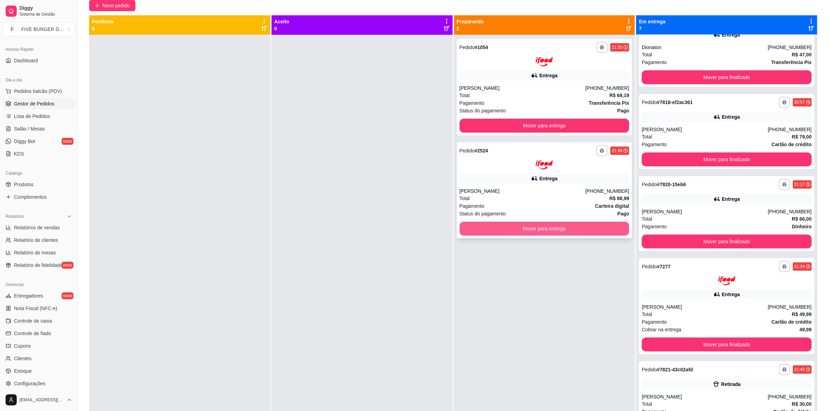
click at [551, 203] on div "Pagamento Carteira digital" at bounding box center [545, 206] width 170 height 8
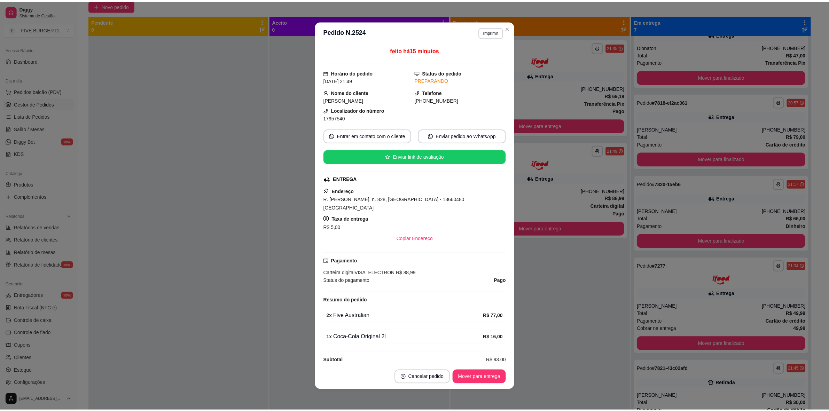
scroll to position [51, 0]
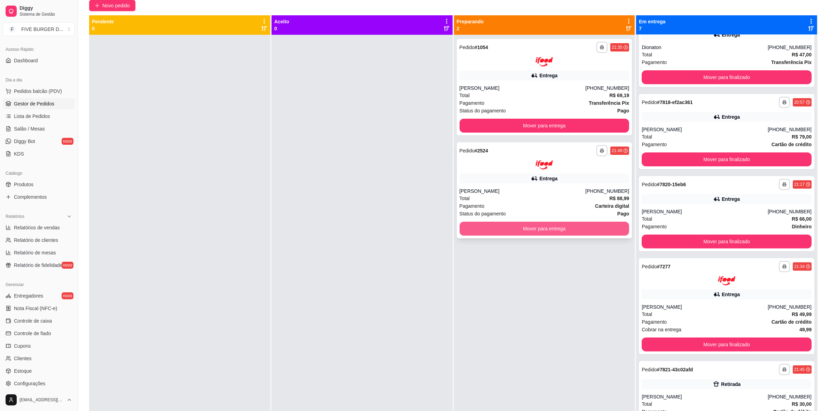
click at [551, 223] on button "Mover para entrega" at bounding box center [545, 229] width 170 height 14
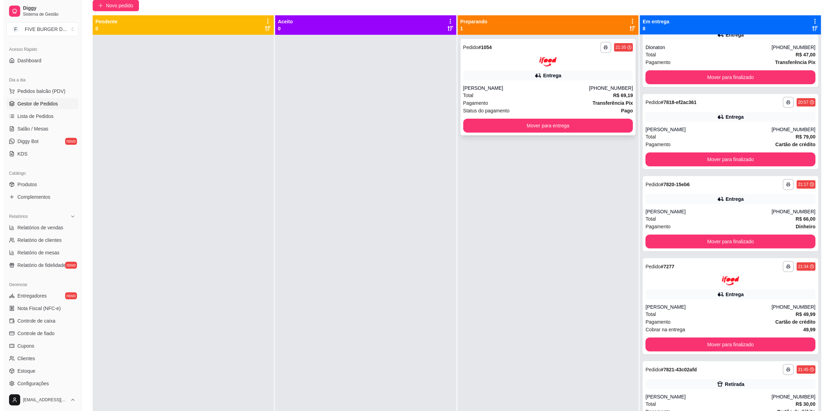
scroll to position [305, 0]
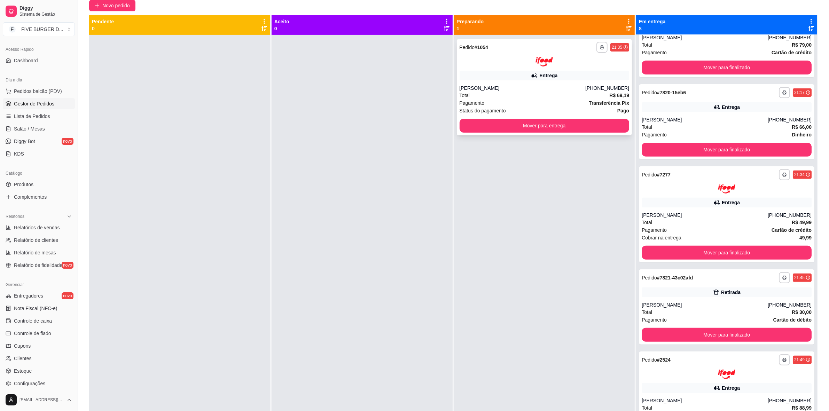
click at [494, 69] on div "**********" at bounding box center [545, 87] width 176 height 96
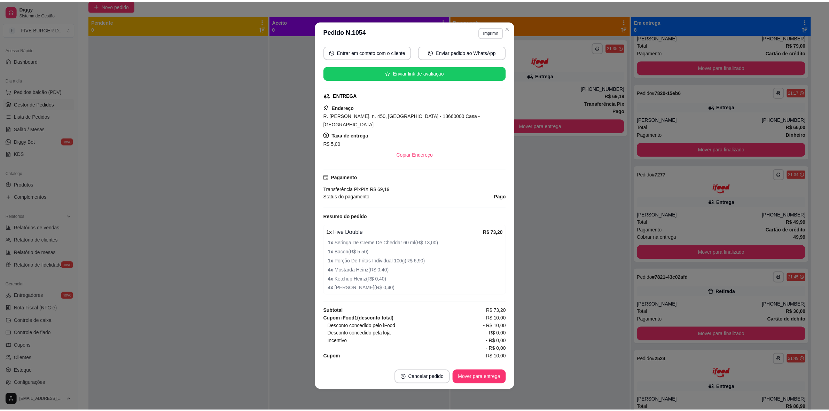
scroll to position [1, 0]
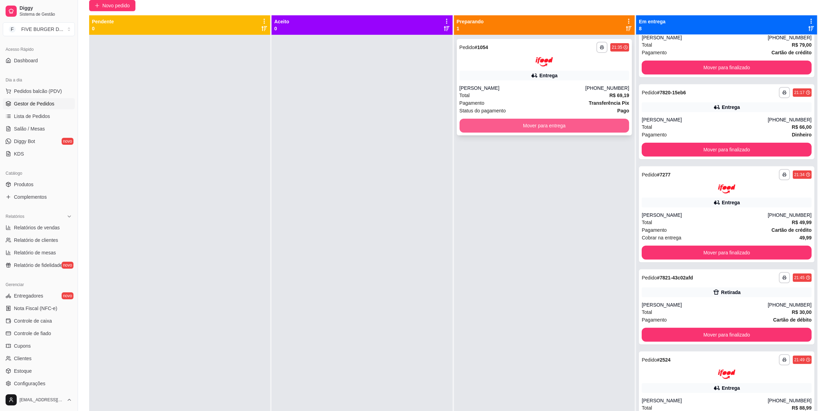
click at [525, 123] on button "Mover para entrega" at bounding box center [545, 126] width 170 height 14
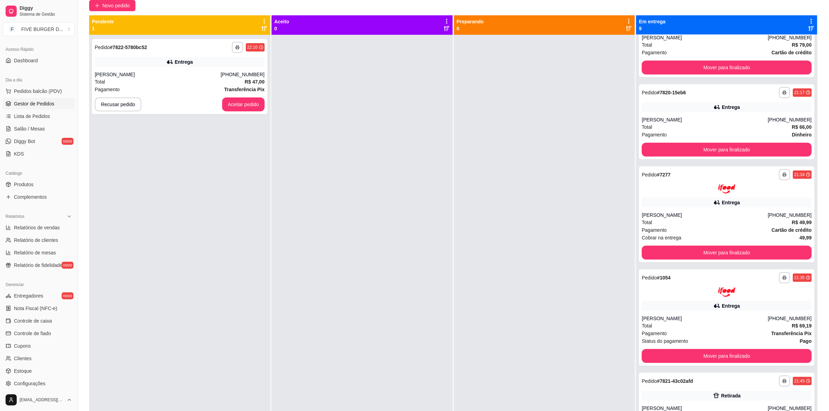
drag, startPoint x: 146, startPoint y: 221, endPoint x: 152, endPoint y: 224, distance: 6.4
click at [147, 224] on div "**********" at bounding box center [179, 240] width 181 height 411
click at [256, 107] on button "Aceitar pedido" at bounding box center [243, 105] width 42 height 14
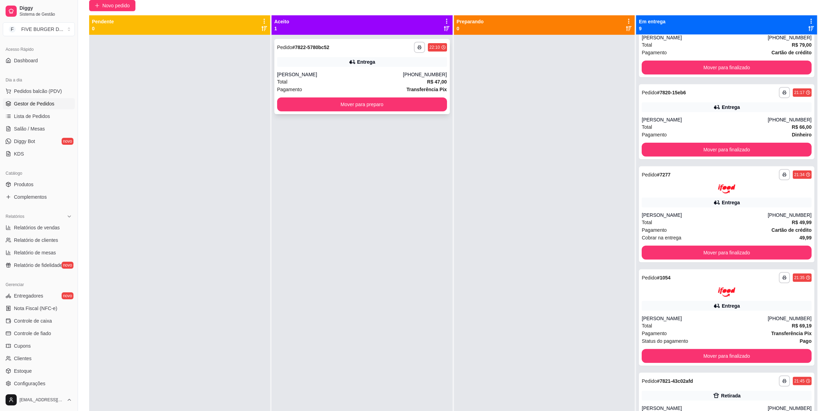
click at [372, 76] on div "[PERSON_NAME]" at bounding box center [340, 74] width 126 height 7
click at [349, 107] on button "Mover para preparo" at bounding box center [362, 105] width 170 height 14
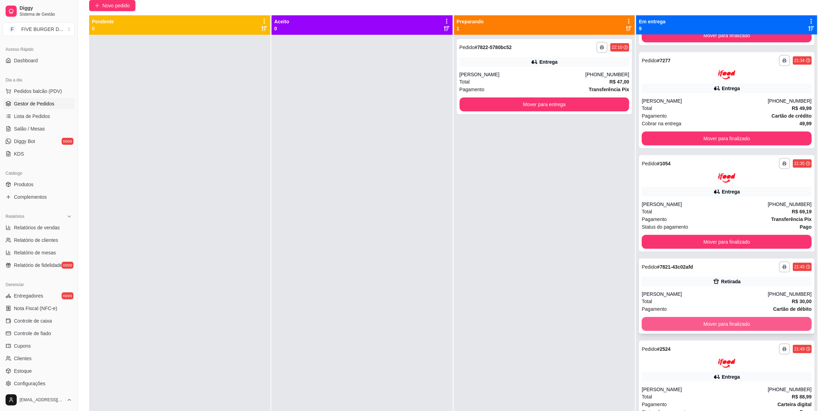
click at [721, 330] on button "Mover para finalizado" at bounding box center [727, 324] width 170 height 14
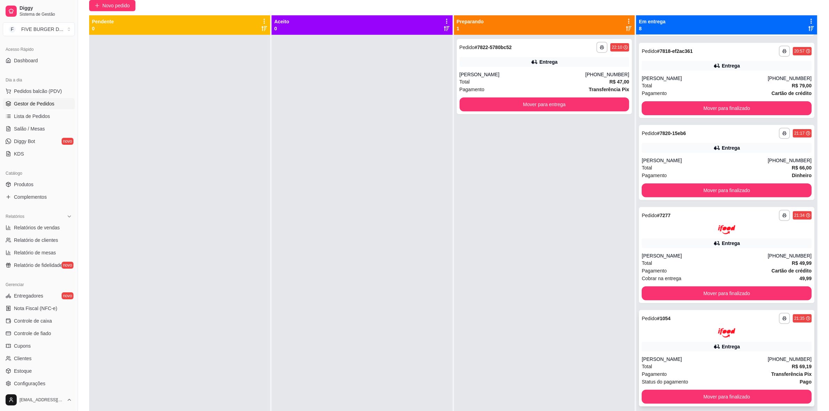
scroll to position [206, 0]
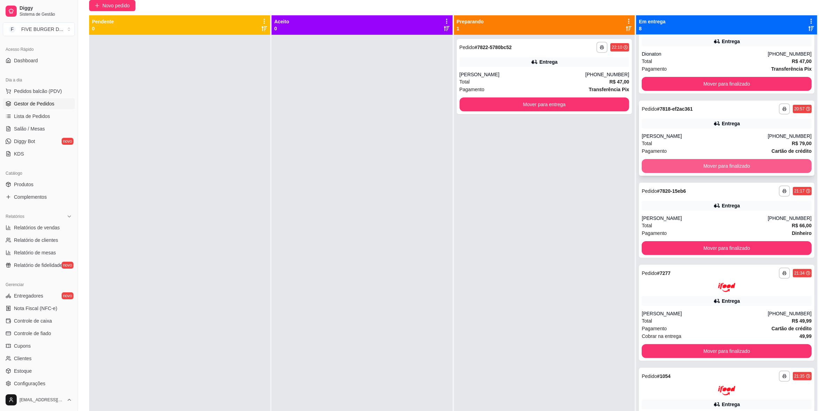
click at [778, 168] on button "Mover para finalizado" at bounding box center [727, 166] width 170 height 14
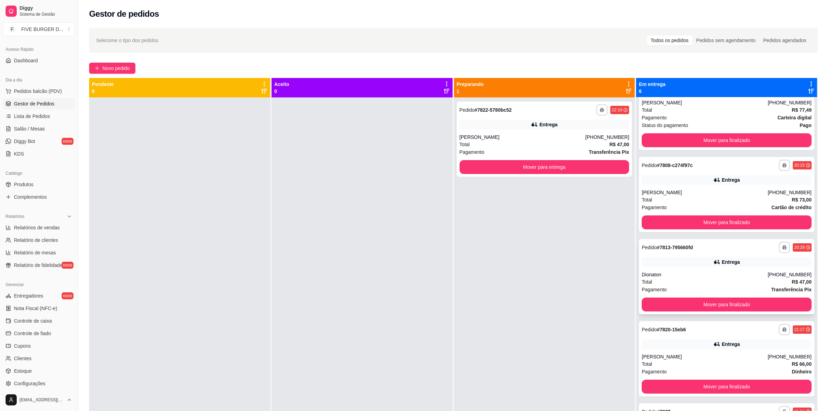
scroll to position [87, 0]
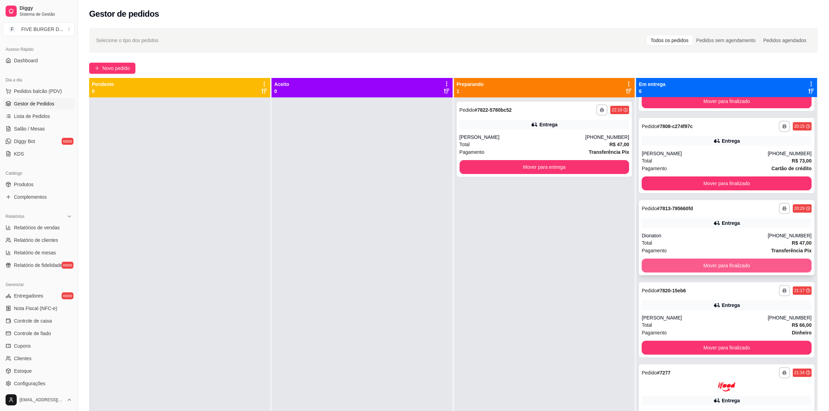
click at [706, 261] on button "Mover para finalizado" at bounding box center [727, 266] width 170 height 14
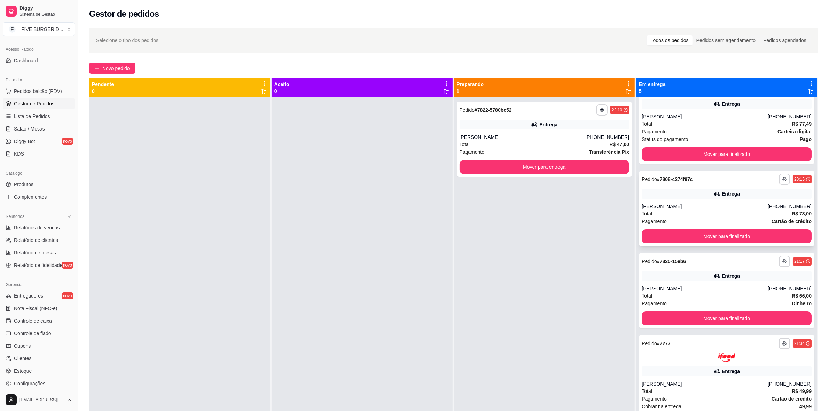
scroll to position [70, 0]
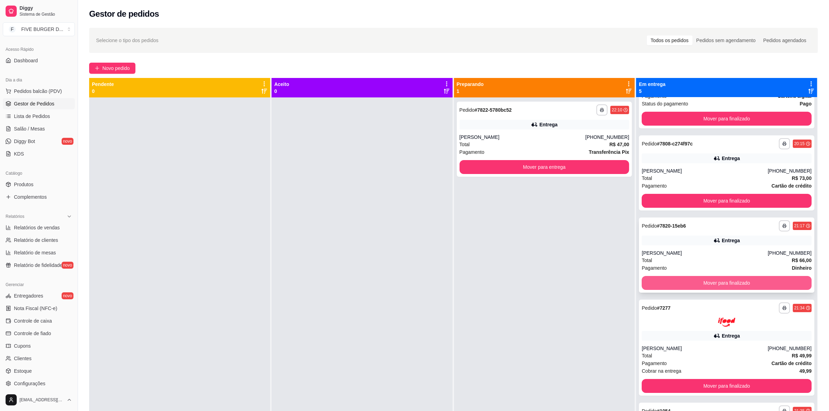
click at [693, 276] on button "Mover para finalizado" at bounding box center [727, 283] width 170 height 14
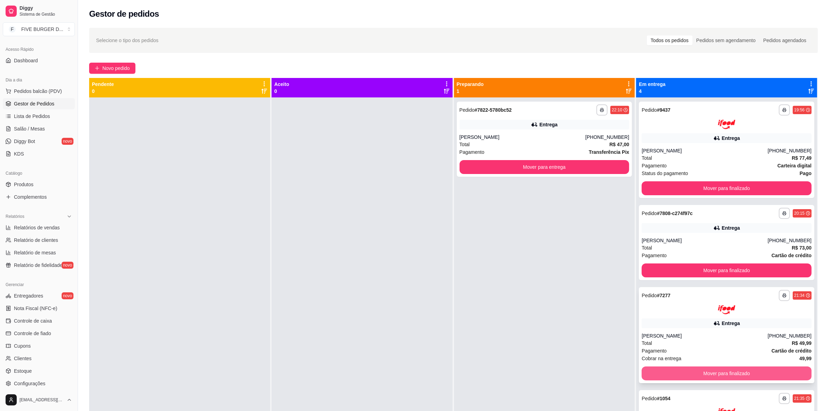
click at [720, 376] on button "Mover para finalizado" at bounding box center [727, 374] width 170 height 14
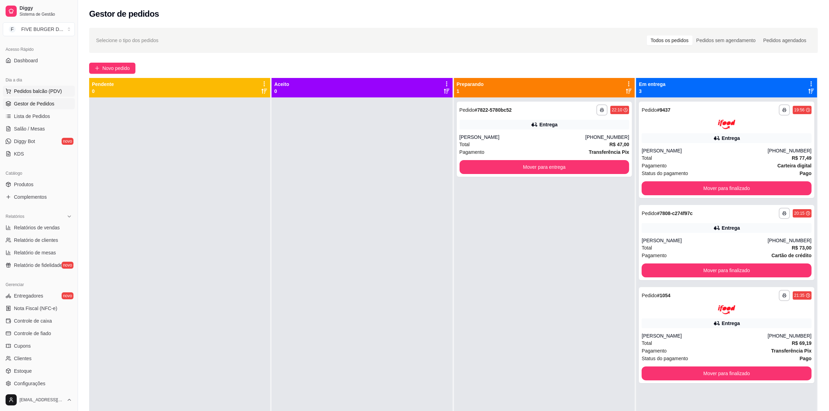
click at [56, 89] on span "Pedidos balcão (PDV)" at bounding box center [38, 91] width 48 height 7
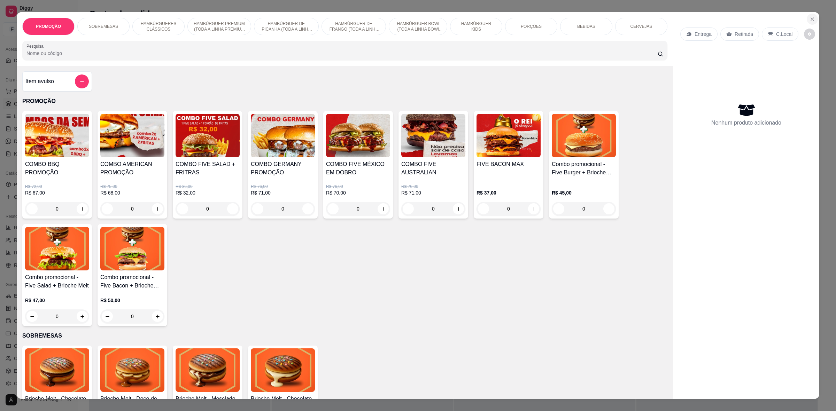
click at [810, 19] on icon "Close" at bounding box center [813, 19] width 6 height 6
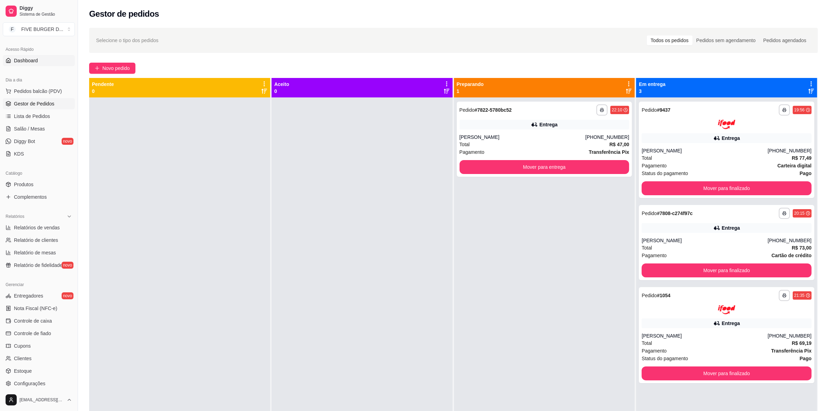
click at [26, 63] on span "Dashboard" at bounding box center [26, 60] width 24 height 7
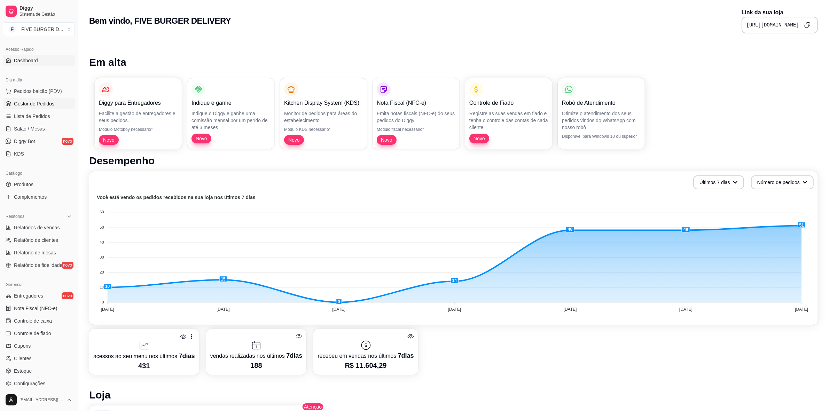
click at [20, 102] on span "Gestor de Pedidos" at bounding box center [34, 103] width 40 height 7
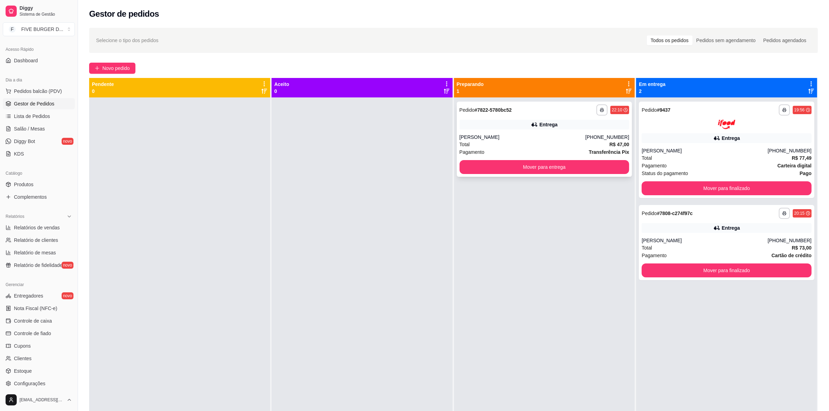
click at [511, 126] on div "Entrega" at bounding box center [545, 125] width 170 height 10
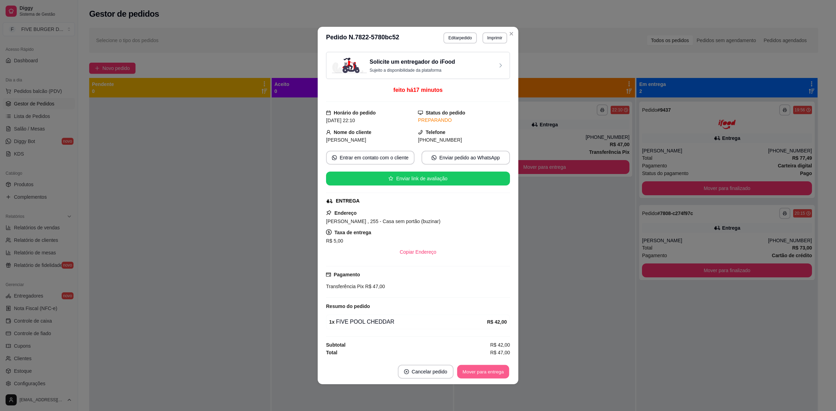
click at [488, 377] on button "Mover para entrega" at bounding box center [483, 372] width 52 height 14
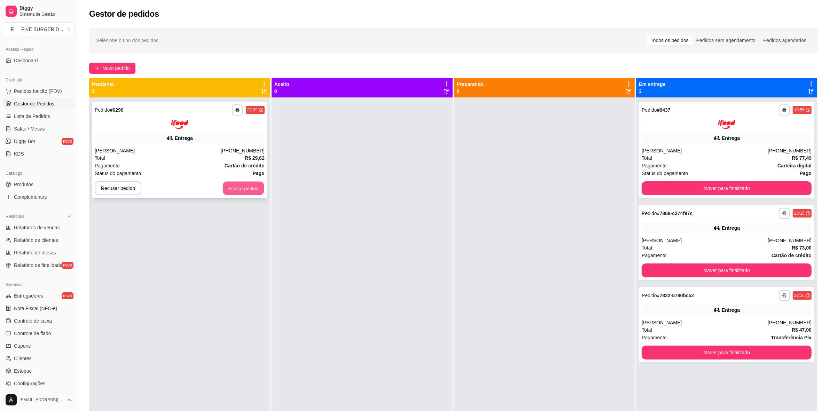
click at [230, 186] on button "Aceitar pedido" at bounding box center [243, 188] width 41 height 14
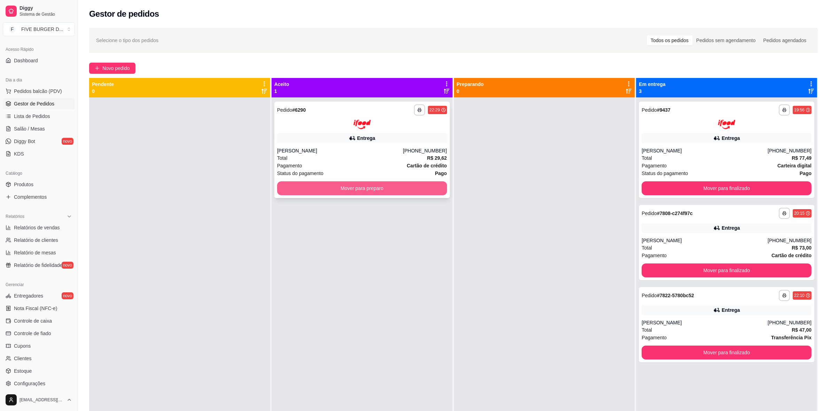
click at [309, 185] on button "Mover para preparo" at bounding box center [362, 188] width 170 height 14
click at [795, 136] on div "Entrega" at bounding box center [727, 138] width 170 height 10
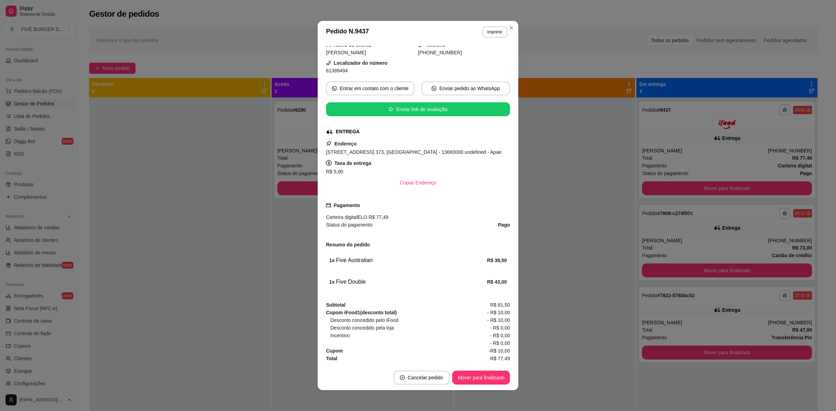
scroll to position [51, 0]
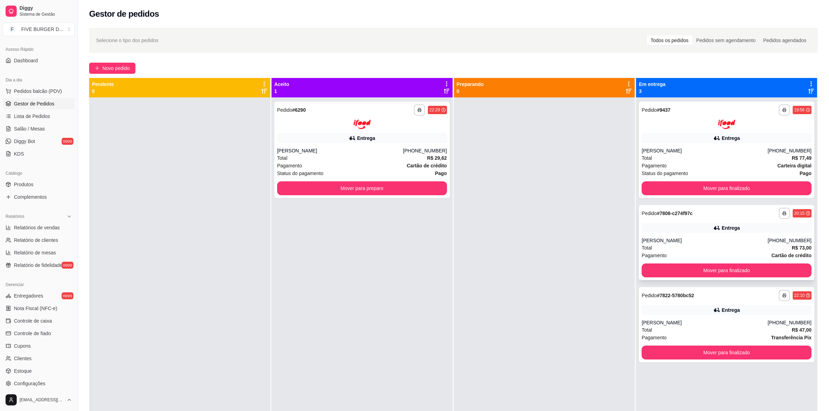
click at [741, 230] on div "Entrega" at bounding box center [727, 228] width 170 height 10
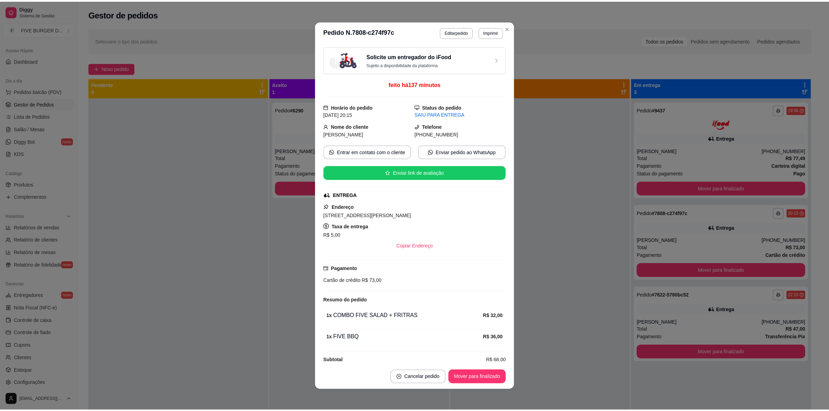
scroll to position [13, 0]
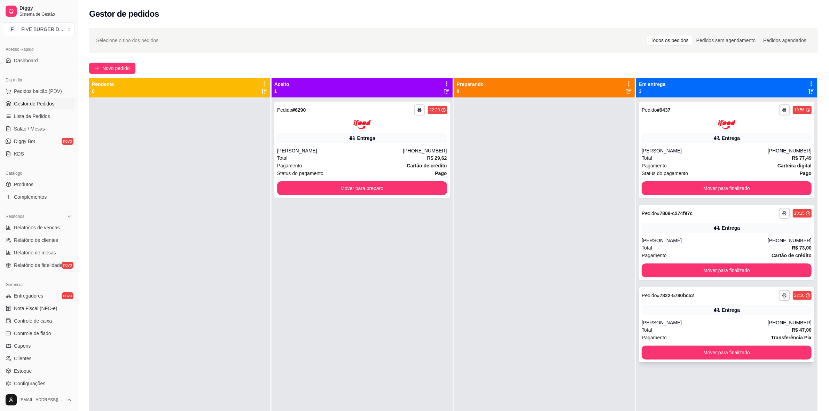
click at [707, 308] on div "Entrega" at bounding box center [727, 310] width 170 height 10
click at [416, 188] on button "Mover para preparo" at bounding box center [362, 188] width 170 height 14
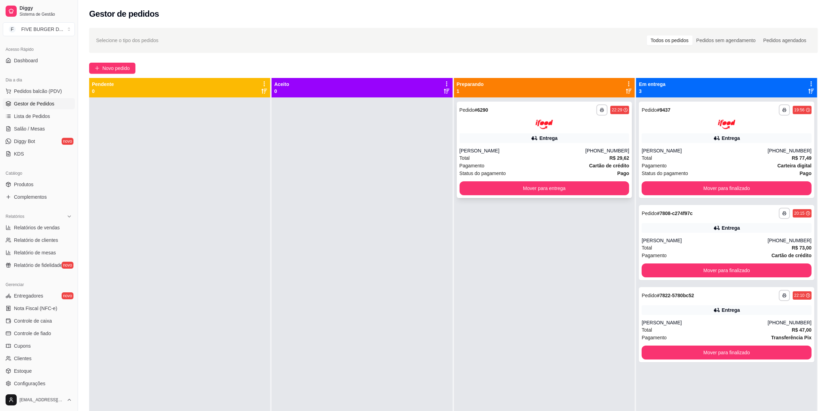
click at [494, 134] on div "Entrega" at bounding box center [545, 138] width 170 height 10
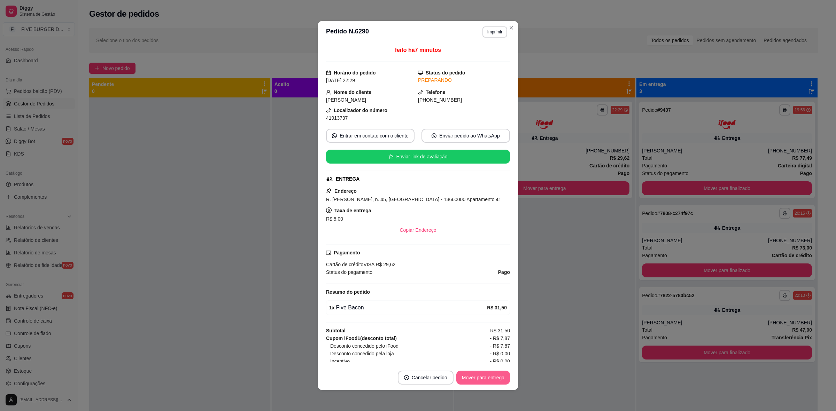
click at [478, 382] on button "Mover para entrega" at bounding box center [483, 378] width 54 height 14
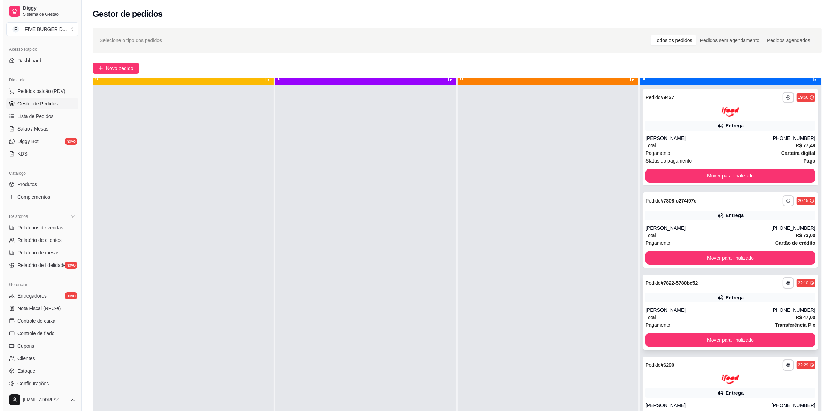
scroll to position [20, 0]
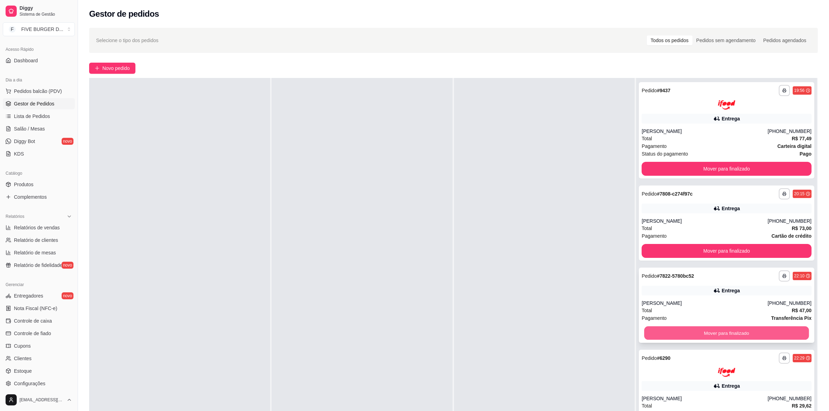
click at [715, 336] on button "Mover para finalizado" at bounding box center [727, 333] width 165 height 14
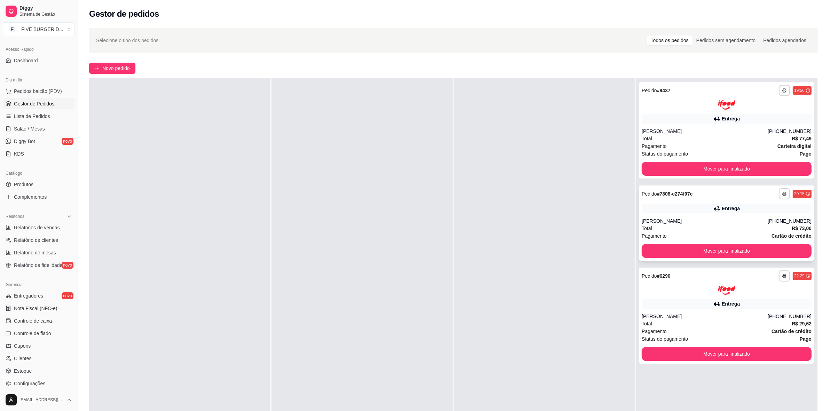
click at [730, 214] on div "**********" at bounding box center [727, 223] width 176 height 75
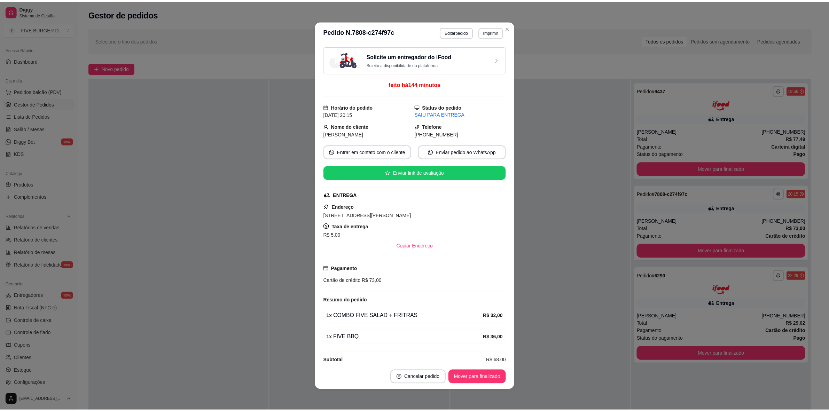
scroll to position [13, 0]
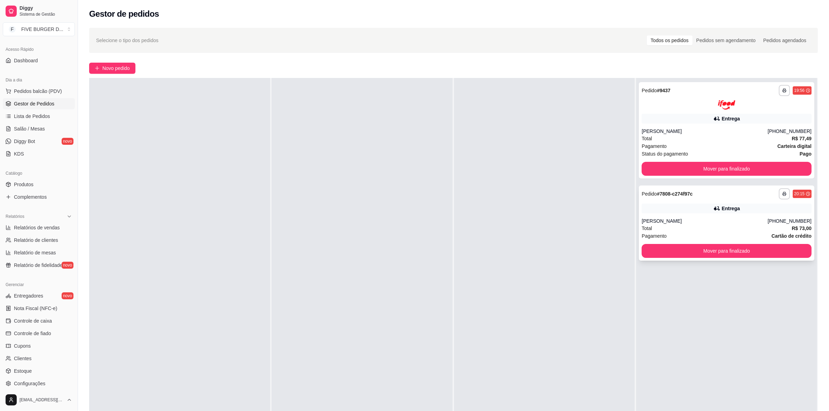
click at [736, 225] on div "Total R$ 73,00" at bounding box center [727, 229] width 170 height 8
click at [742, 251] on button "Mover para finalizado" at bounding box center [727, 251] width 165 height 14
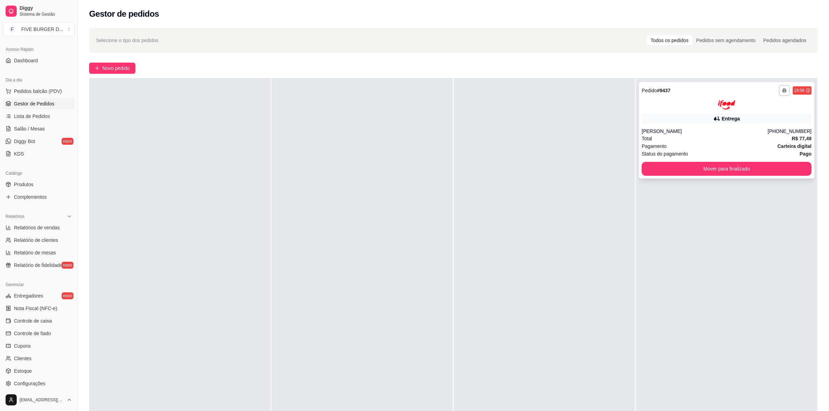
click at [744, 126] on div "**********" at bounding box center [727, 130] width 176 height 96
click at [716, 134] on div "[PERSON_NAME]" at bounding box center [705, 131] width 126 height 7
click at [776, 168] on button "Mover para finalizado" at bounding box center [727, 169] width 170 height 14
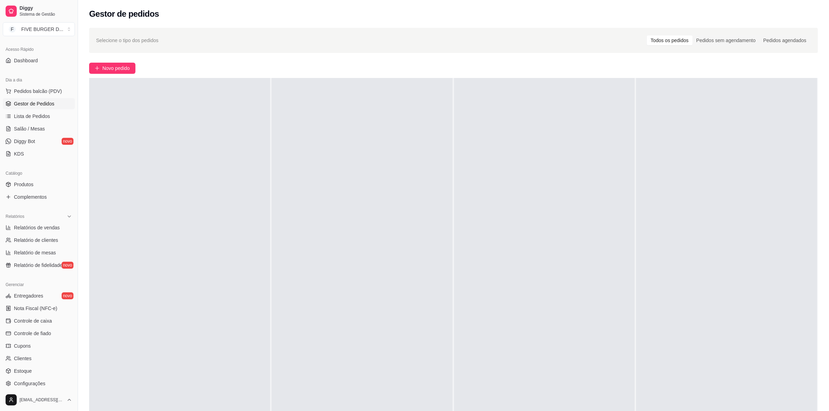
click at [288, 206] on div at bounding box center [362, 283] width 181 height 411
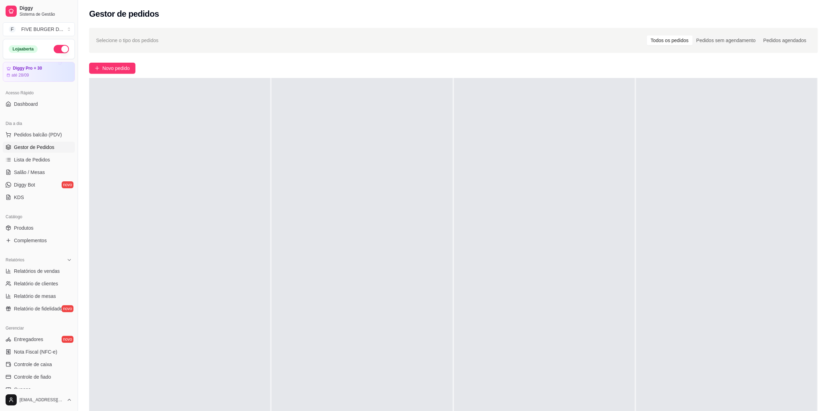
click at [54, 52] on button "button" at bounding box center [61, 49] width 15 height 8
